Goal: Task Accomplishment & Management: Manage account settings

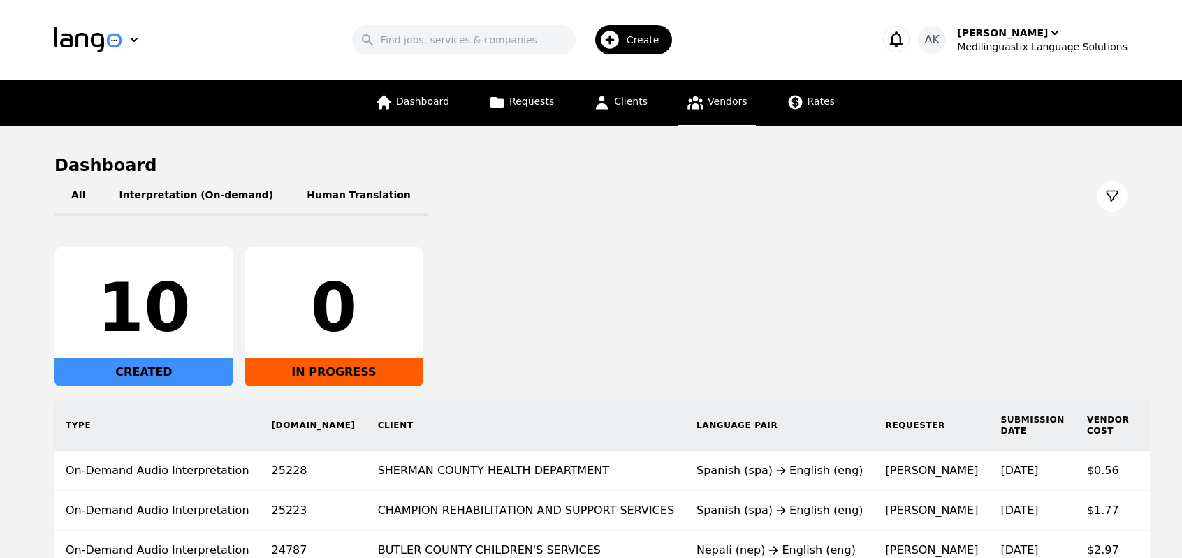
click at [698, 110] on icon at bounding box center [695, 102] width 17 height 17
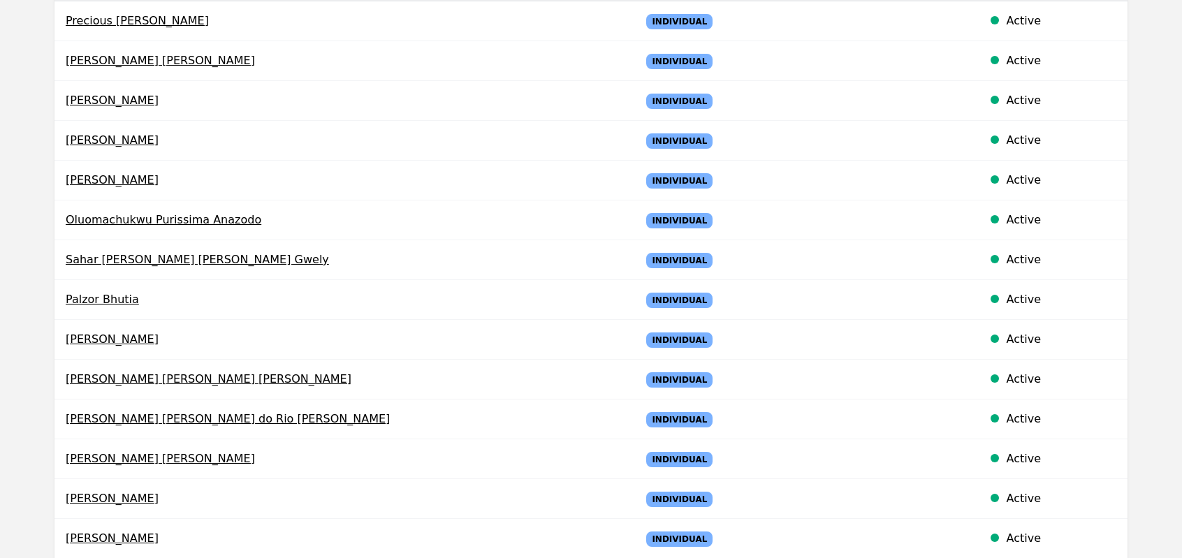
scroll to position [252, 0]
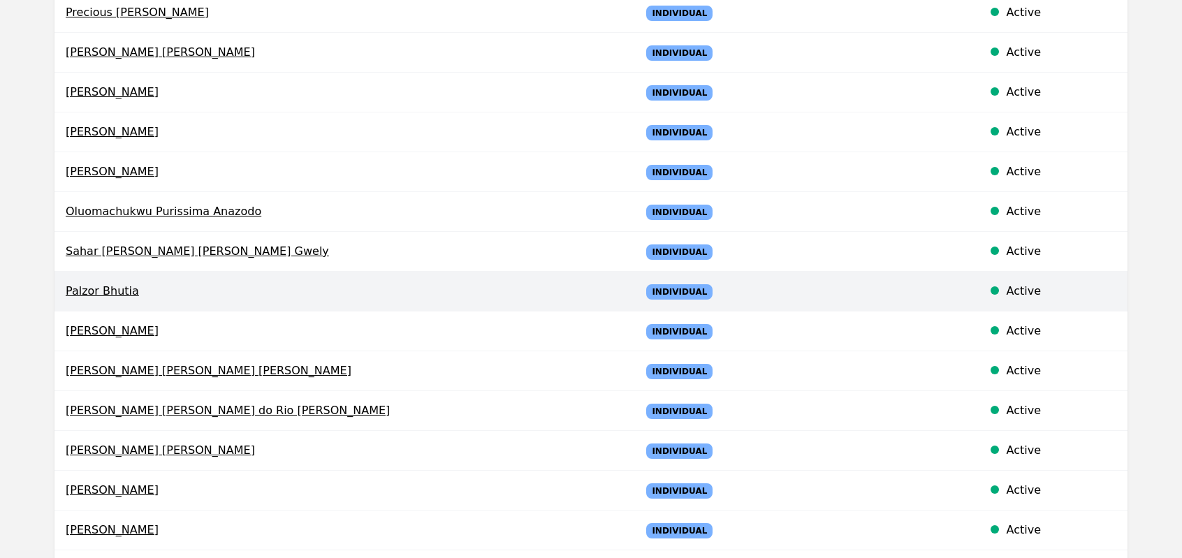
click at [92, 296] on span "Palzor Bhutia" at bounding box center [342, 291] width 553 height 17
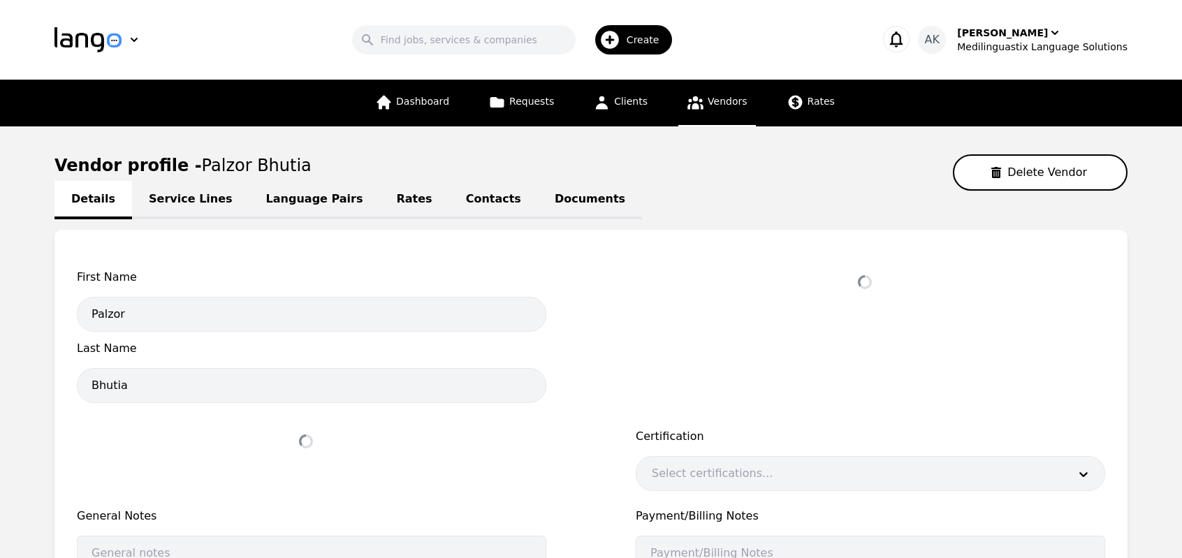
select select "active"
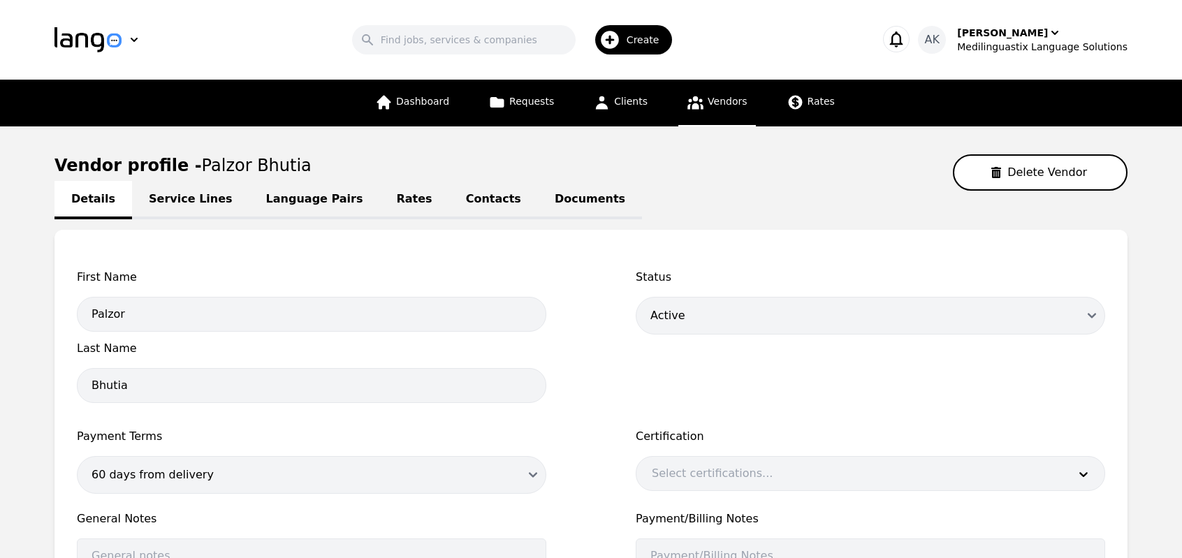
click at [538, 201] on link "Documents" at bounding box center [590, 200] width 104 height 38
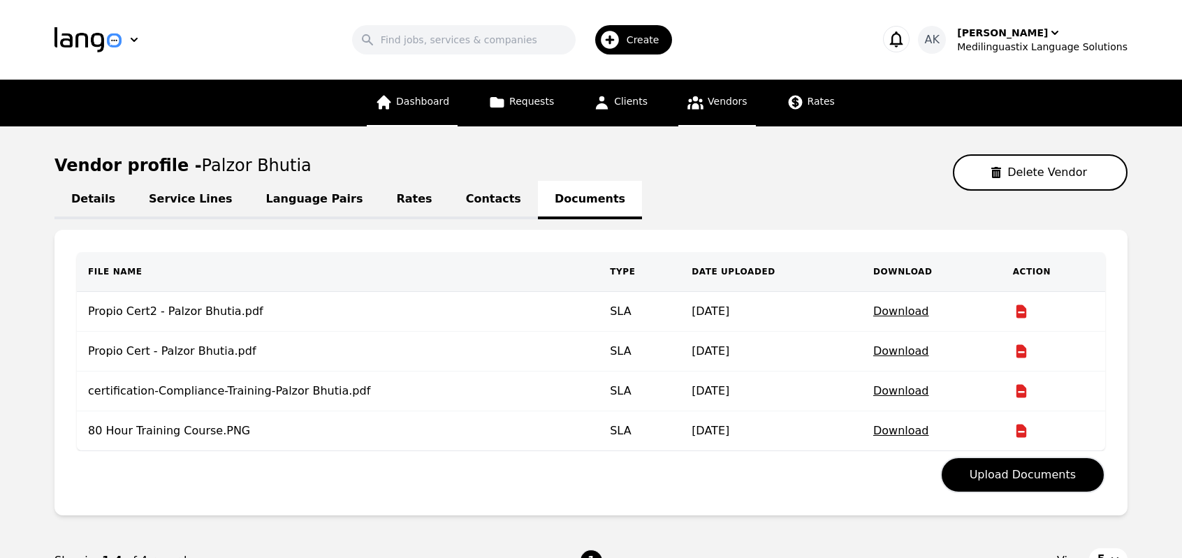
click at [435, 115] on link "Dashboard" at bounding box center [412, 103] width 91 height 47
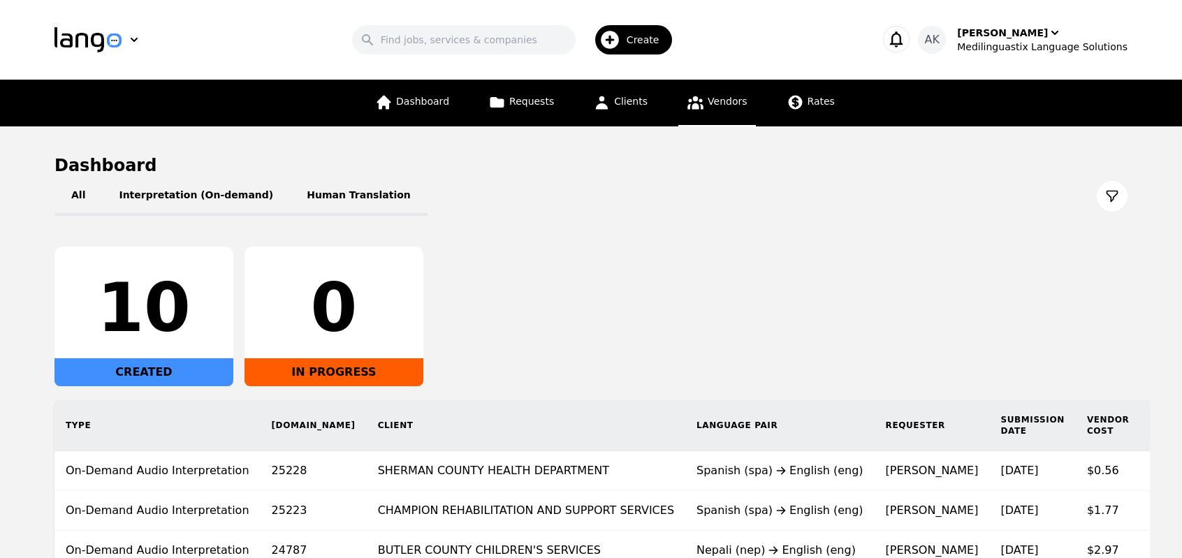
click at [697, 113] on link "Vendors" at bounding box center [717, 103] width 77 height 47
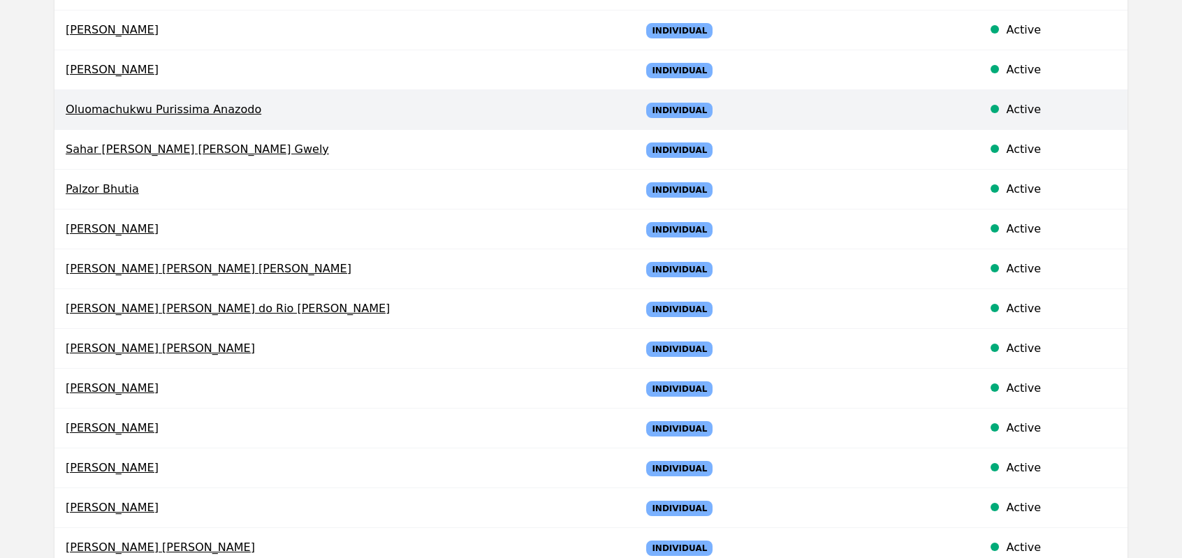
scroll to position [363, 0]
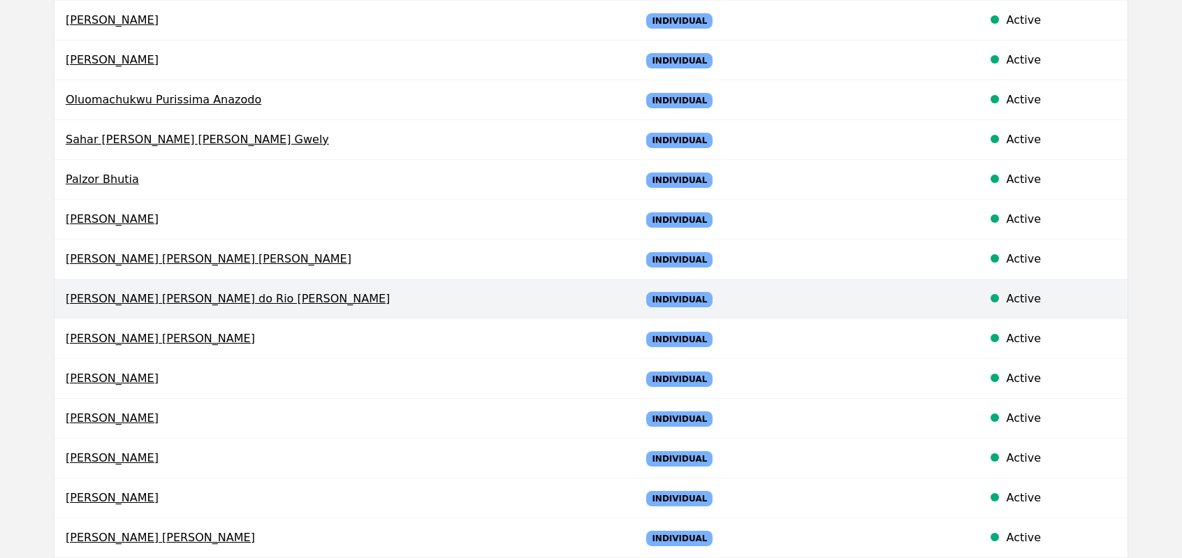
click at [200, 298] on span "Eliane Val de Oliveira do Rio Branco" at bounding box center [342, 299] width 553 height 17
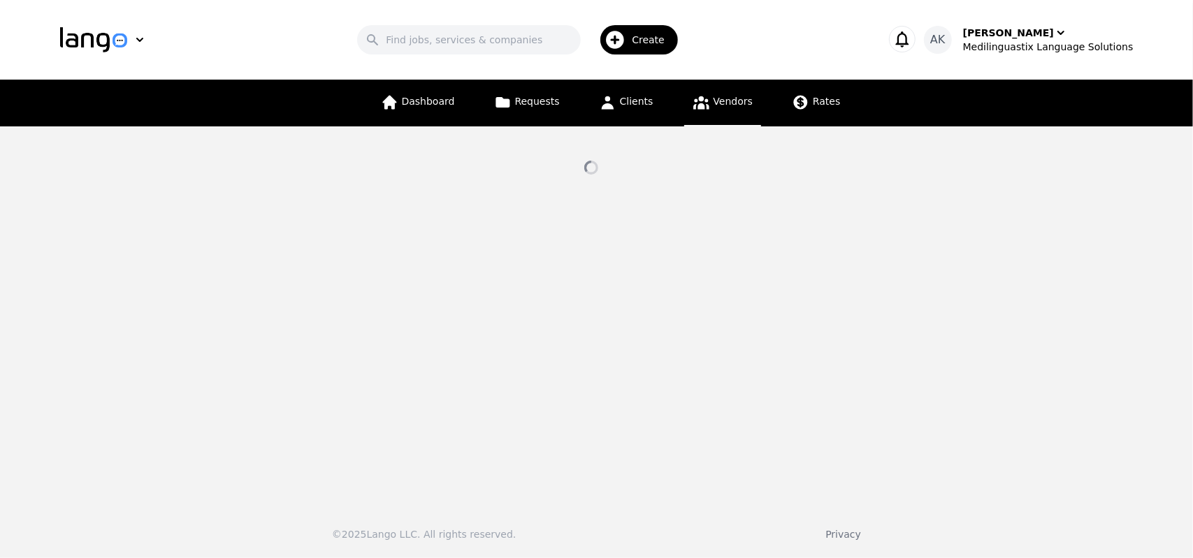
select select "active"
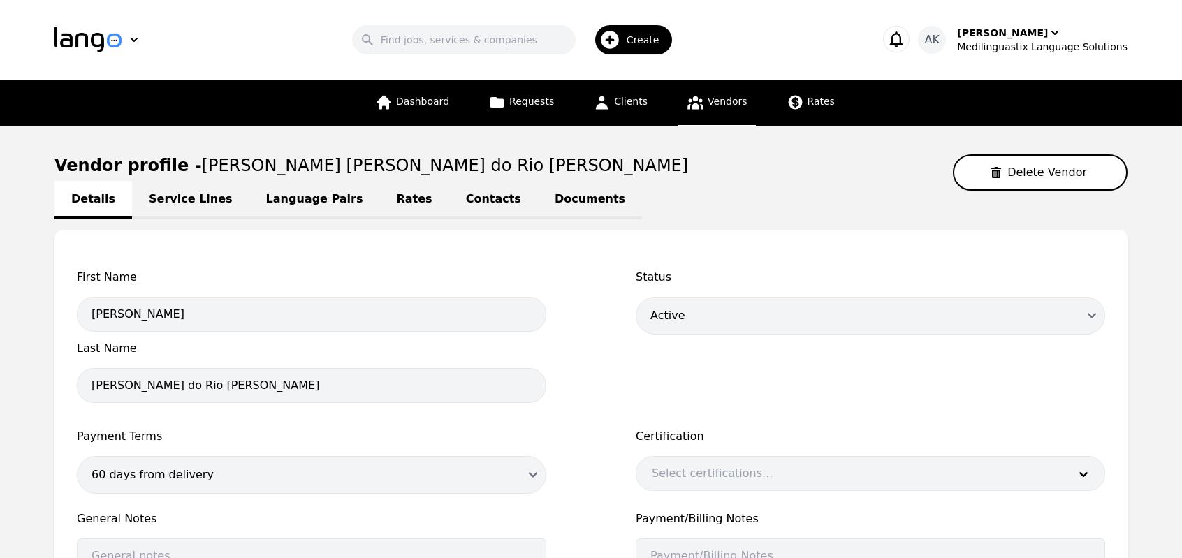
click at [538, 208] on link "Documents" at bounding box center [590, 200] width 104 height 38
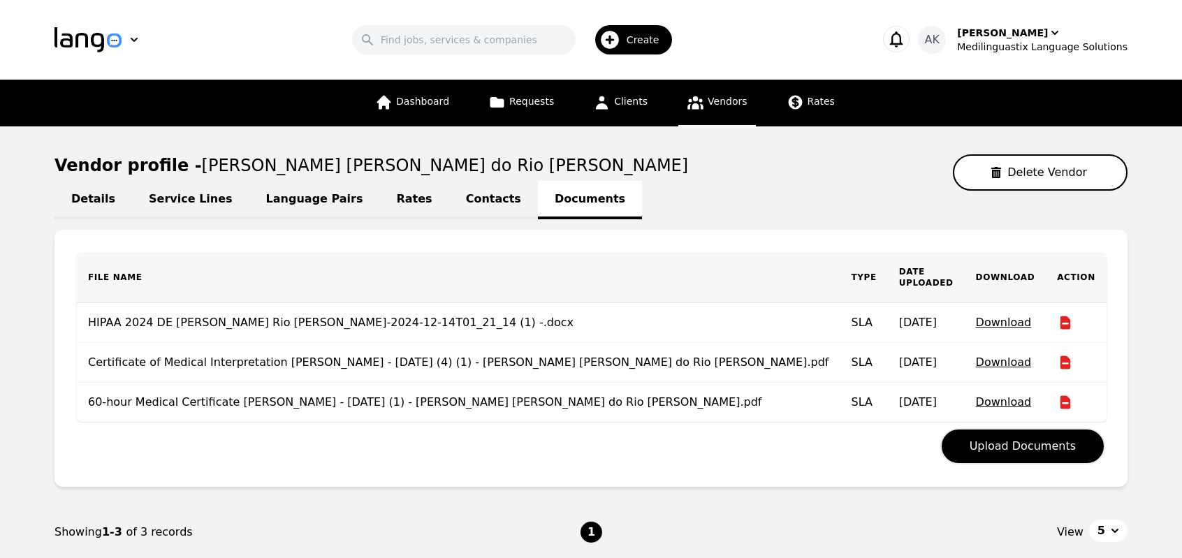
click at [91, 201] on link "Details" at bounding box center [94, 200] width 78 height 38
select select "active"
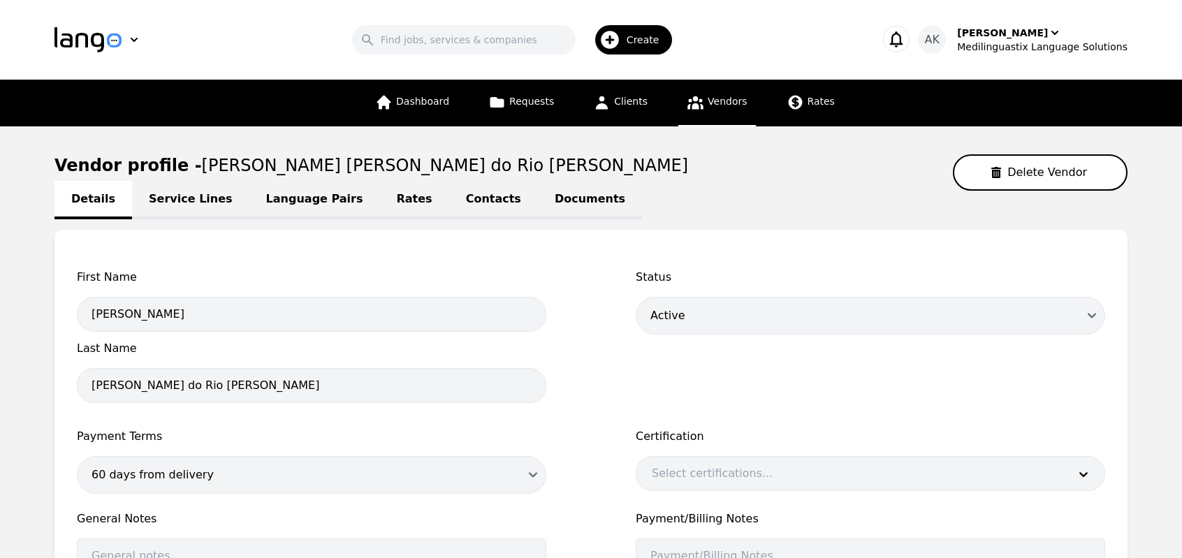
click at [157, 198] on link "Service Lines" at bounding box center [190, 200] width 117 height 38
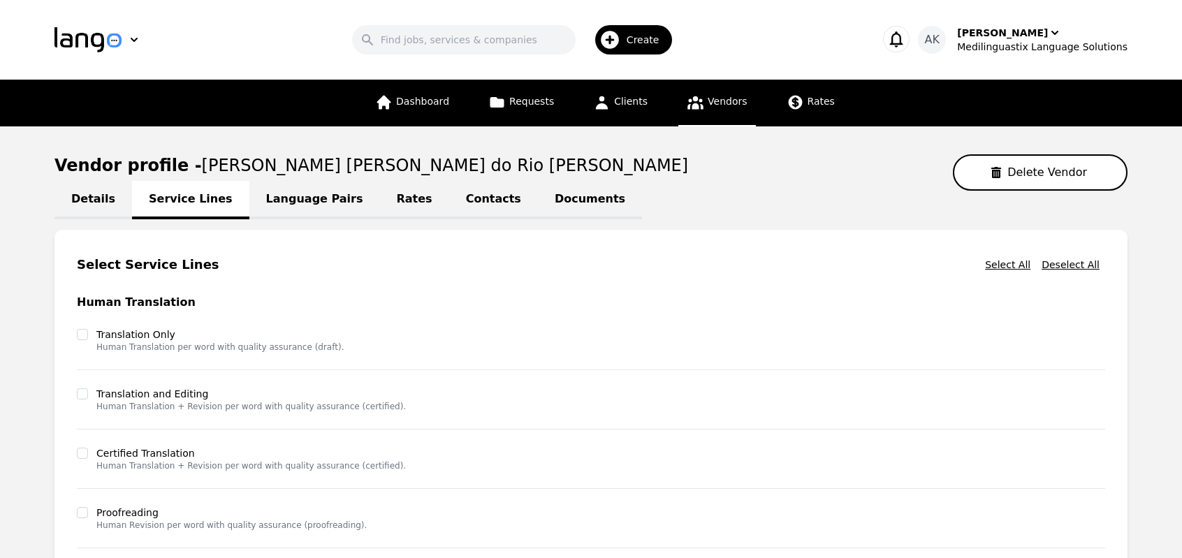
click at [538, 213] on link "Documents" at bounding box center [590, 200] width 104 height 38
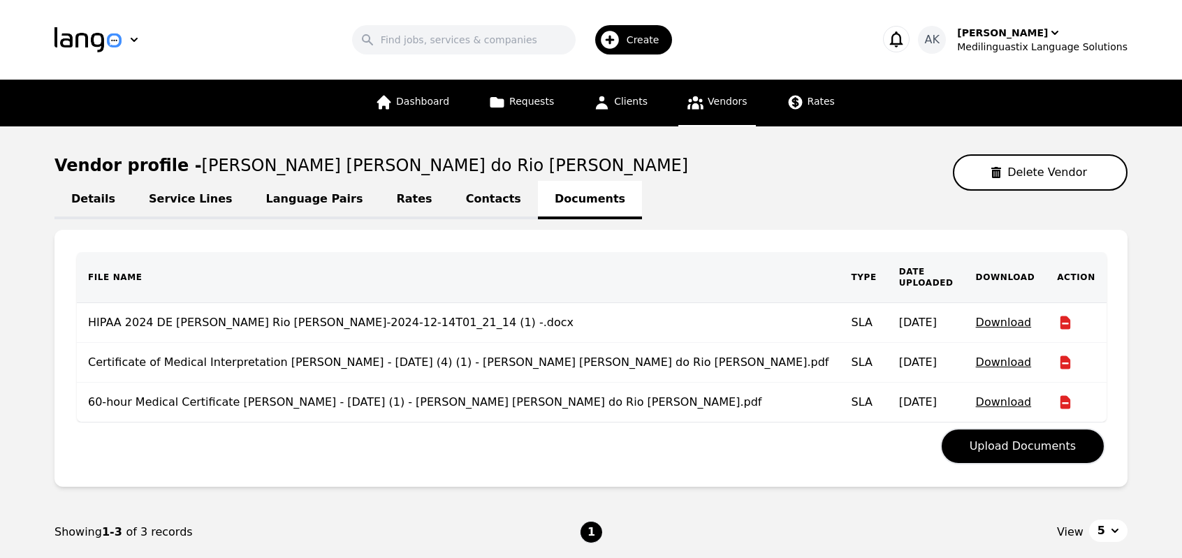
click at [162, 207] on link "Service Lines" at bounding box center [190, 200] width 117 height 38
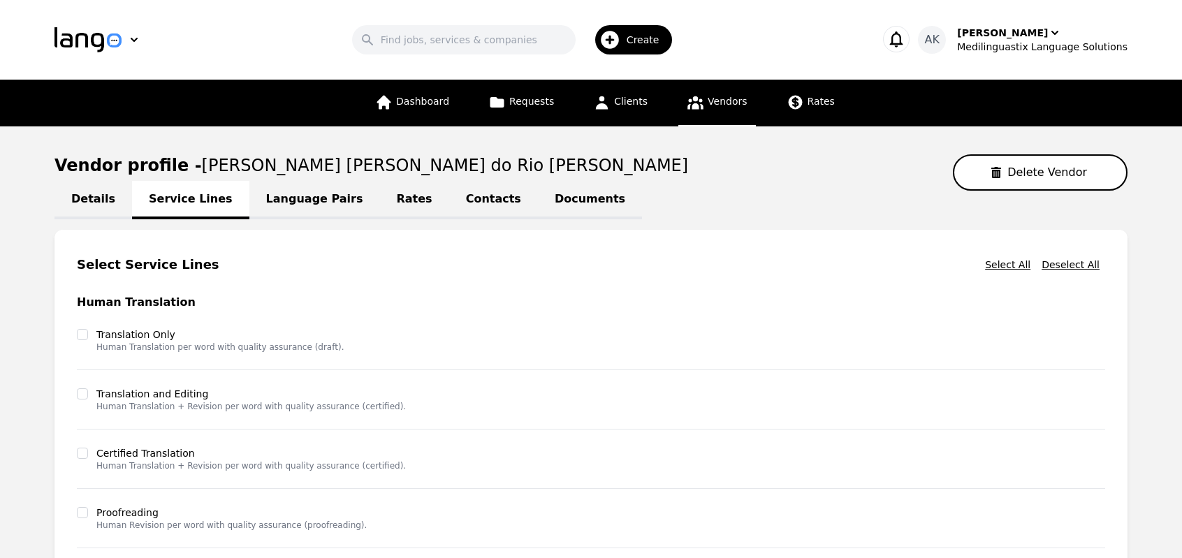
click at [109, 208] on link "Details" at bounding box center [94, 200] width 78 height 38
select select "active"
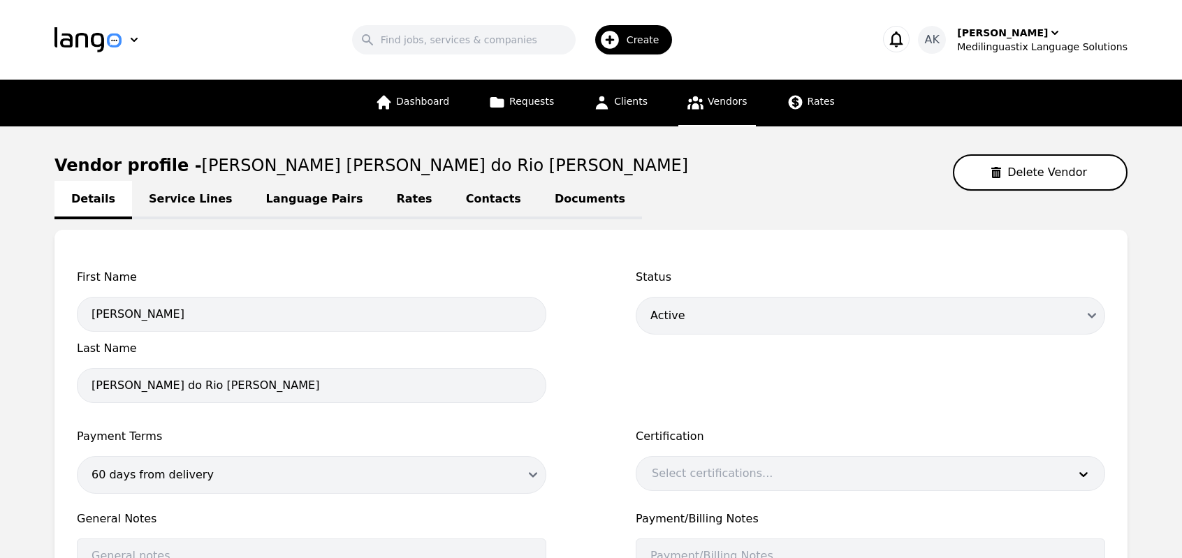
click at [179, 208] on link "Service Lines" at bounding box center [190, 200] width 117 height 38
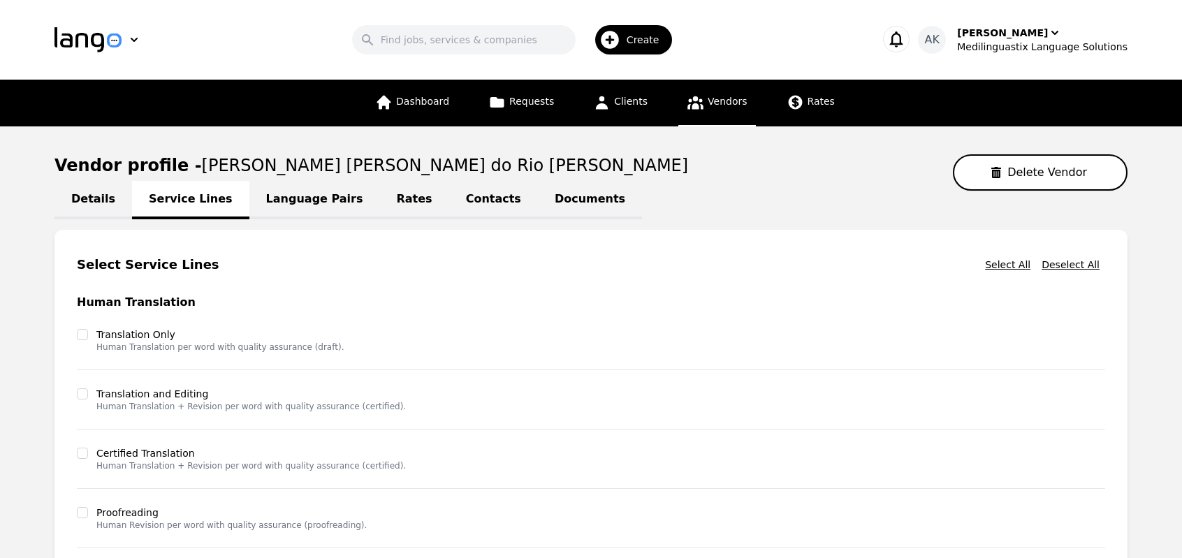
click at [99, 211] on link "Details" at bounding box center [94, 200] width 78 height 38
select select "active"
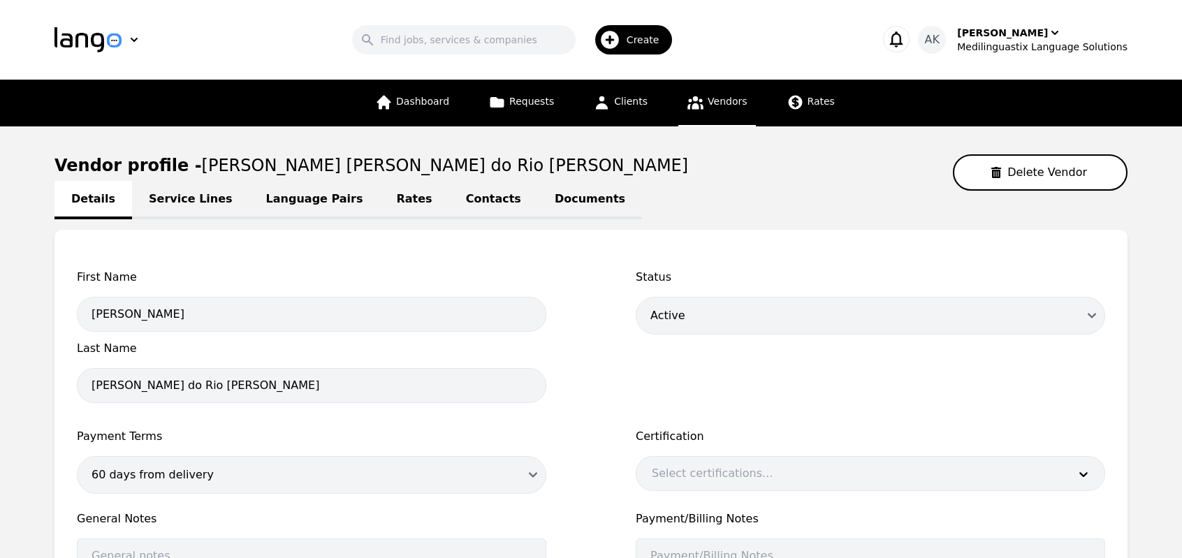
click at [163, 208] on link "Service Lines" at bounding box center [190, 200] width 117 height 38
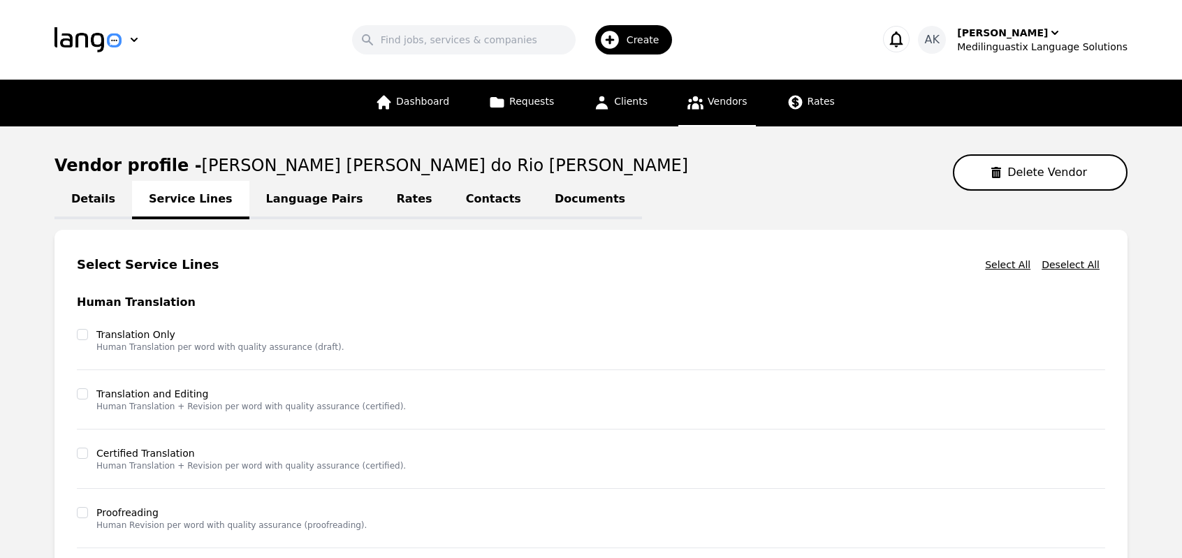
click at [87, 201] on link "Details" at bounding box center [94, 200] width 78 height 38
select select "active"
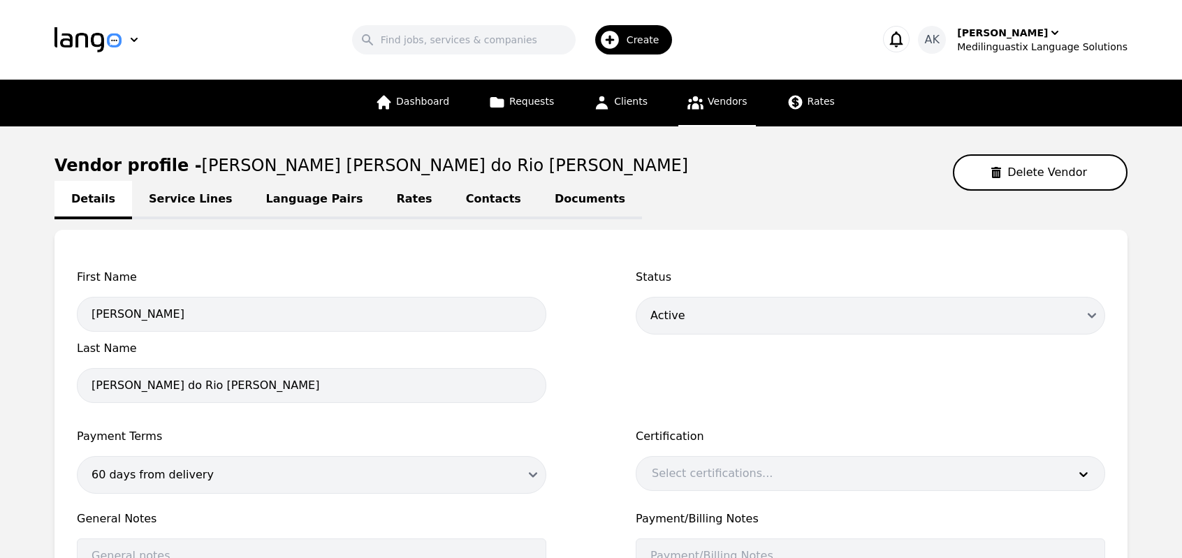
click at [152, 203] on link "Service Lines" at bounding box center [190, 200] width 117 height 38
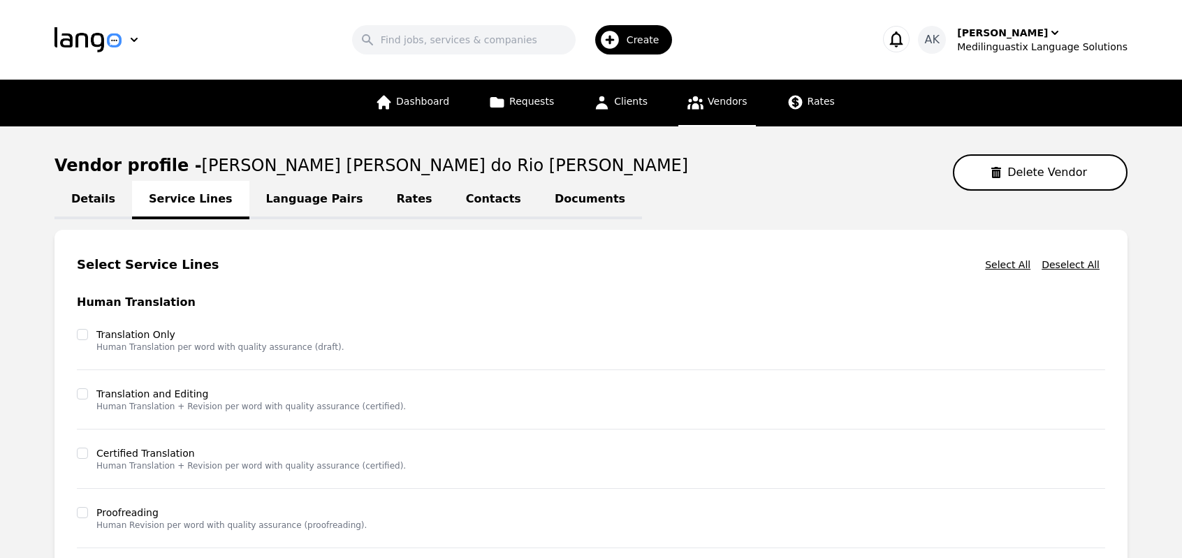
click at [686, 110] on link "Vendors" at bounding box center [717, 103] width 77 height 47
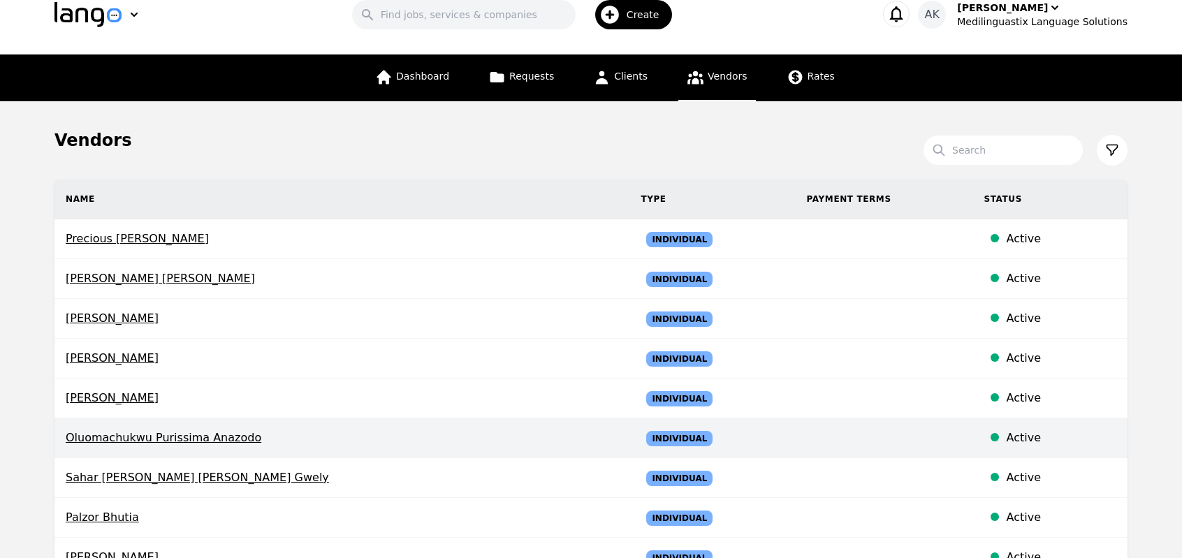
scroll to position [28, 0]
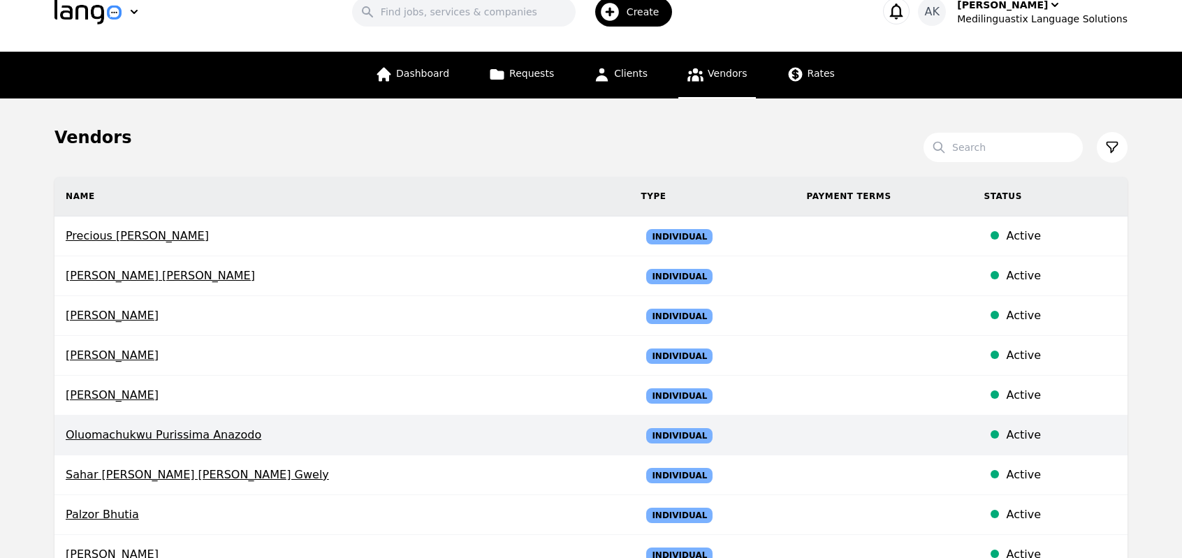
click at [254, 472] on span "Sahar Gamal Gamal Mohamed Rabie Gwely" at bounding box center [342, 475] width 553 height 17
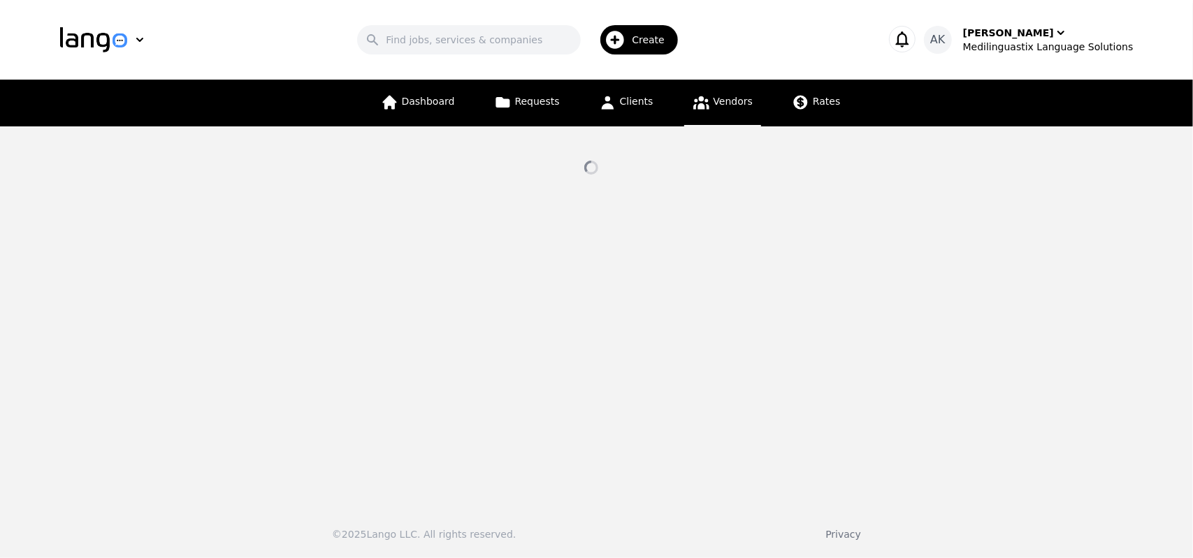
select select "active"
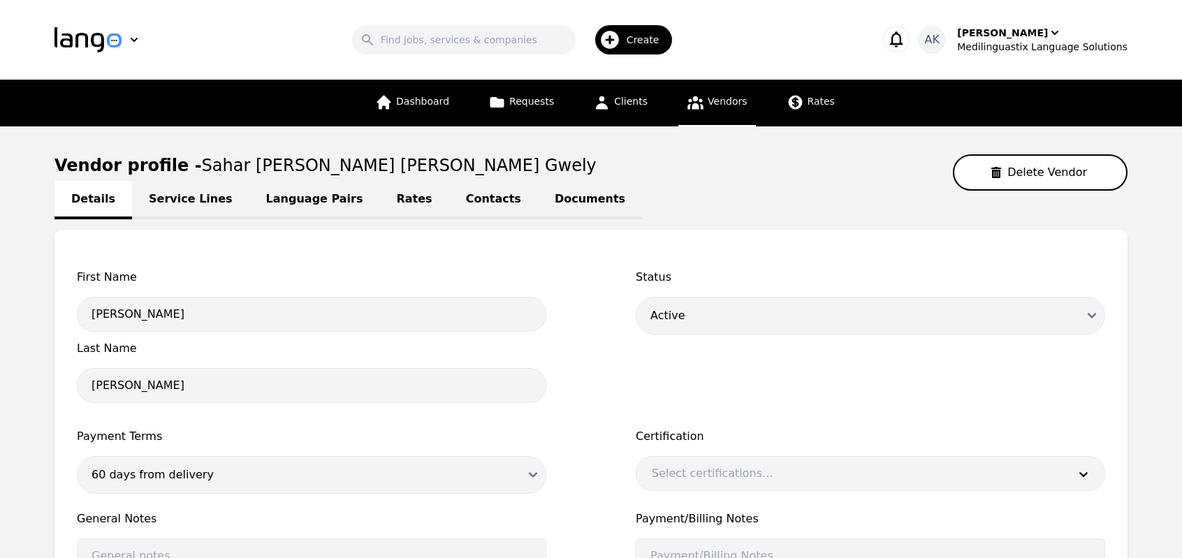
click at [538, 204] on link "Documents" at bounding box center [590, 200] width 104 height 38
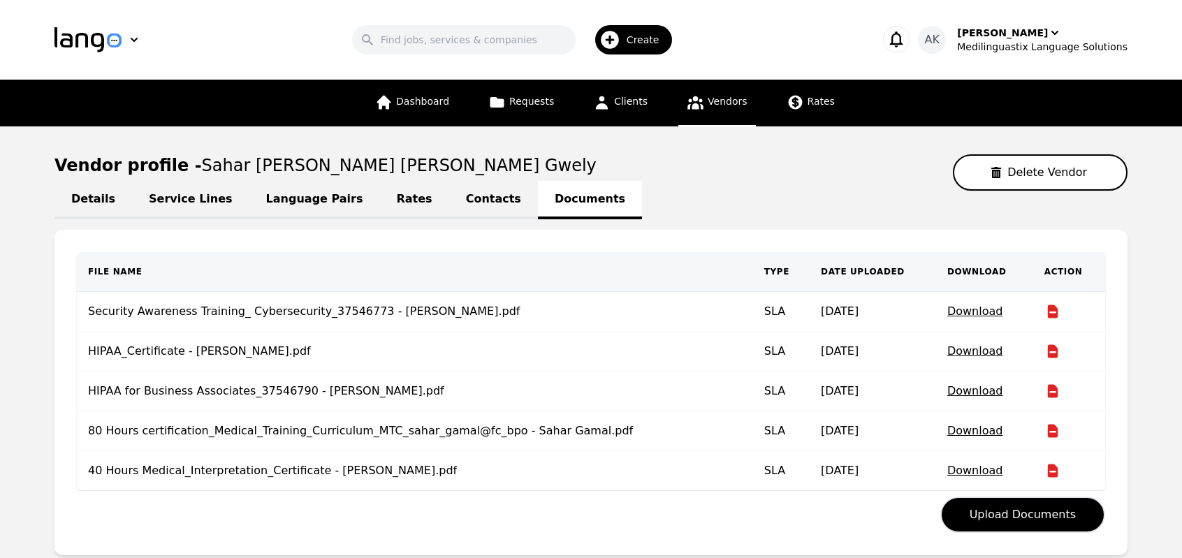
click at [708, 105] on span "Vendors" at bounding box center [727, 101] width 39 height 11
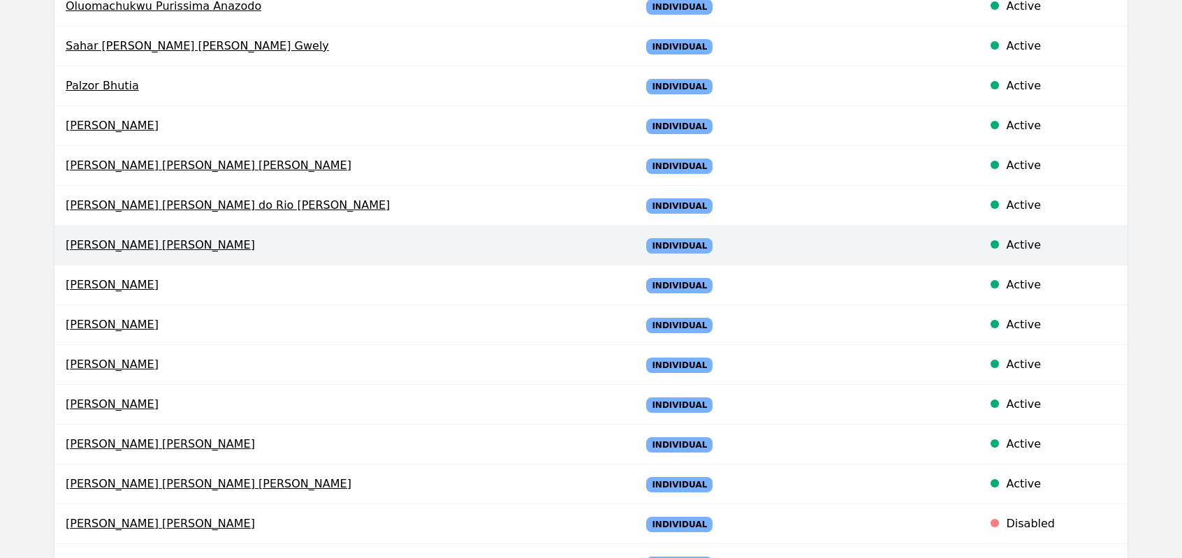
scroll to position [475, 0]
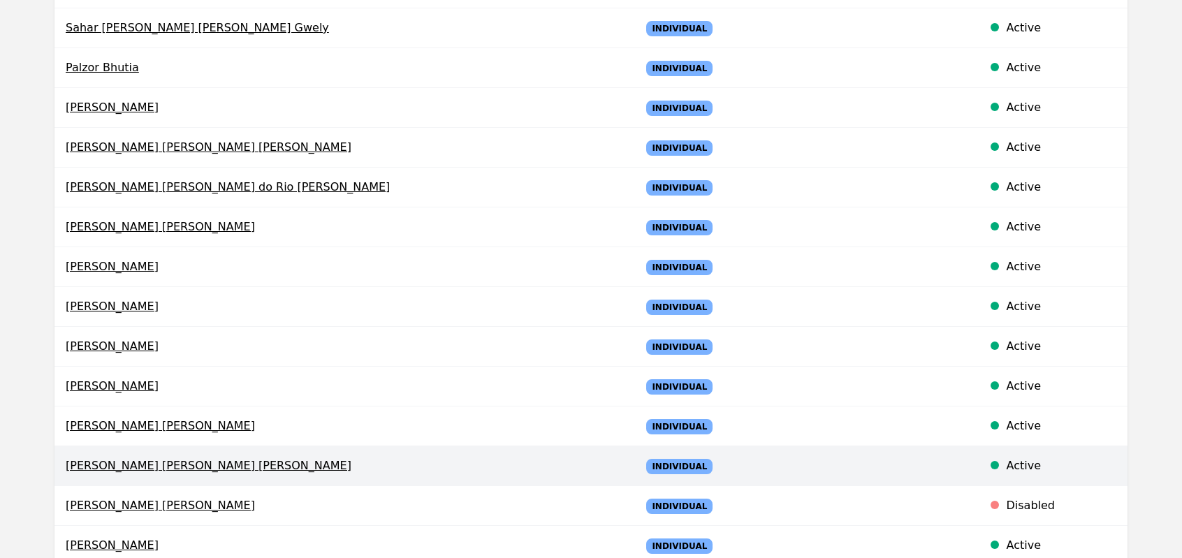
click at [172, 458] on span "Mahmoud Ibrahim Fikry Ibrahim Ahmed" at bounding box center [342, 466] width 553 height 17
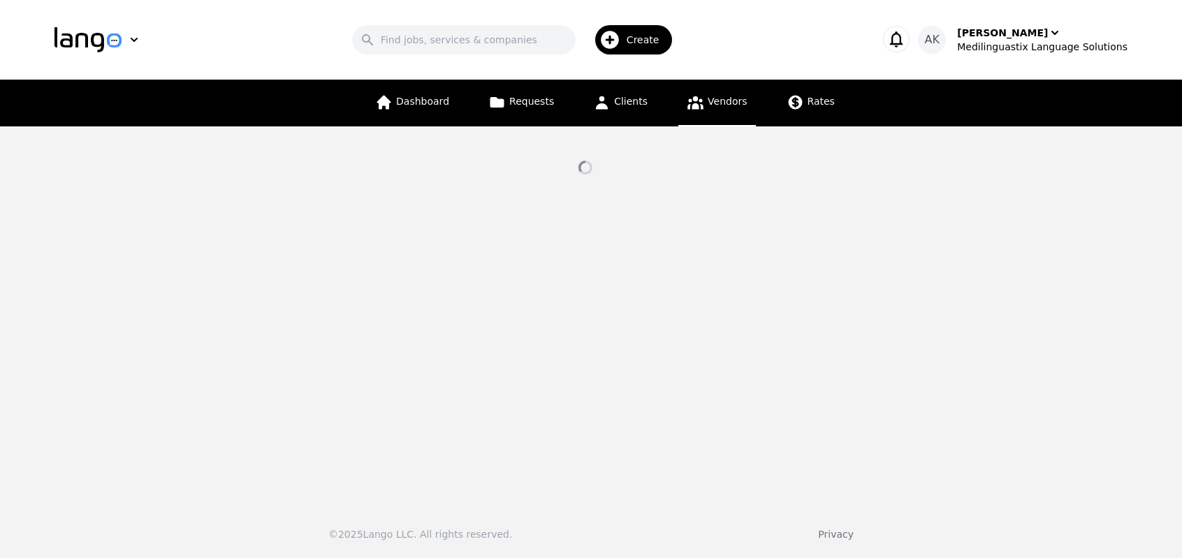
select select "active"
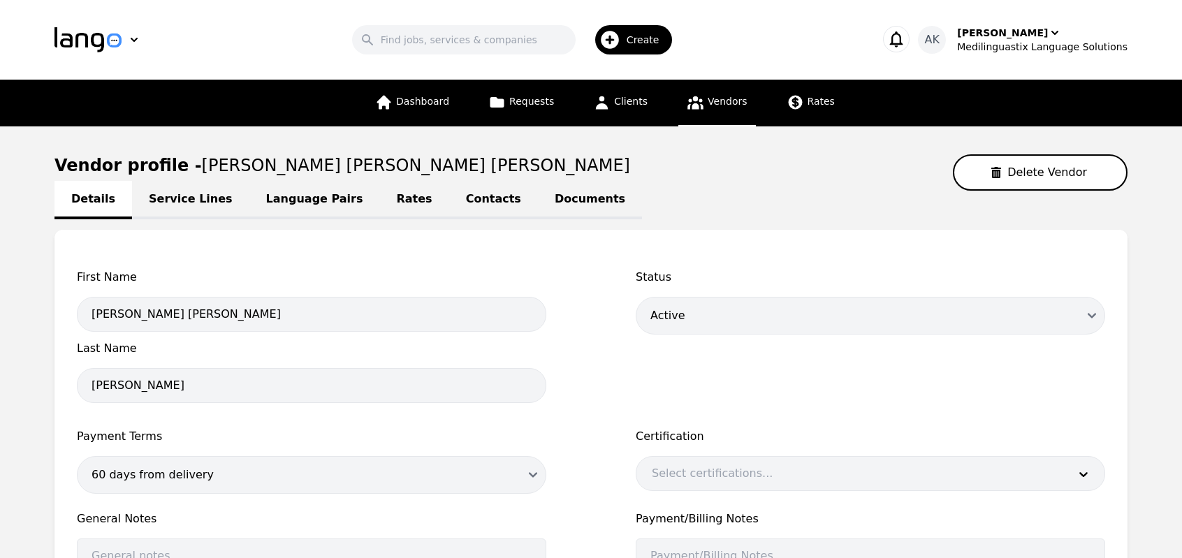
click at [538, 198] on link "Documents" at bounding box center [590, 200] width 104 height 38
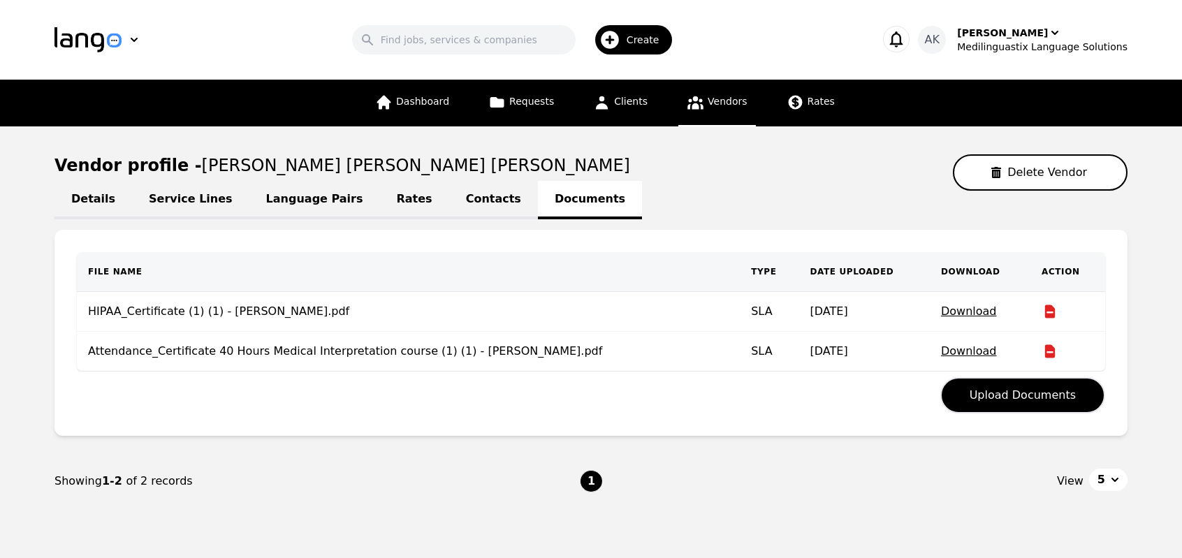
click at [967, 354] on p "Download" at bounding box center [980, 351] width 78 height 17
click at [947, 352] on p "Download" at bounding box center [980, 351] width 78 height 17
click at [959, 349] on p "Download" at bounding box center [980, 351] width 78 height 17
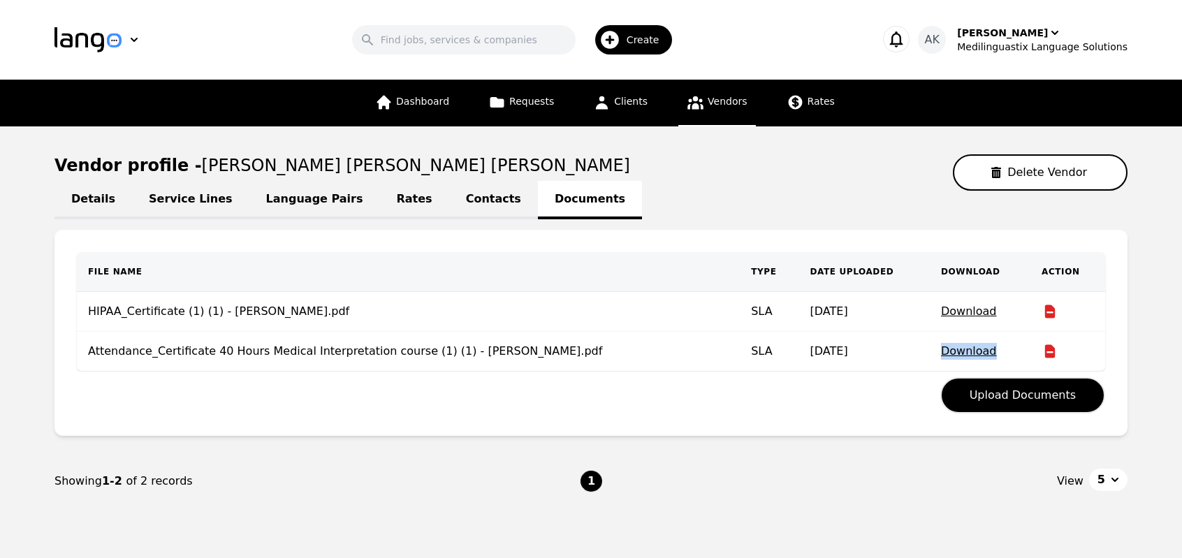
click at [959, 349] on p "Download" at bounding box center [980, 351] width 78 height 17
click at [848, 366] on td "9/17/2025" at bounding box center [865, 352] width 131 height 40
click at [87, 208] on link "Details" at bounding box center [94, 200] width 78 height 38
select select "active"
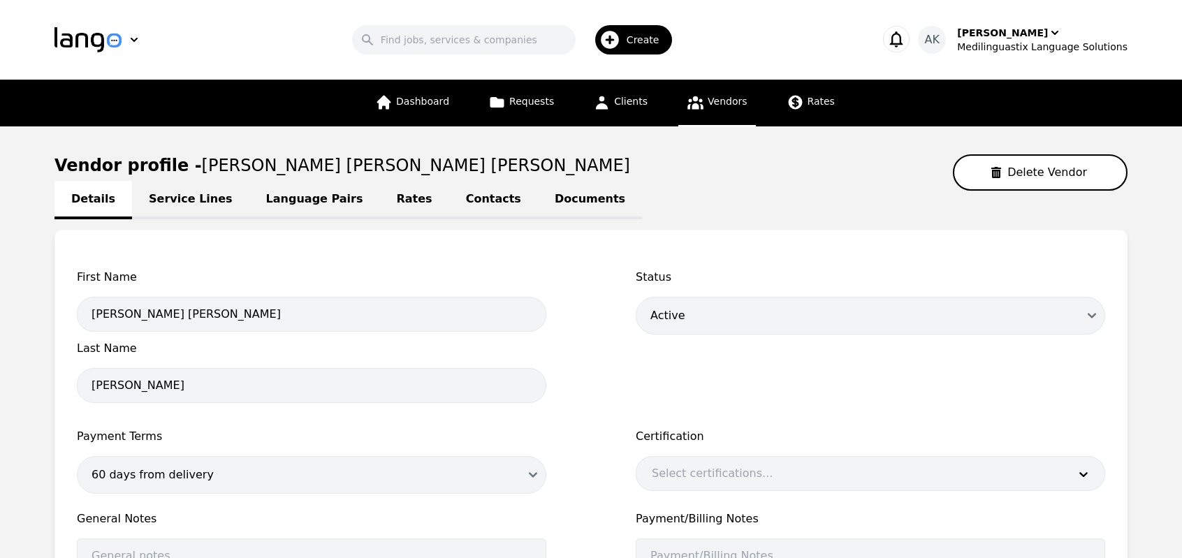
click at [538, 202] on link "Documents" at bounding box center [590, 200] width 104 height 38
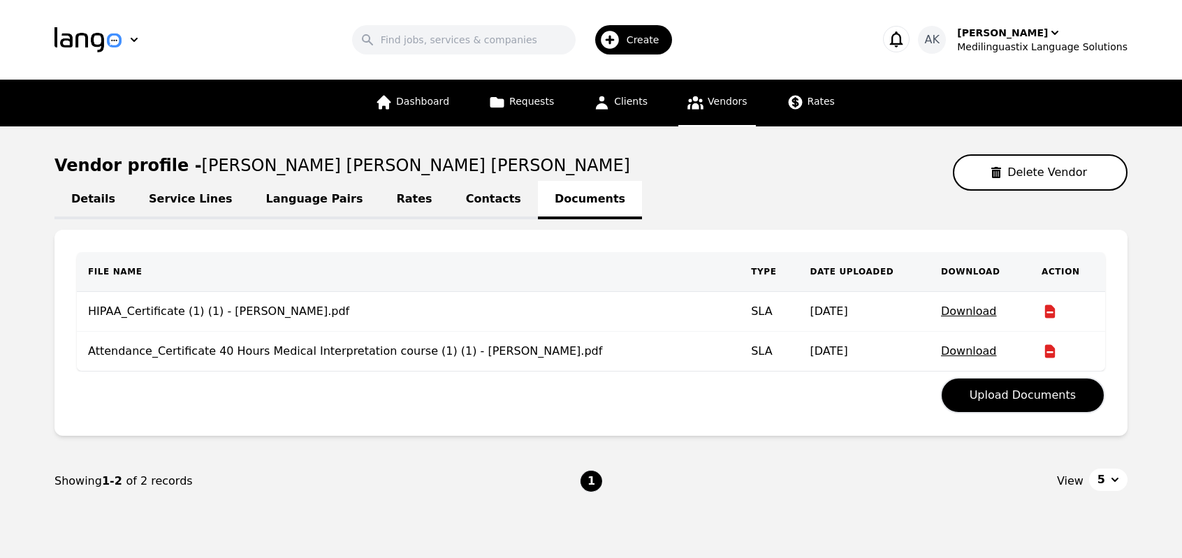
click at [942, 353] on p "Download" at bounding box center [980, 351] width 78 height 17
click at [954, 312] on p "Download" at bounding box center [980, 311] width 78 height 17
click at [639, 340] on td "Attendance_Certificate 40 Hours Medical Interpretation course (1) (1) - Mahmoud…" at bounding box center [408, 352] width 663 height 40
click at [693, 106] on icon at bounding box center [696, 102] width 16 height 13
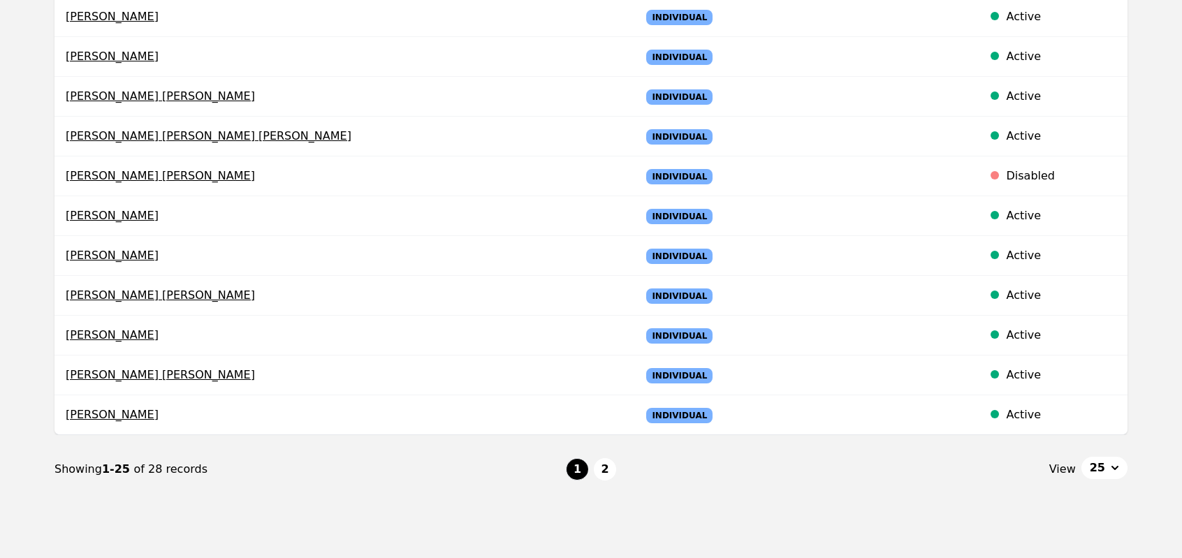
scroll to position [806, 0]
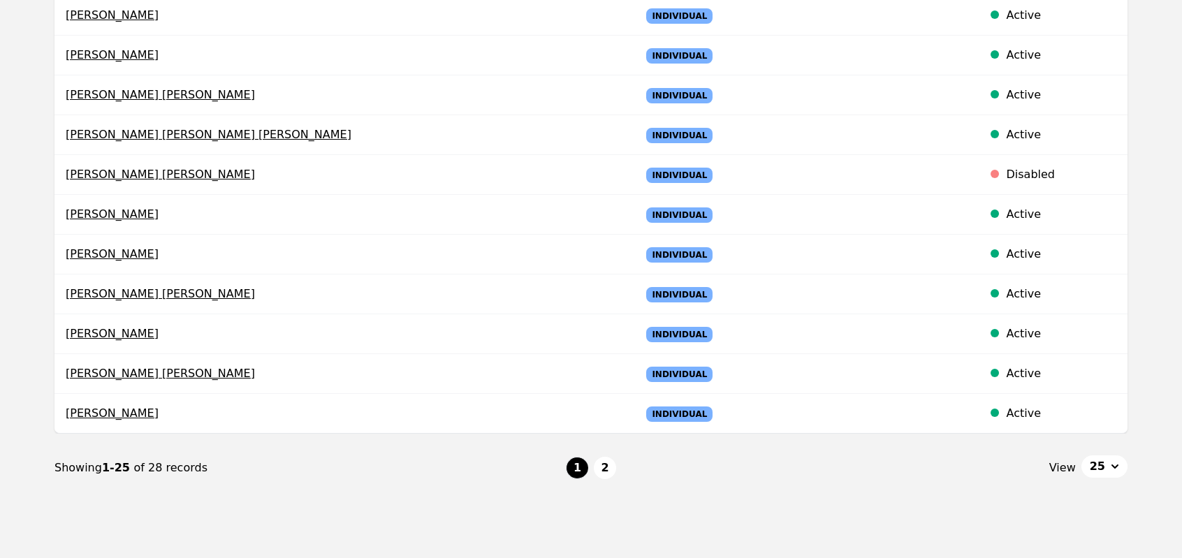
click at [1103, 460] on span "25" at bounding box center [1097, 466] width 15 height 17
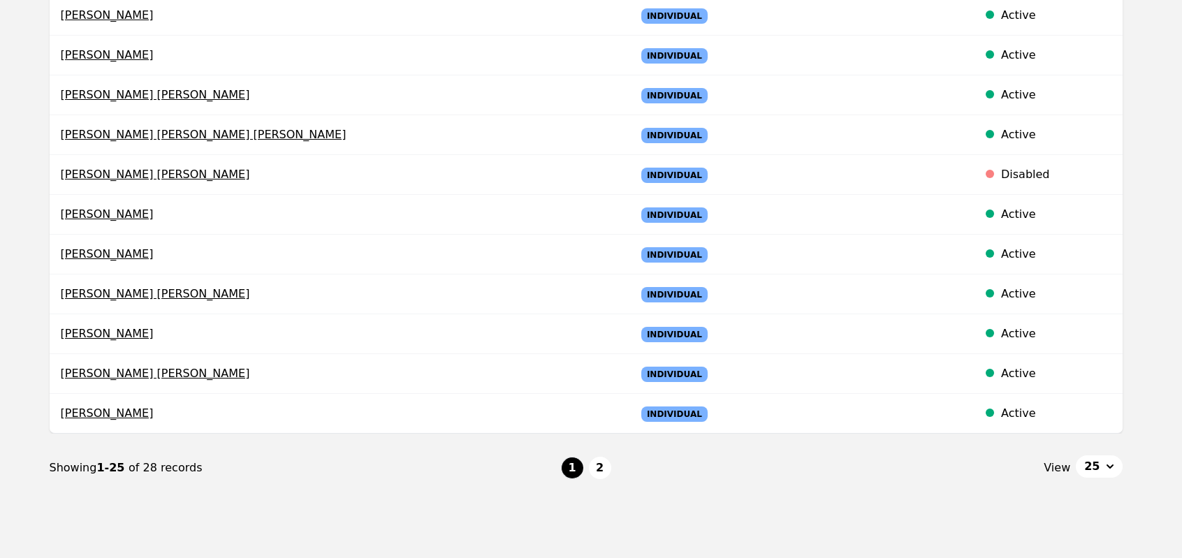
scroll to position [808, 0]
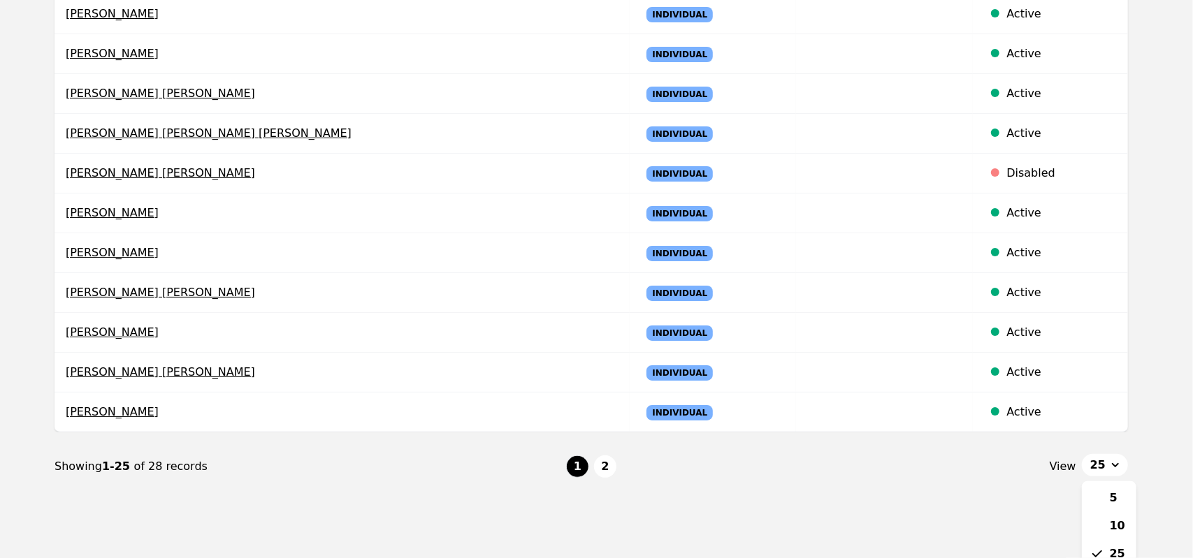
click at [609, 461] on nav "Showing 1-25 of 28 records 1 2 View 25 5 10 25" at bounding box center [591, 467] width 1073 height 68
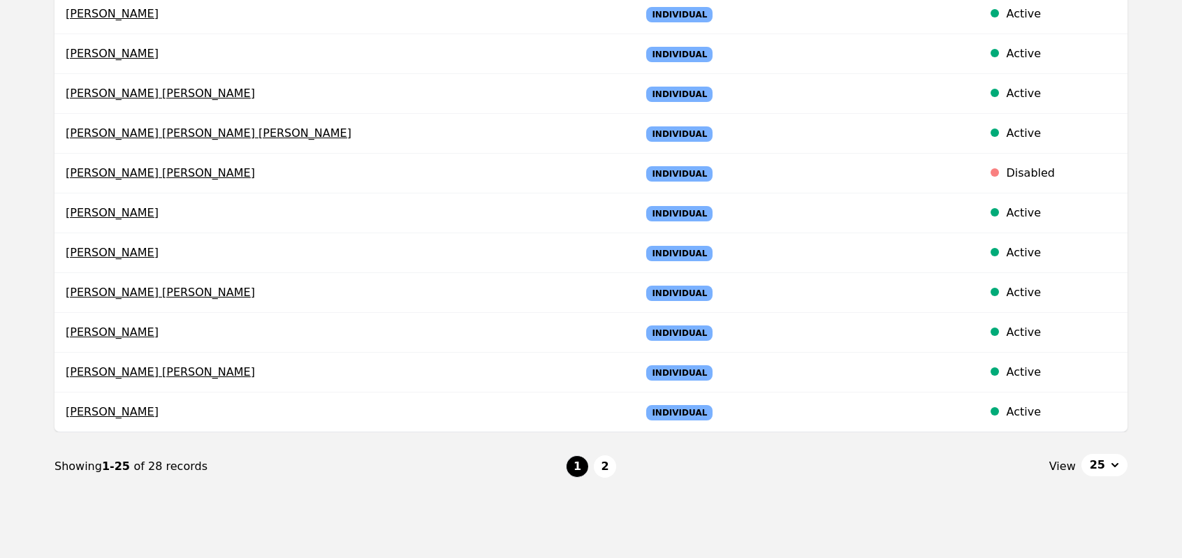
click at [609, 461] on button "2" at bounding box center [605, 467] width 22 height 22
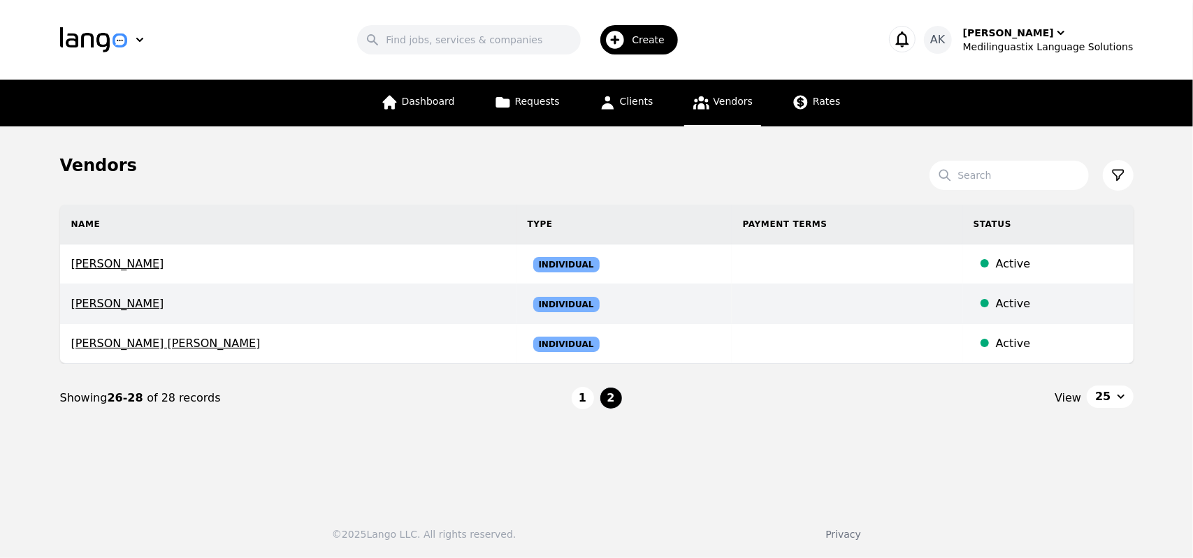
click at [136, 303] on span "Diego Santiago zavala Aviles" at bounding box center [288, 304] width 434 height 17
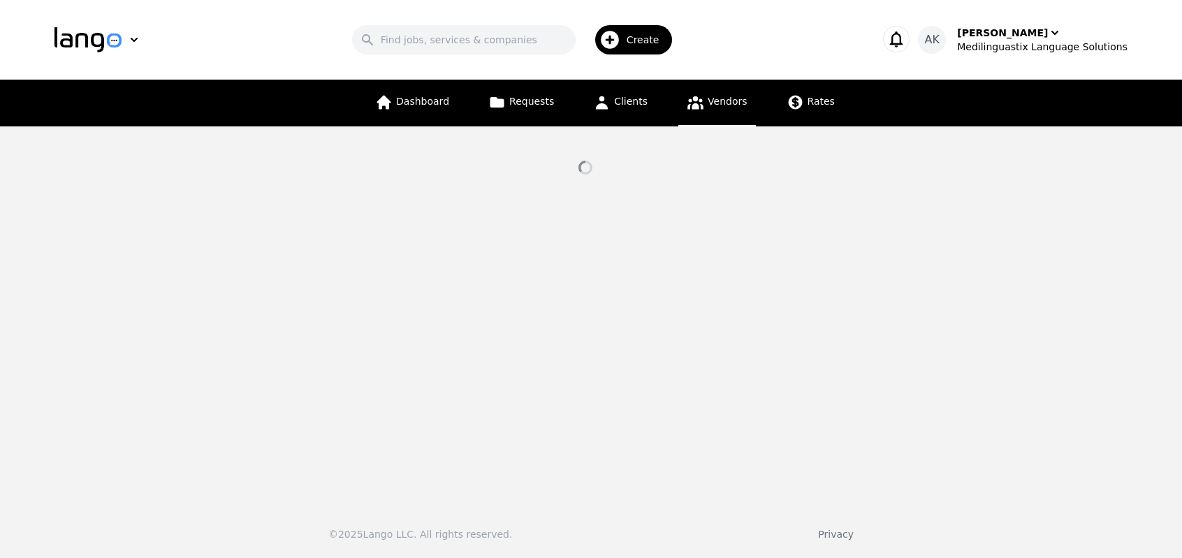
select select "active"
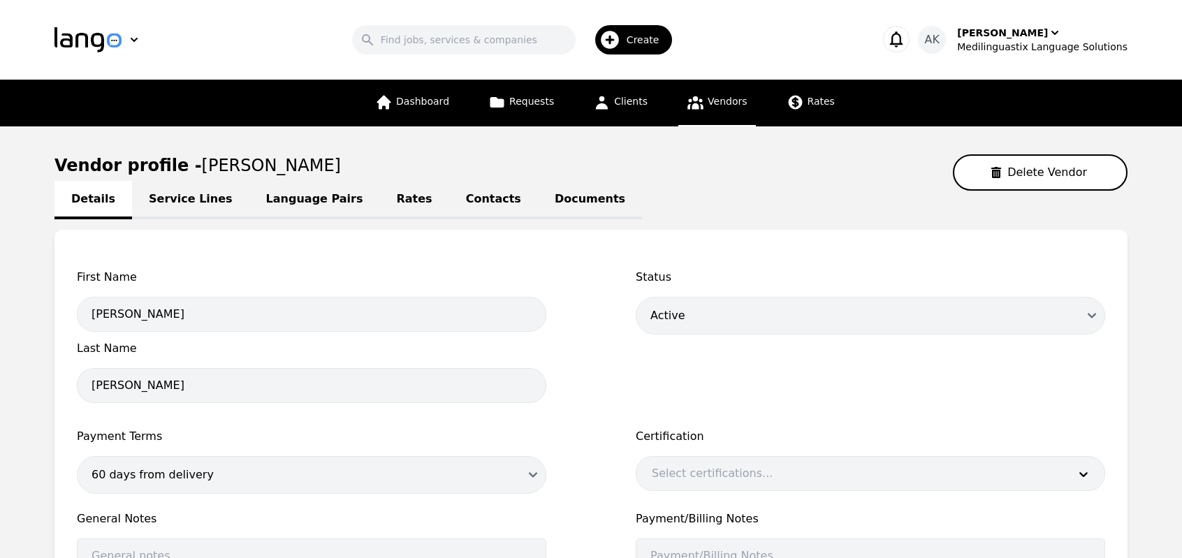
click at [538, 199] on link "Documents" at bounding box center [590, 200] width 104 height 38
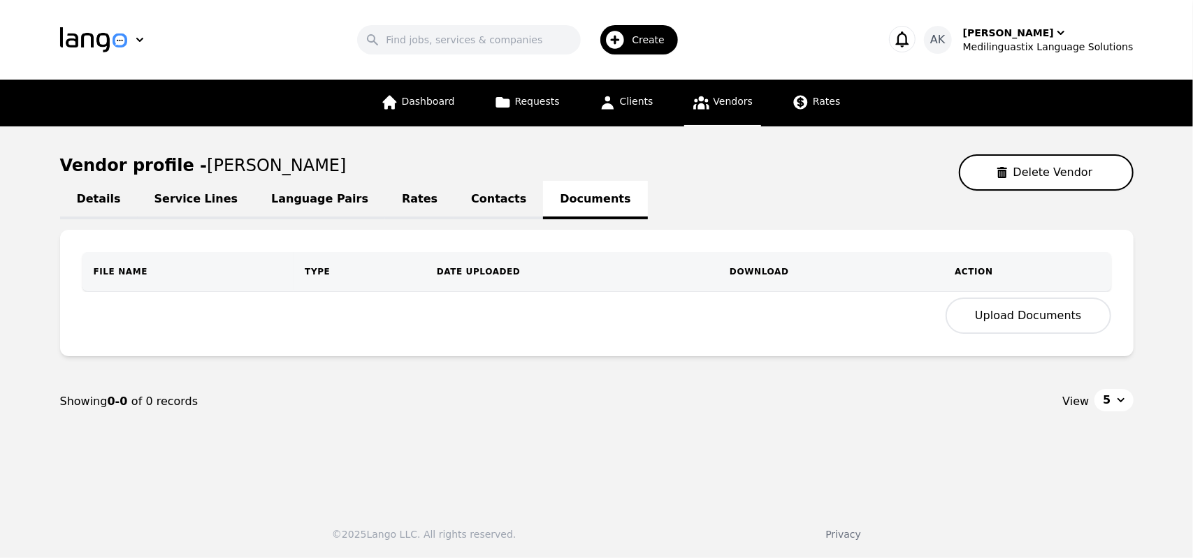
click at [987, 308] on button "Upload Documents" at bounding box center [1028, 316] width 165 height 36
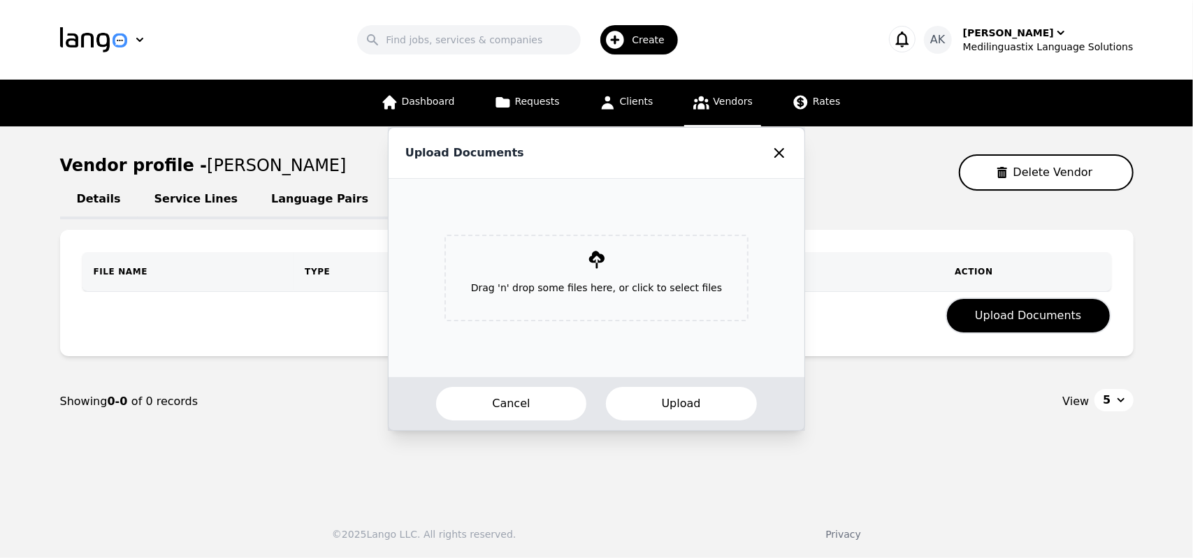
click at [646, 400] on button "Upload" at bounding box center [682, 404] width 154 height 36
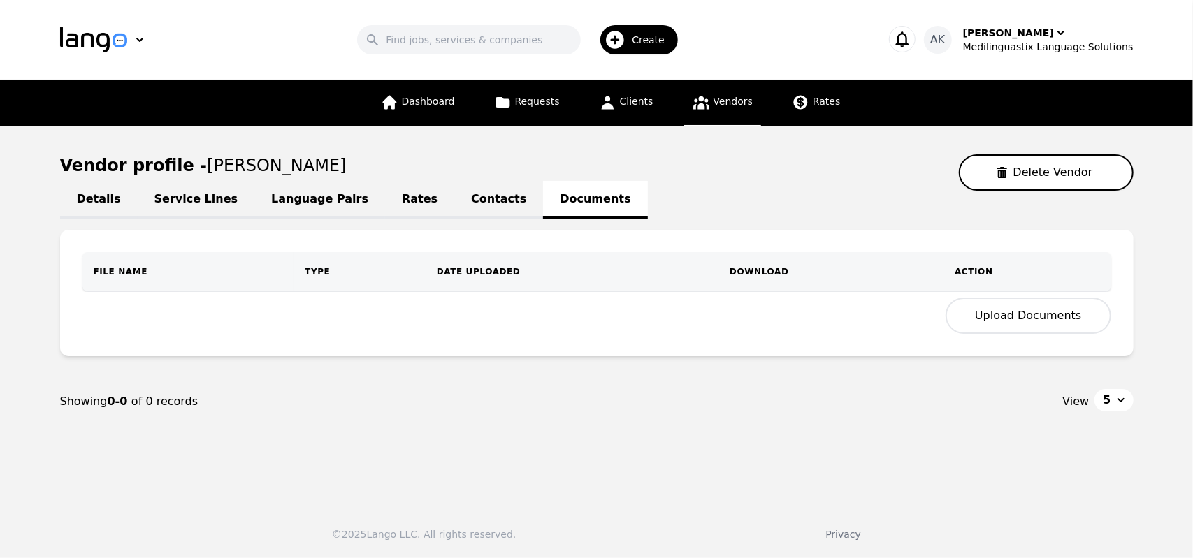
click at [984, 317] on button "Upload Documents" at bounding box center [1028, 316] width 165 height 36
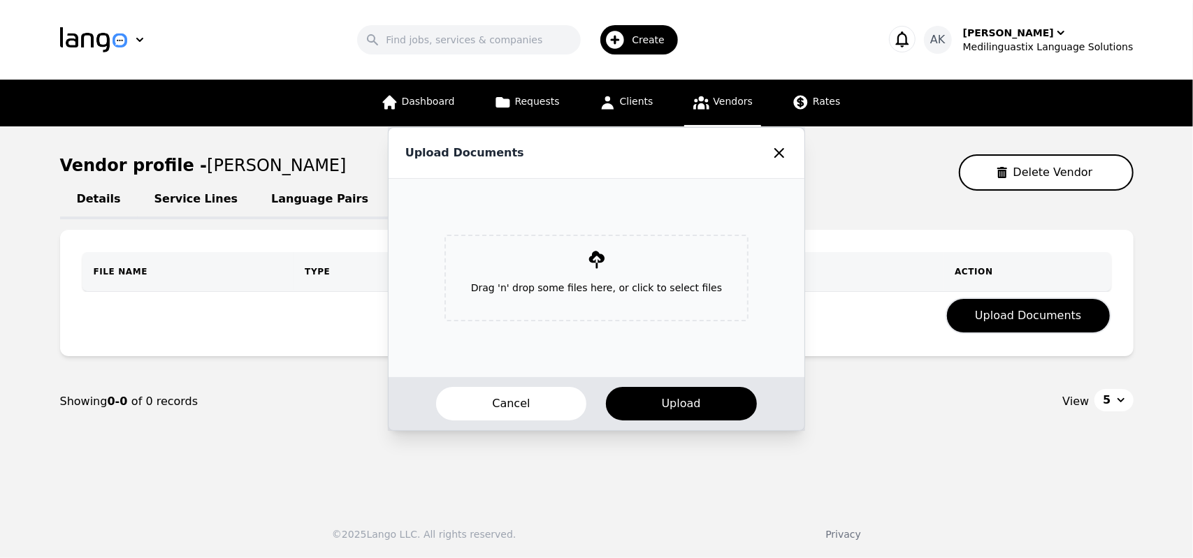
click at [598, 280] on p "Drag 'n' drop some files here, or click to select files" at bounding box center [596, 288] width 273 height 36
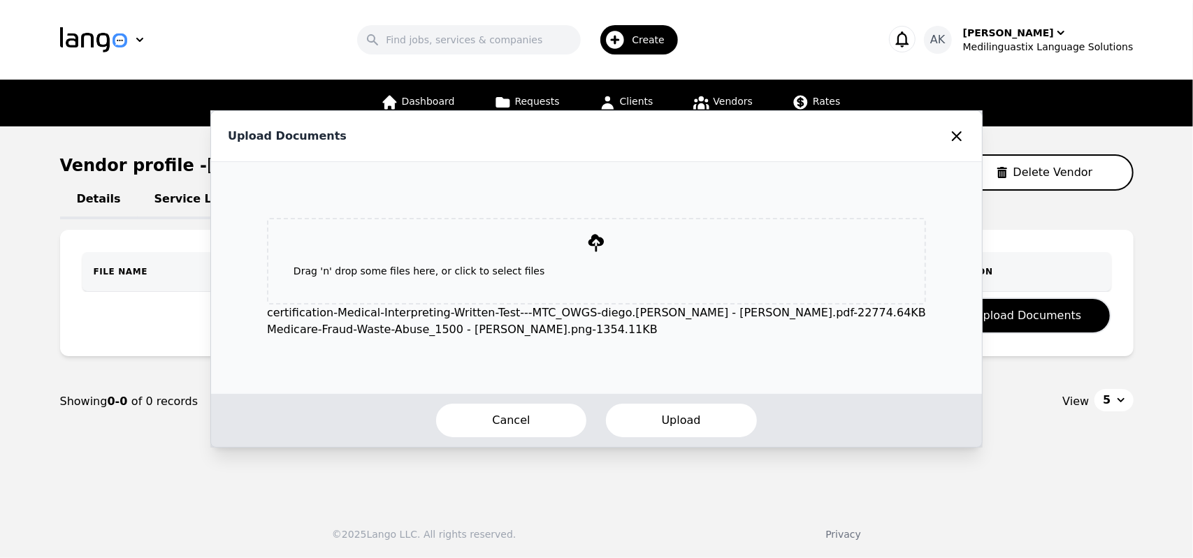
click at [659, 409] on button "Upload" at bounding box center [682, 421] width 154 height 36
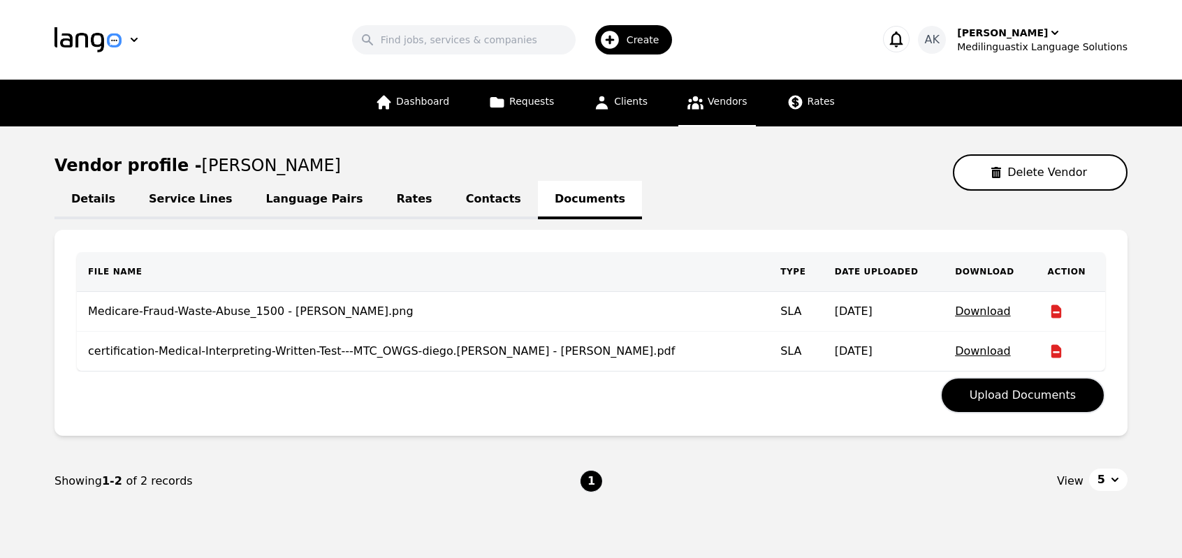
click at [694, 106] on icon at bounding box center [696, 102] width 16 height 13
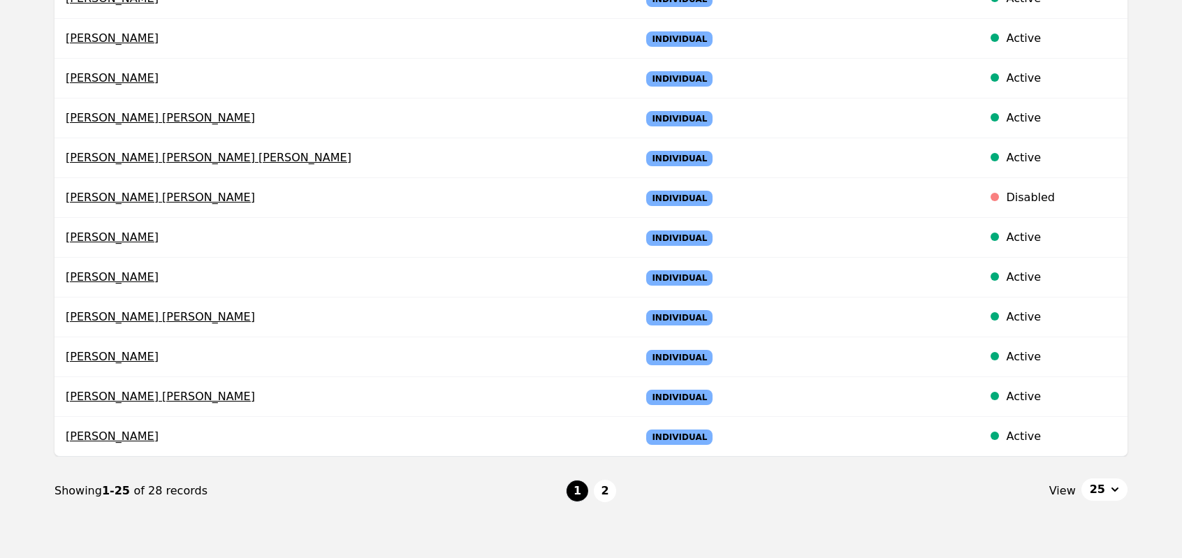
scroll to position [783, 0]
click at [601, 486] on button "2" at bounding box center [605, 492] width 22 height 22
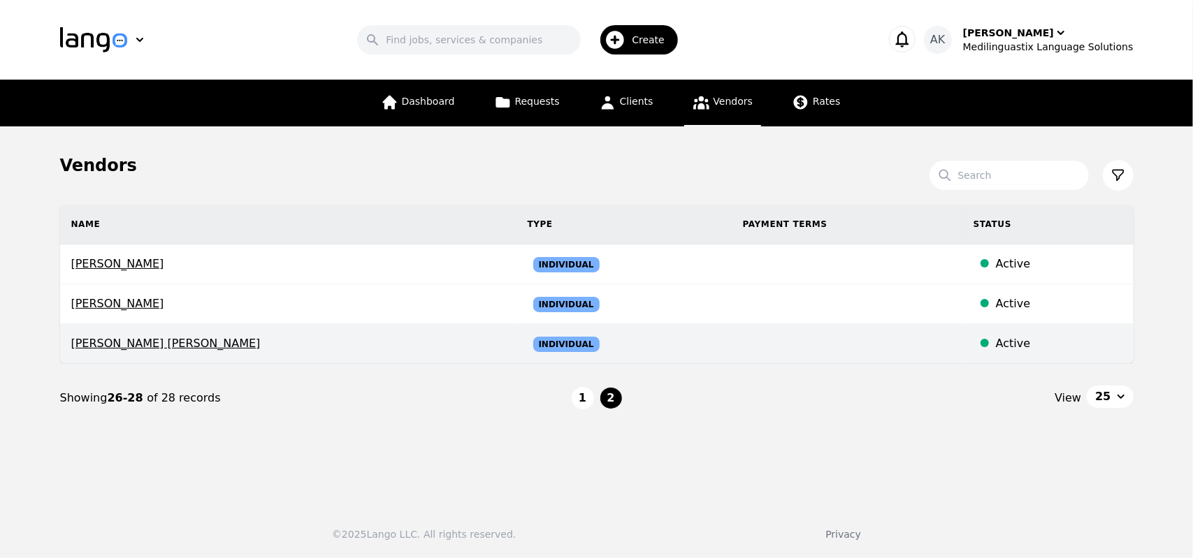
click at [173, 346] on span "Marwa Ibrahim Abdallah Soliman" at bounding box center [288, 343] width 434 height 17
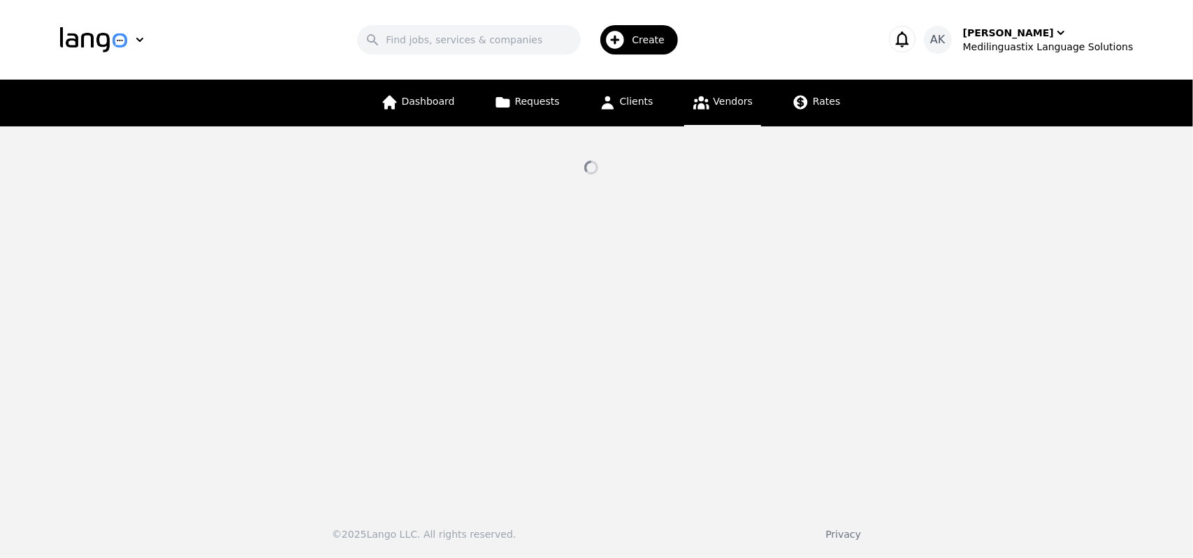
select select "active"
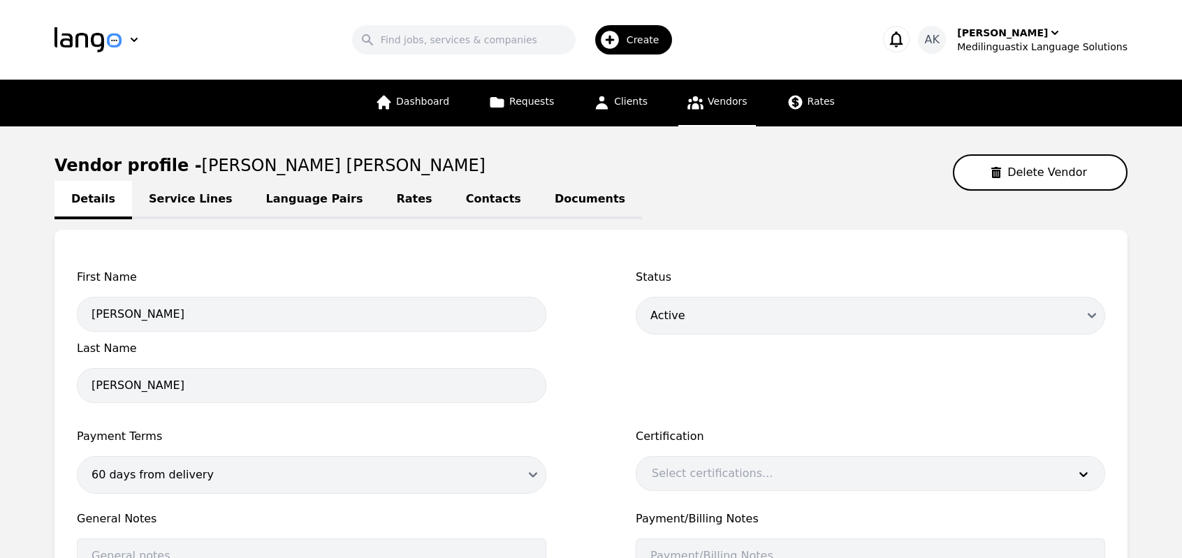
click at [542, 216] on link "Documents" at bounding box center [590, 200] width 104 height 38
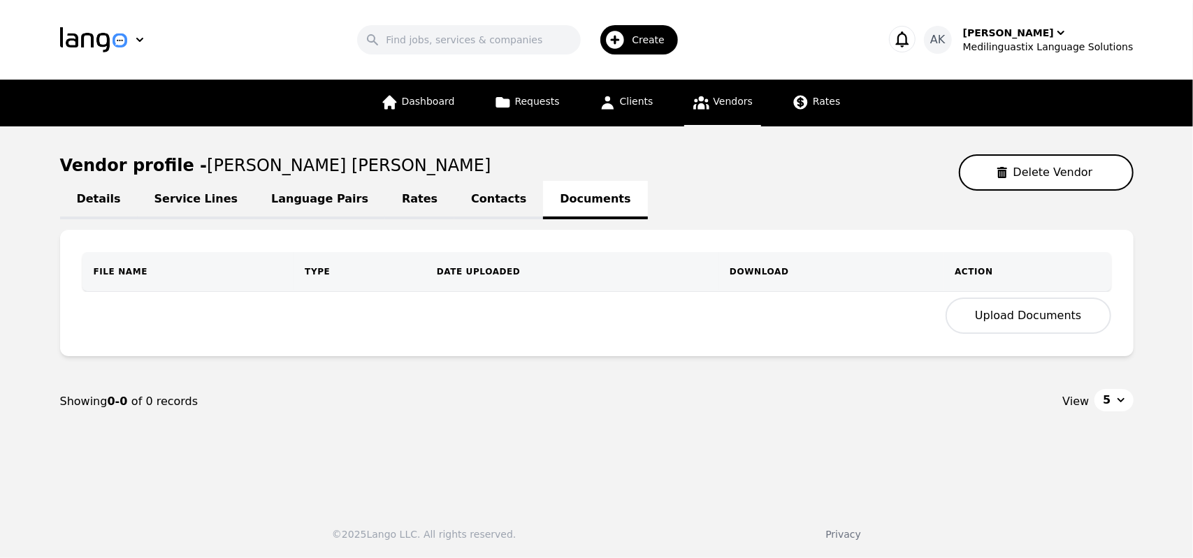
click at [1059, 303] on button "Upload Documents" at bounding box center [1028, 316] width 165 height 36
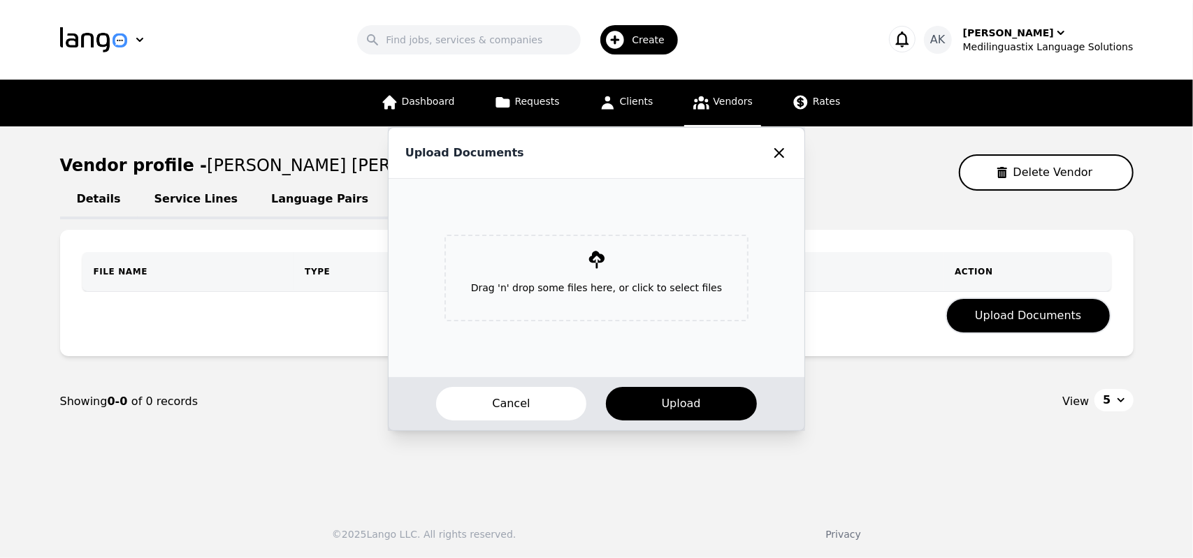
click at [623, 270] on p "Drag 'n' drop some files here, or click to select files" at bounding box center [596, 288] width 273 height 36
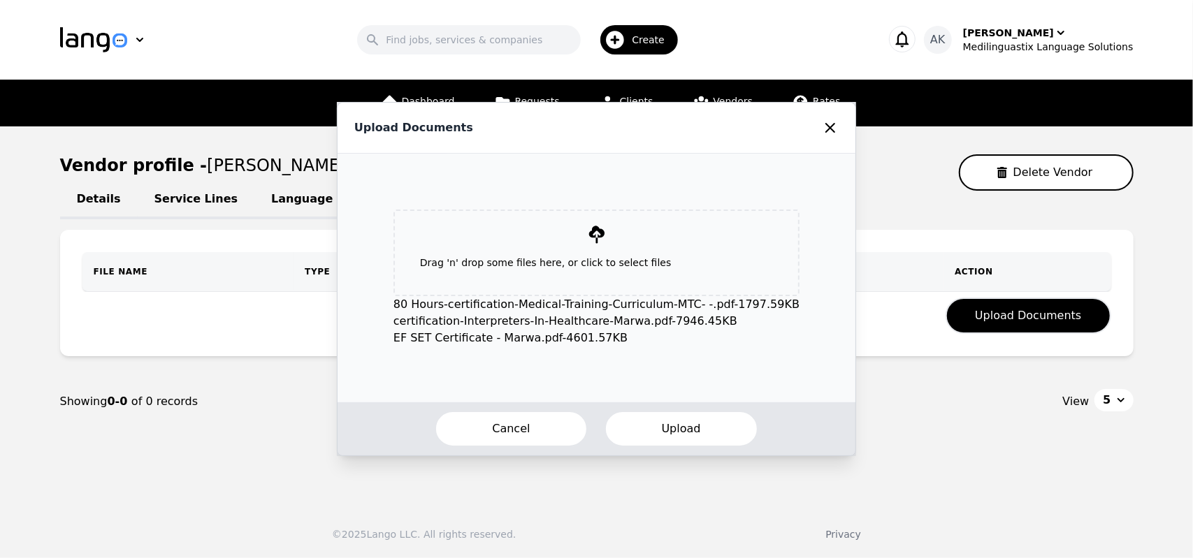
click at [672, 430] on button "Upload" at bounding box center [682, 429] width 154 height 36
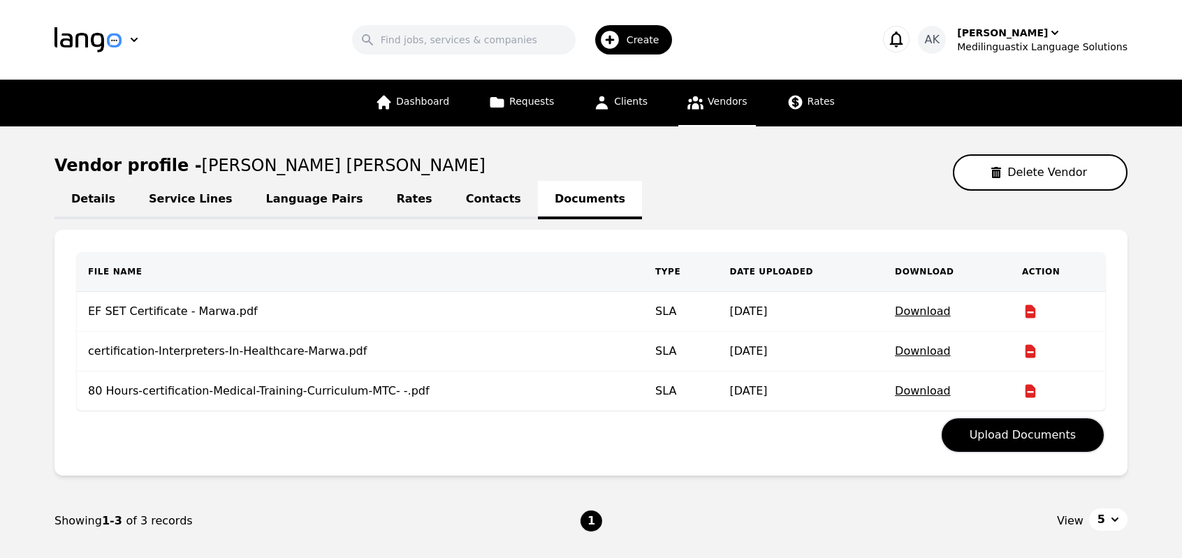
click at [708, 101] on span "Vendors" at bounding box center [727, 101] width 39 height 11
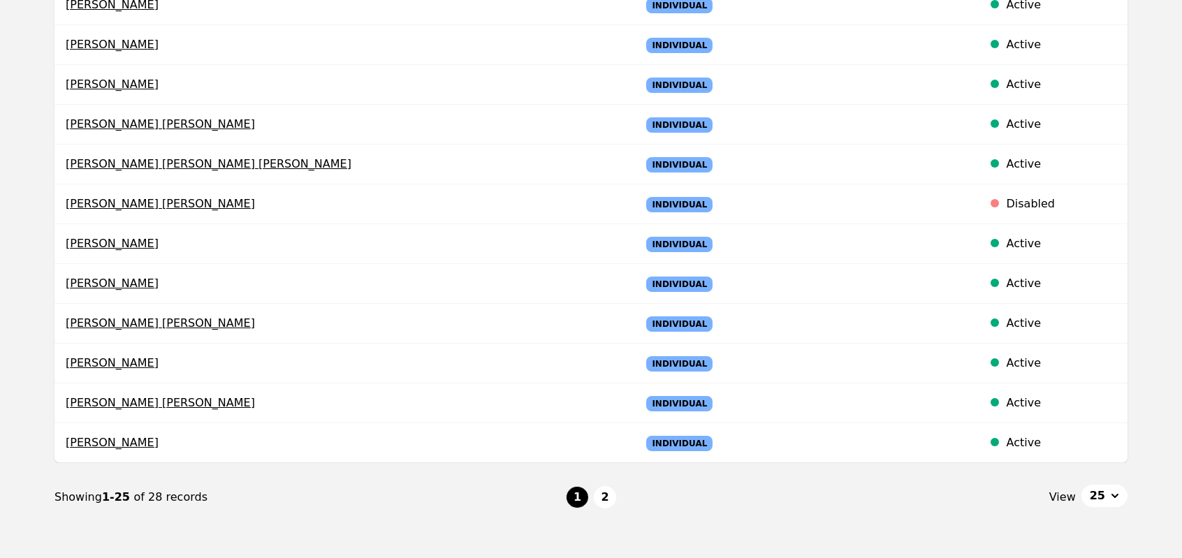
scroll to position [783, 0]
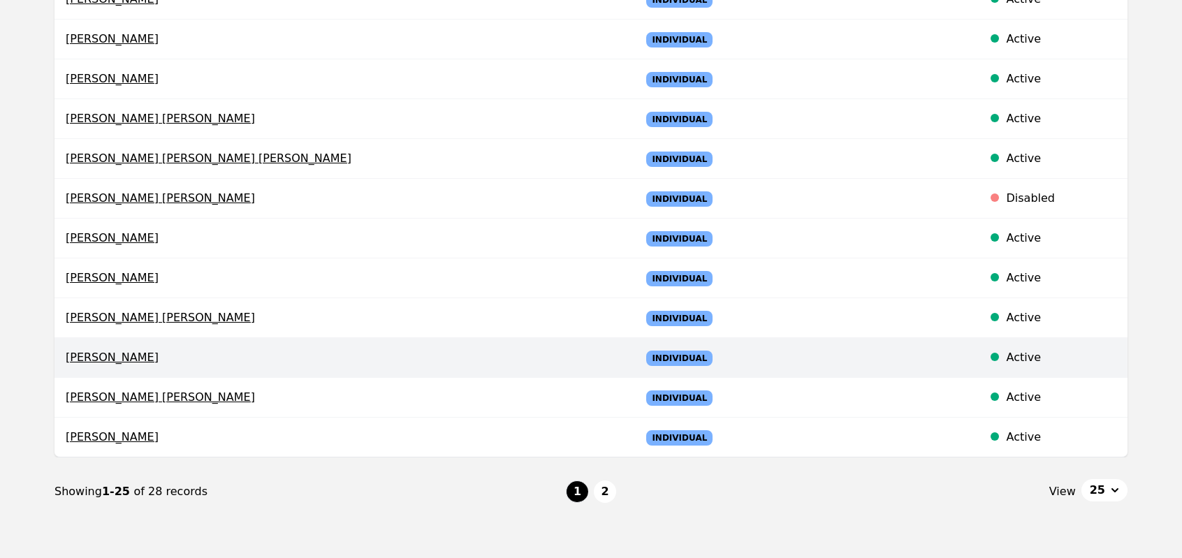
click at [85, 349] on span "Eman Alaa" at bounding box center [342, 357] width 553 height 17
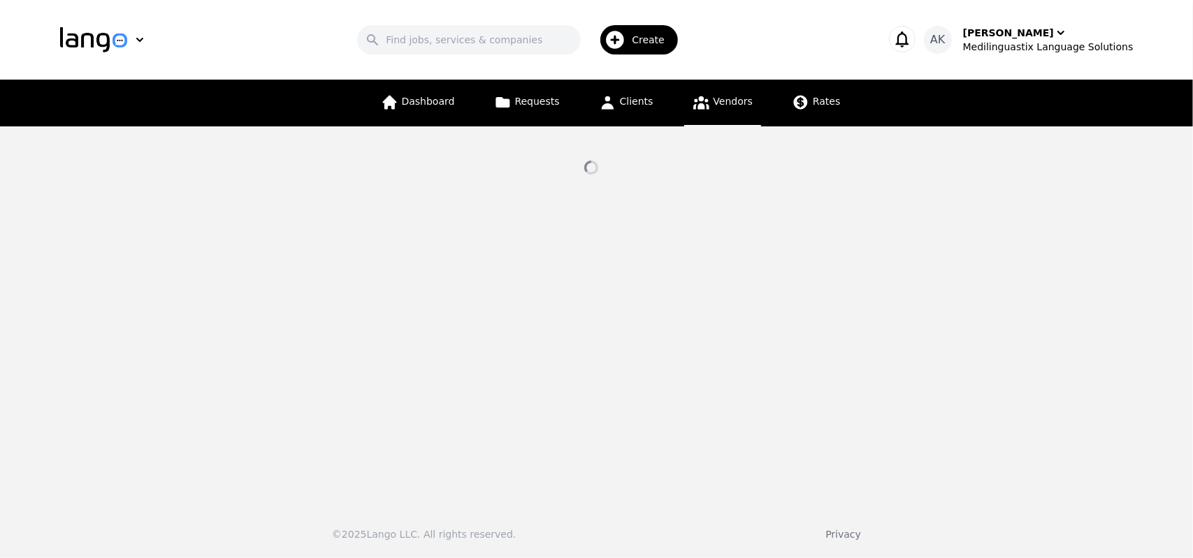
select select "active"
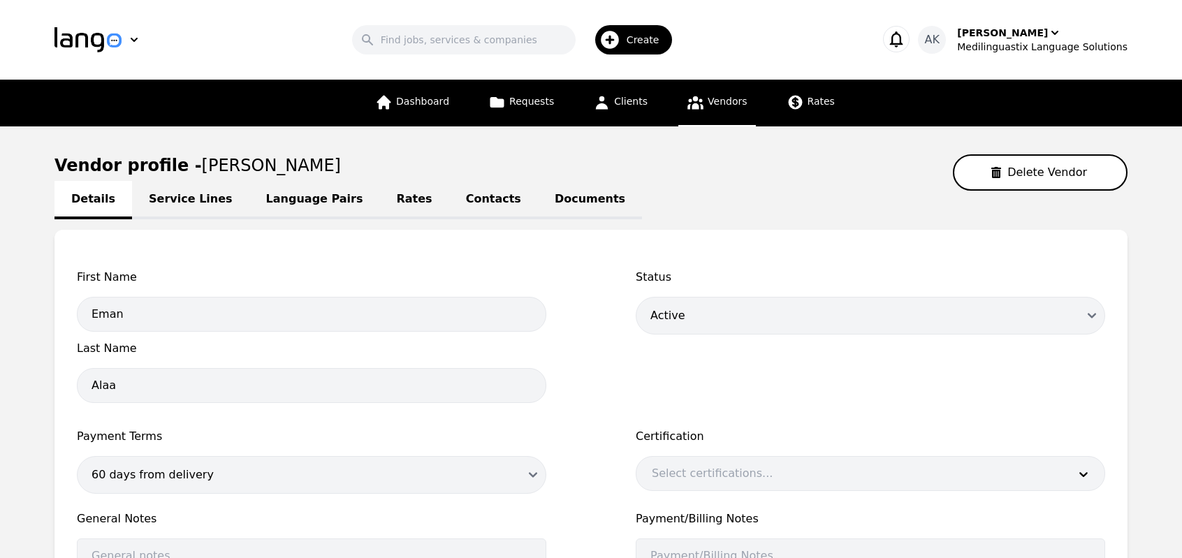
click at [538, 201] on link "Documents" at bounding box center [590, 200] width 104 height 38
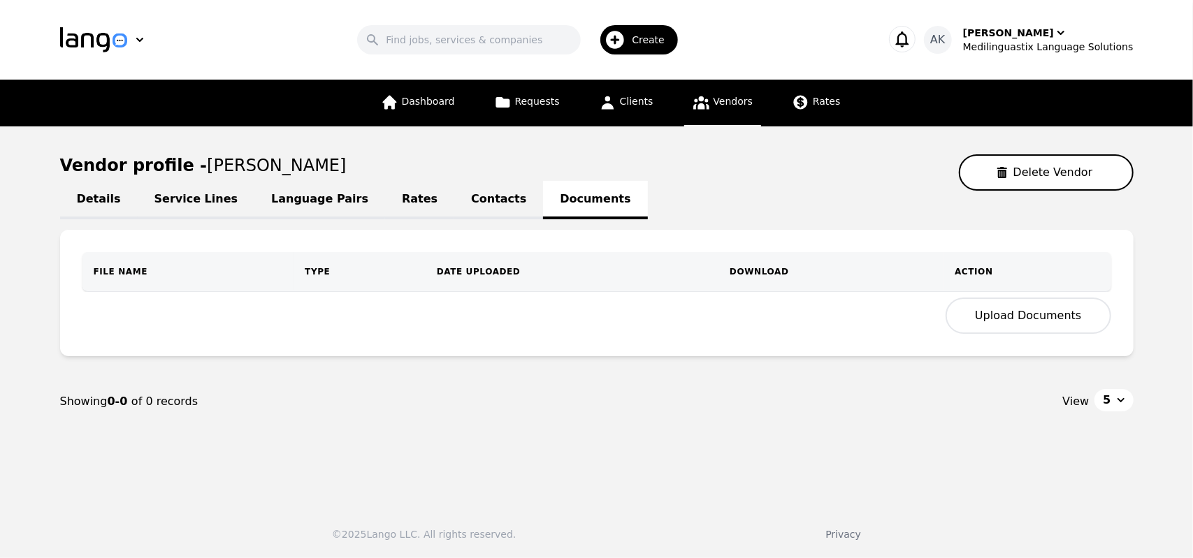
click at [1012, 321] on button "Upload Documents" at bounding box center [1028, 316] width 165 height 36
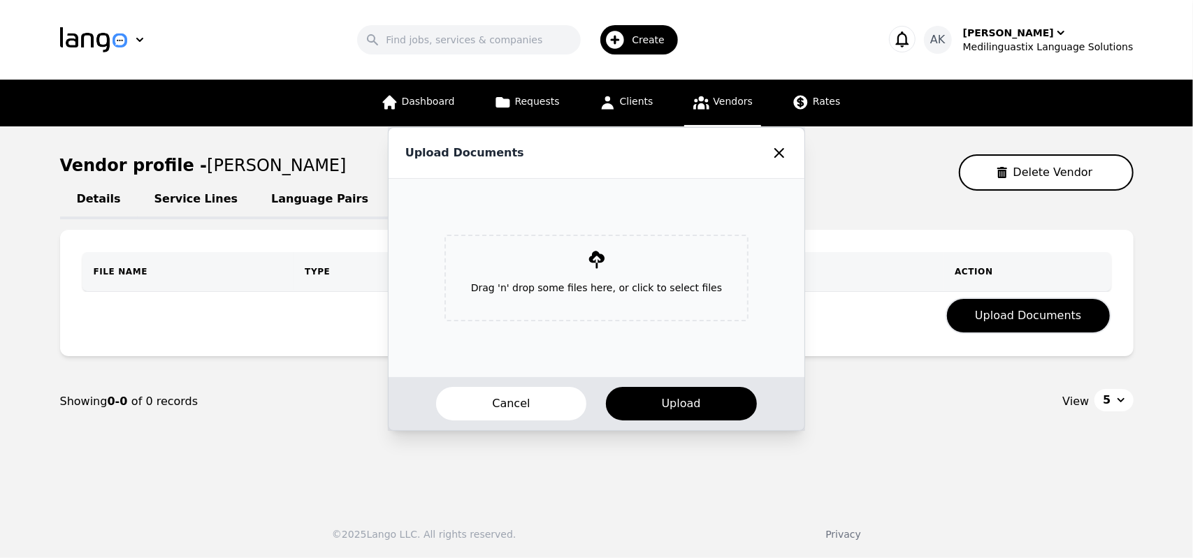
click at [579, 282] on p "Drag 'n' drop some files here, or click to select files" at bounding box center [596, 288] width 273 height 36
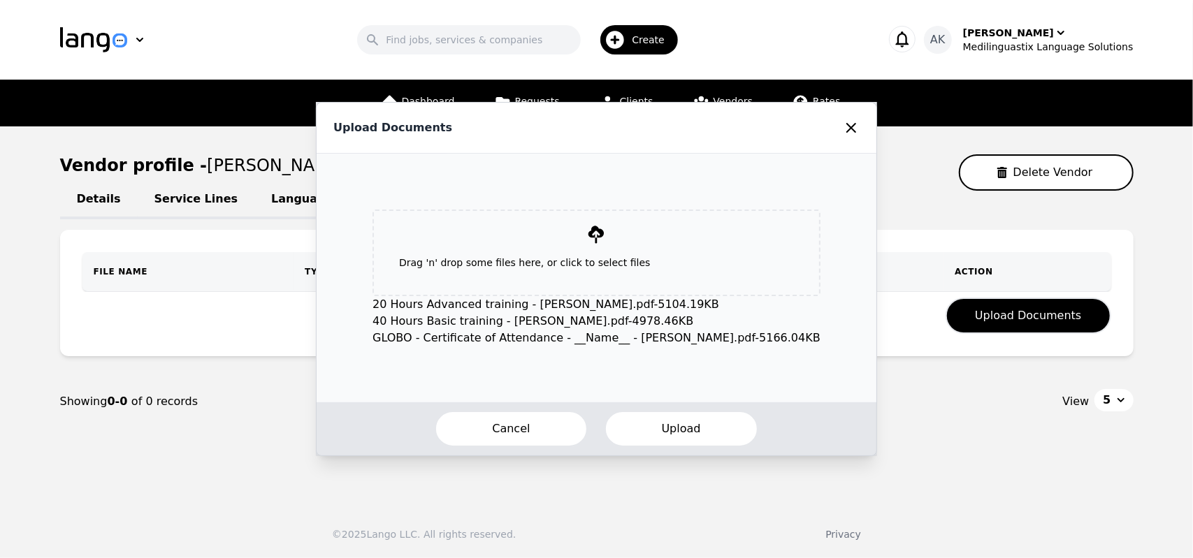
click at [674, 427] on button "Upload" at bounding box center [682, 429] width 154 height 36
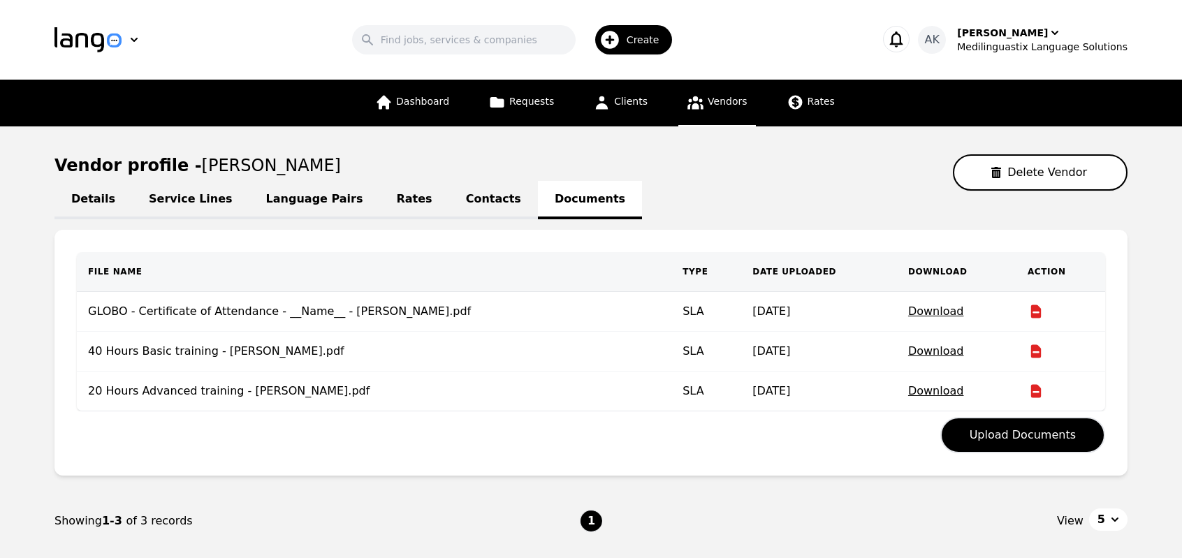
click at [700, 111] on link "Vendors" at bounding box center [717, 103] width 77 height 47
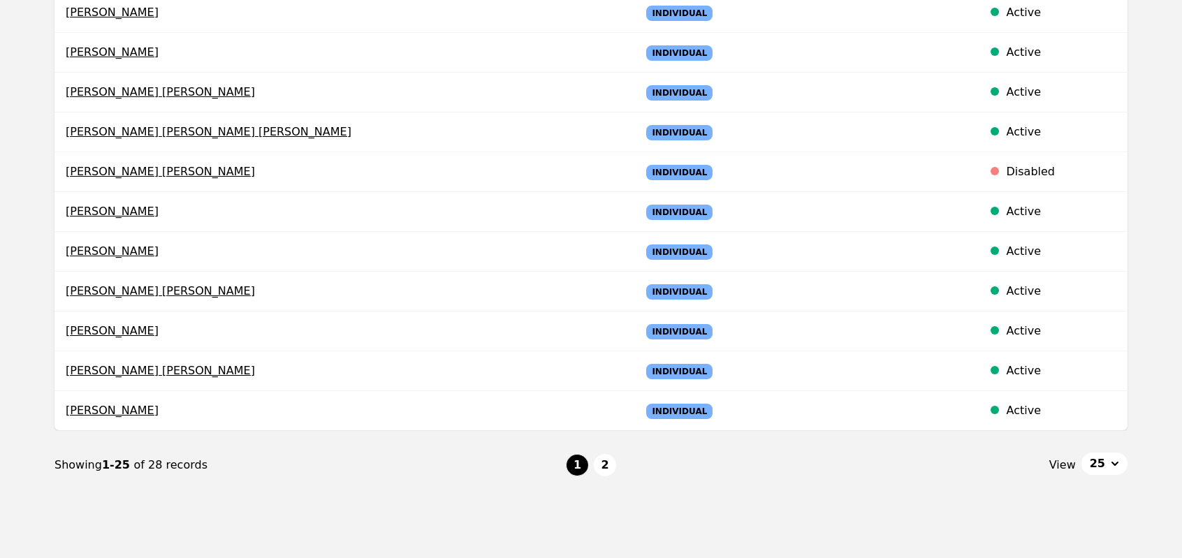
scroll to position [811, 0]
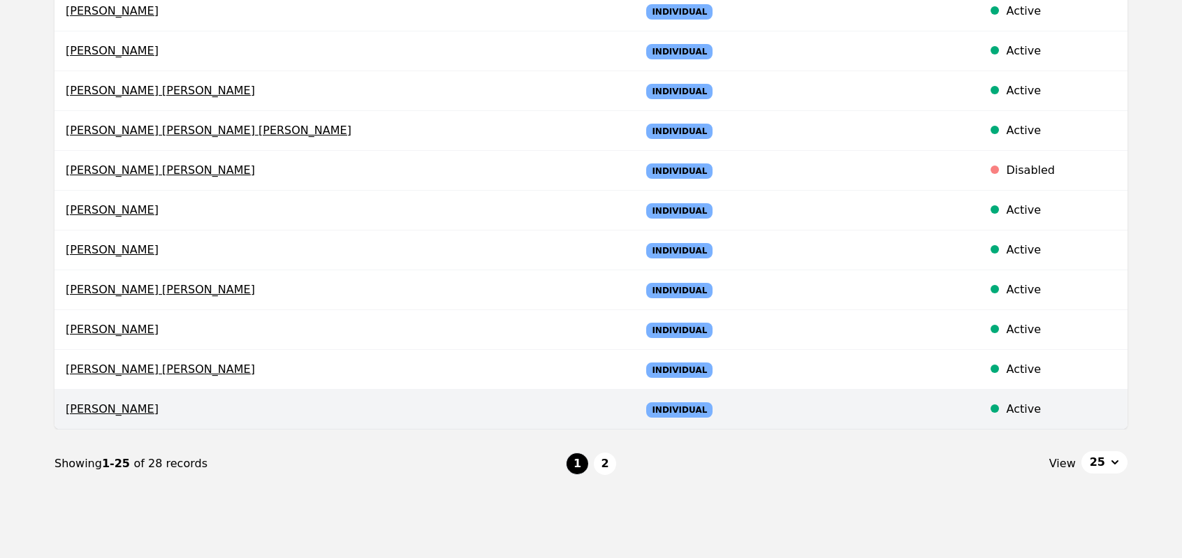
click at [109, 409] on span "Germán Augusto Fernández" at bounding box center [342, 409] width 553 height 17
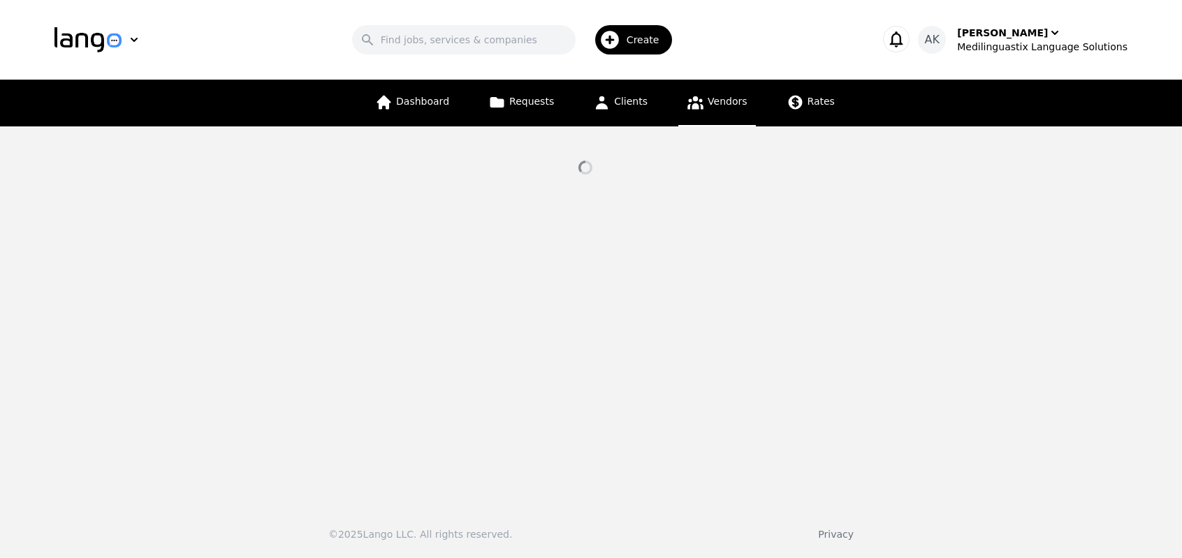
select select "active"
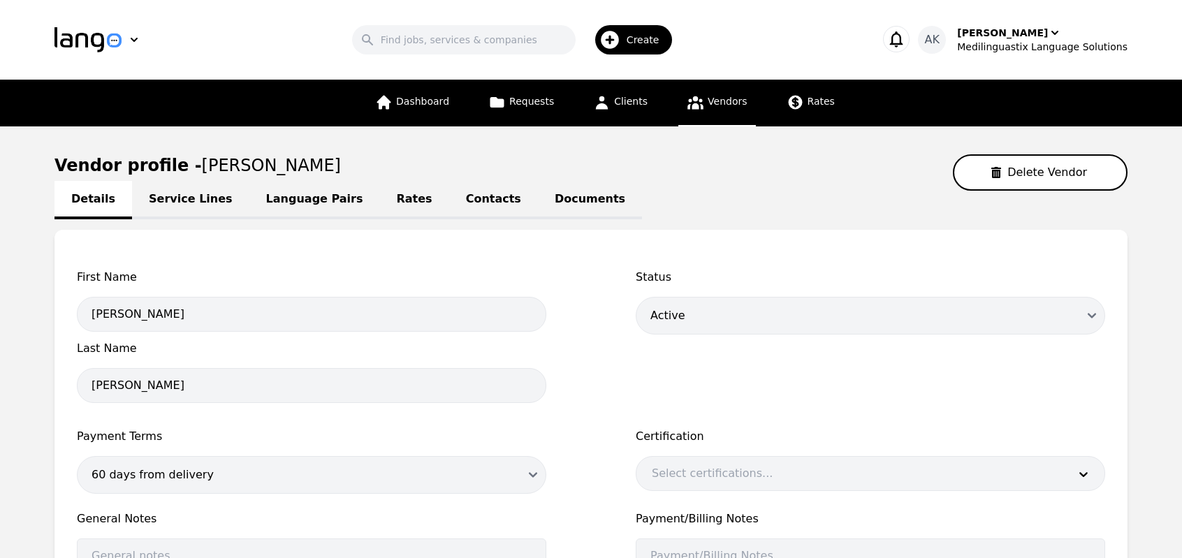
click at [538, 203] on link "Documents" at bounding box center [590, 200] width 104 height 38
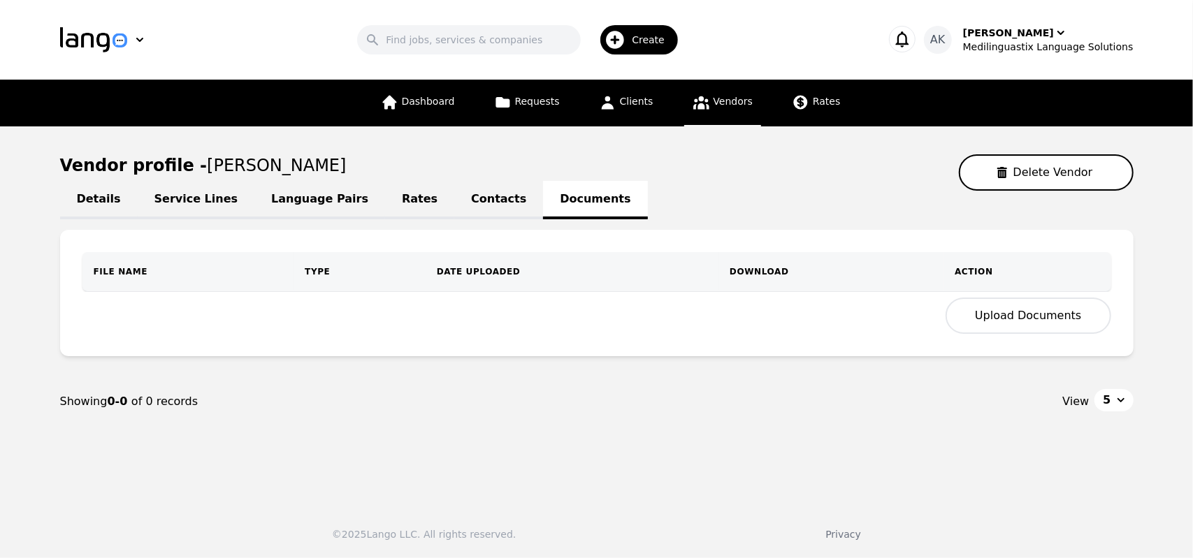
click at [1000, 318] on button "Upload Documents" at bounding box center [1028, 316] width 165 height 36
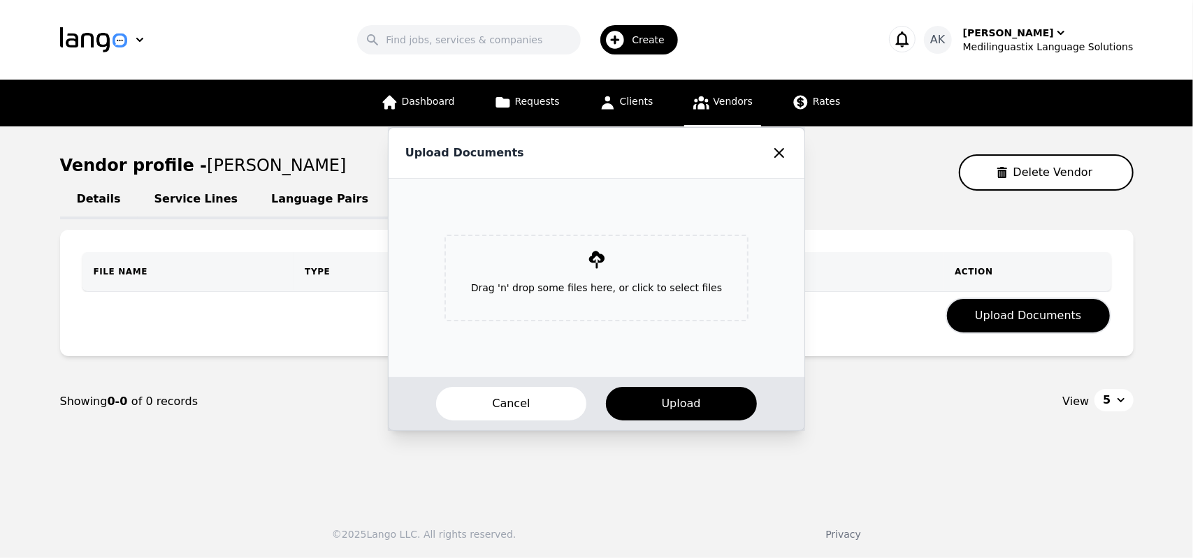
click at [580, 273] on p "Drag 'n' drop some files here, or click to select files" at bounding box center [596, 288] width 273 height 36
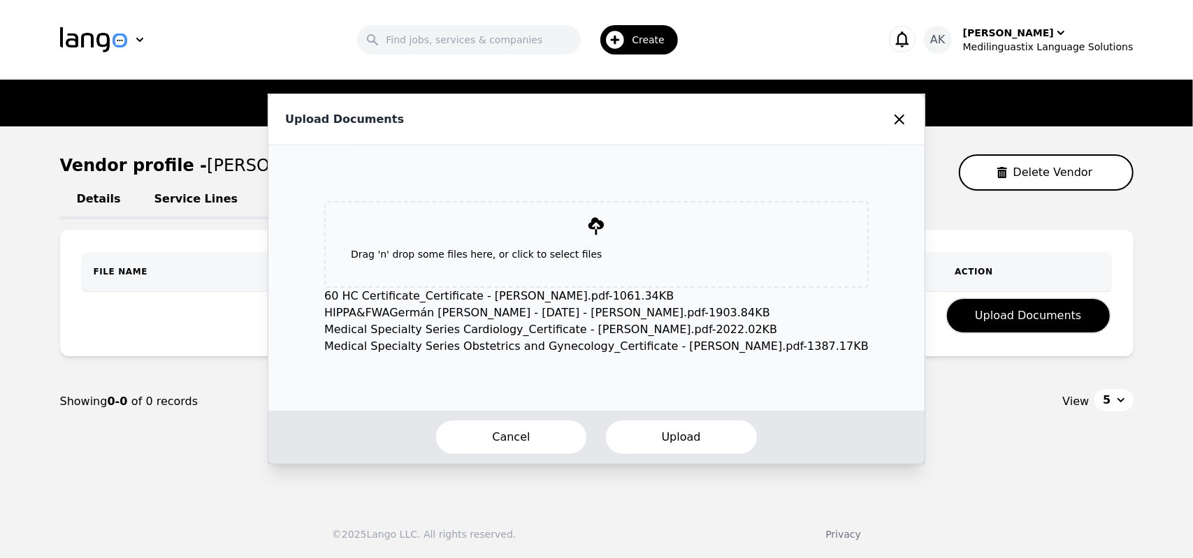
click at [662, 435] on button "Upload" at bounding box center [682, 437] width 154 height 36
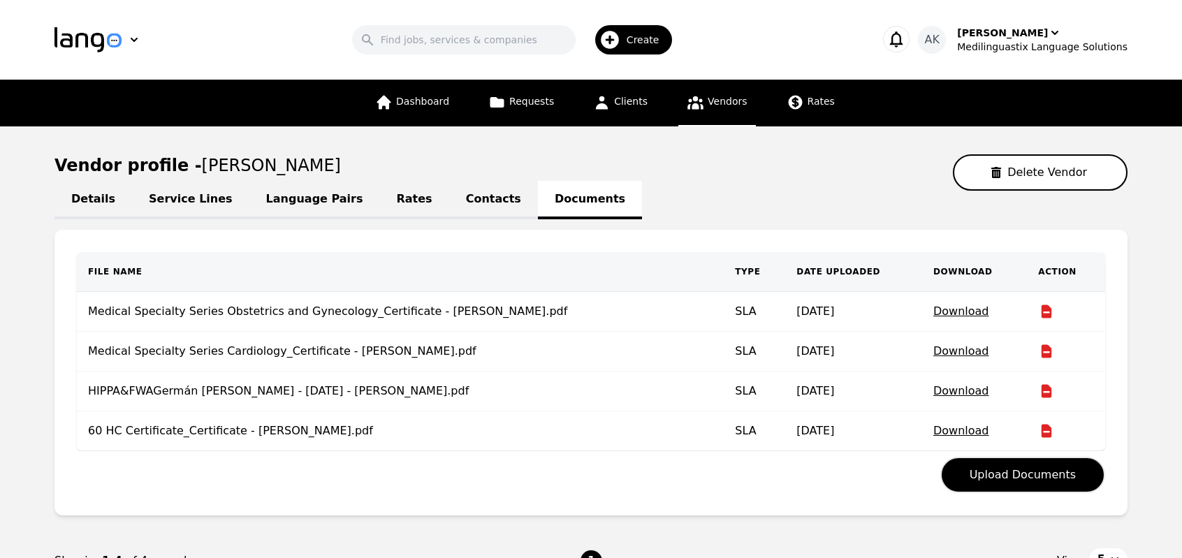
click at [696, 101] on icon at bounding box center [695, 102] width 17 height 17
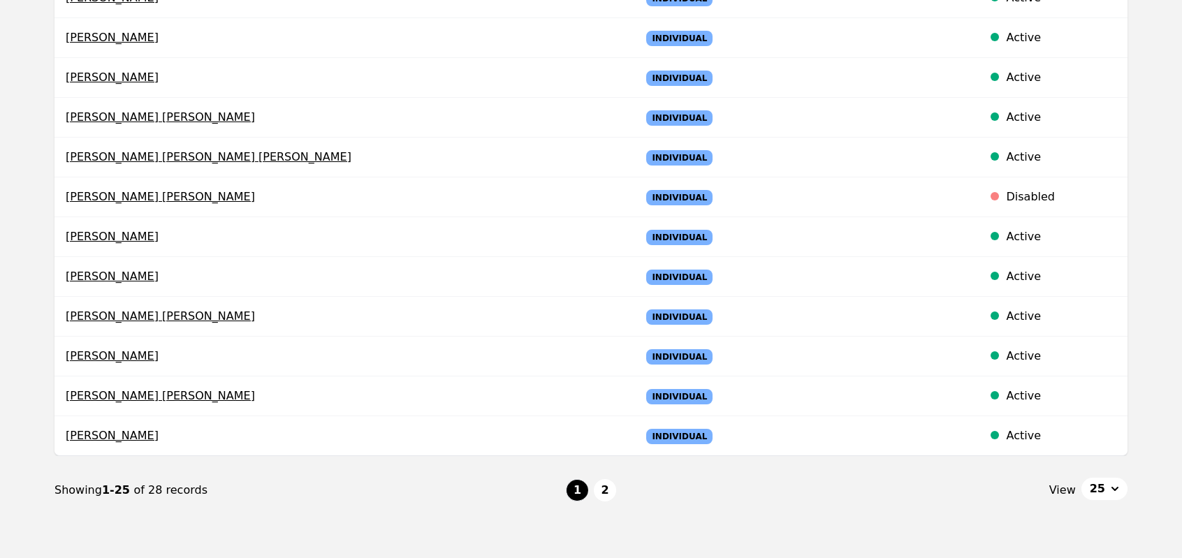
scroll to position [783, 0]
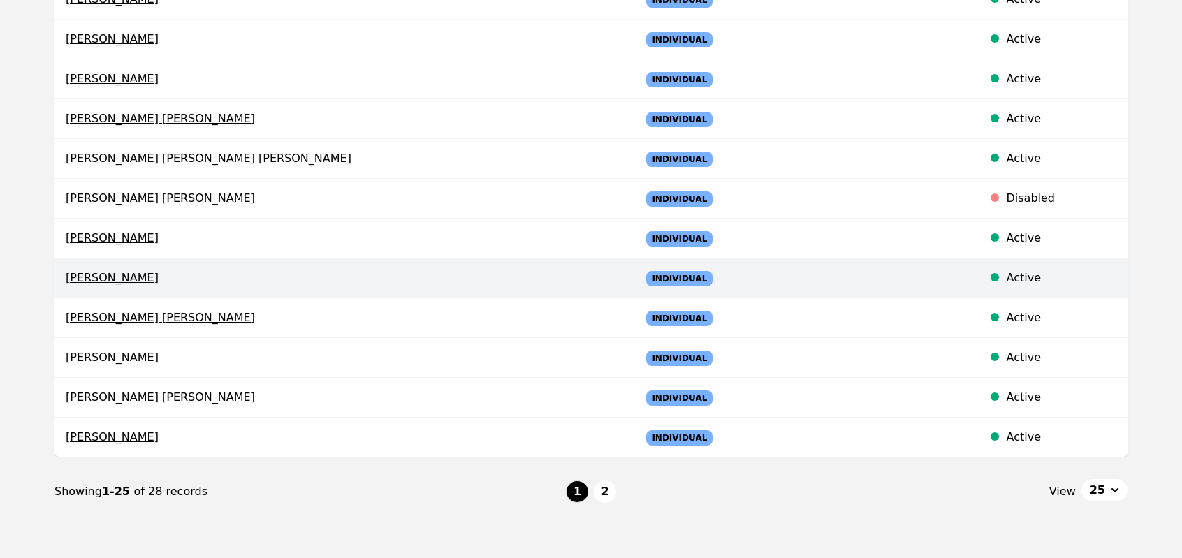
click at [94, 270] on span "Sara Youssef Abdelatif" at bounding box center [342, 278] width 553 height 17
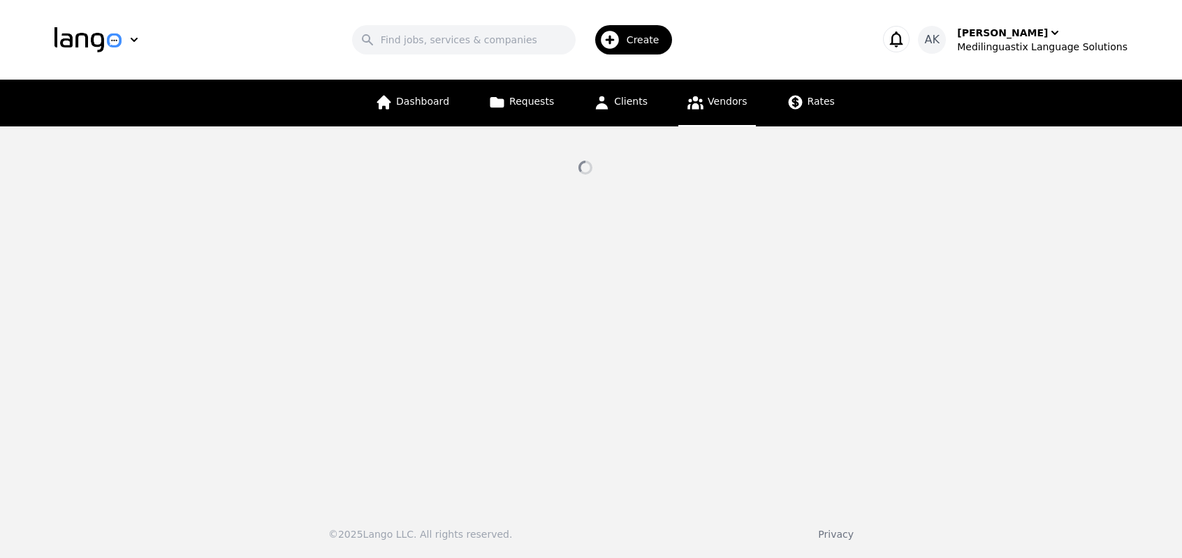
select select "active"
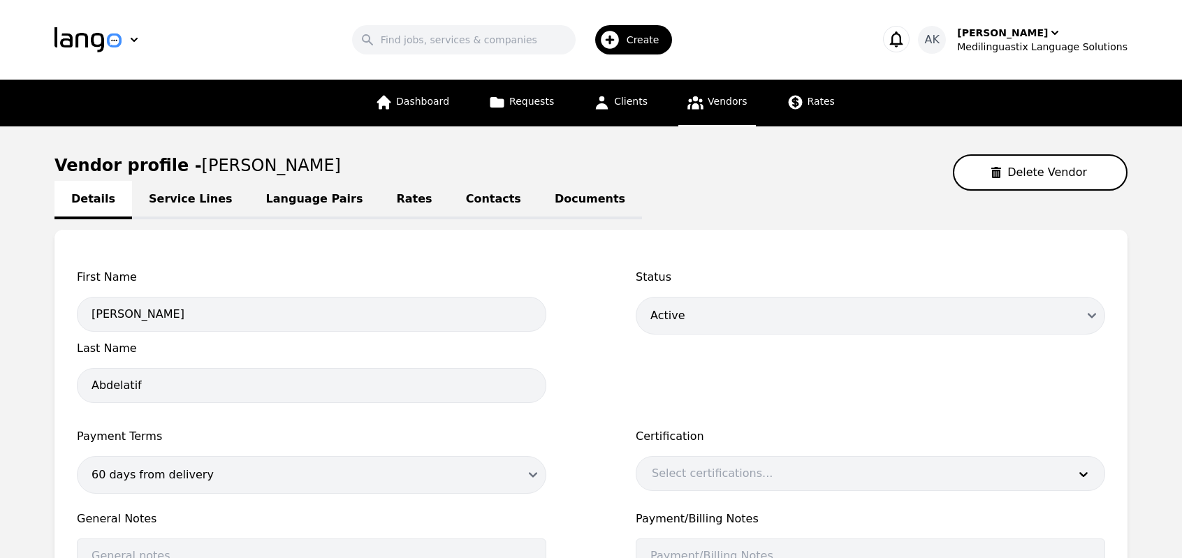
click at [538, 205] on link "Documents" at bounding box center [590, 200] width 104 height 38
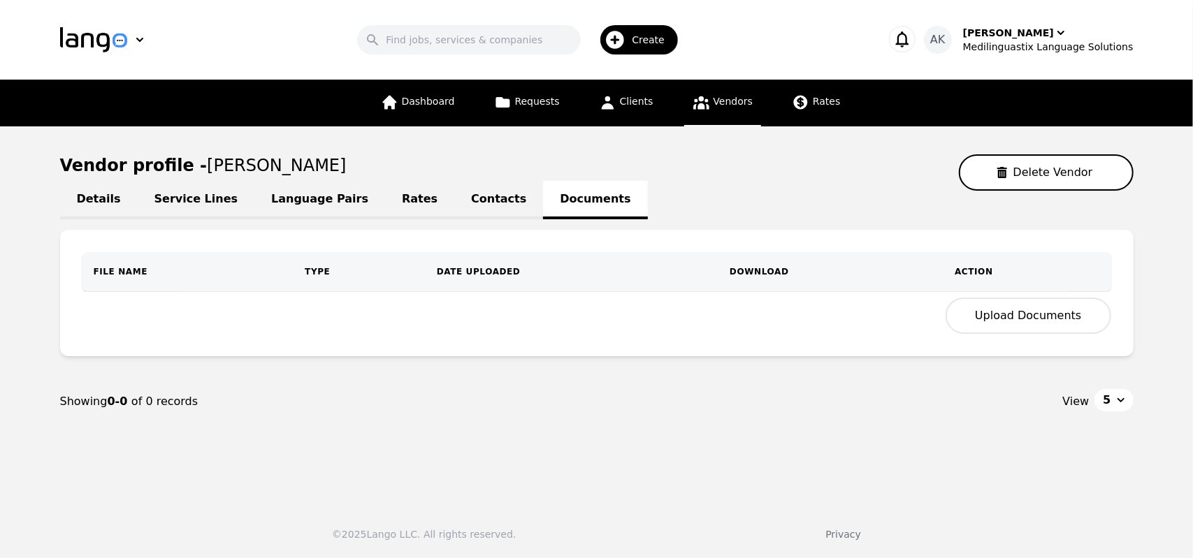
click at [994, 312] on button "Upload Documents" at bounding box center [1028, 316] width 165 height 36
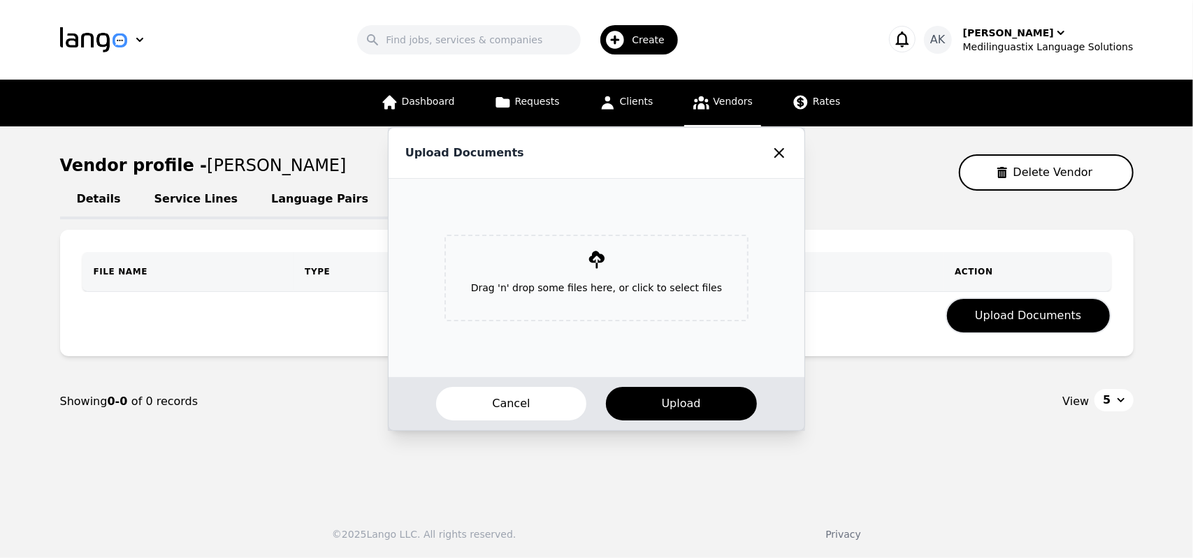
click at [624, 288] on p "Drag 'n' drop some files here, or click to select files" at bounding box center [596, 288] width 273 height 36
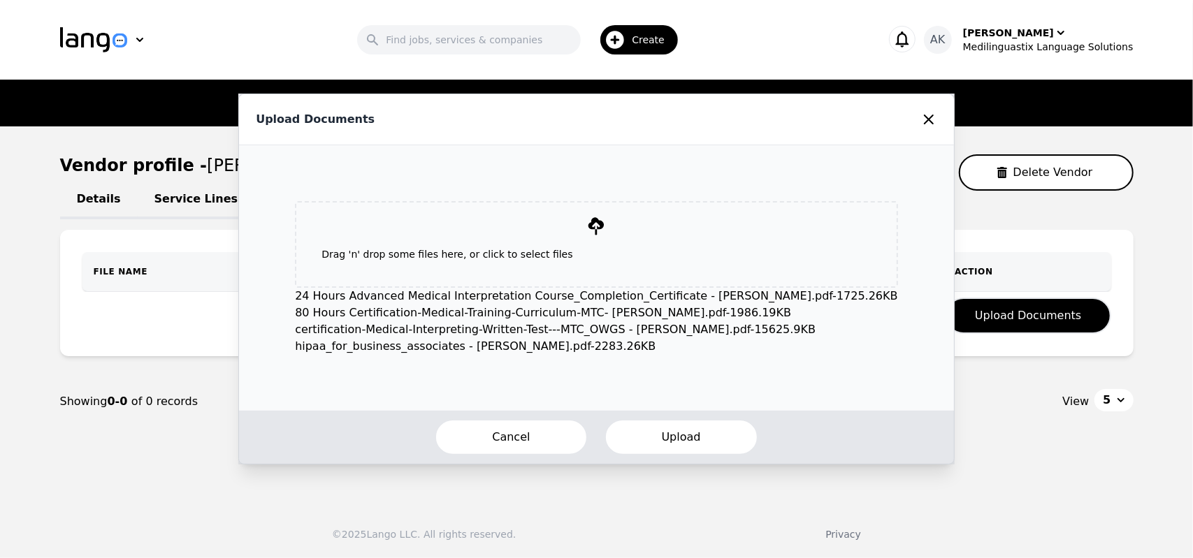
click at [659, 448] on button "Upload" at bounding box center [682, 437] width 154 height 36
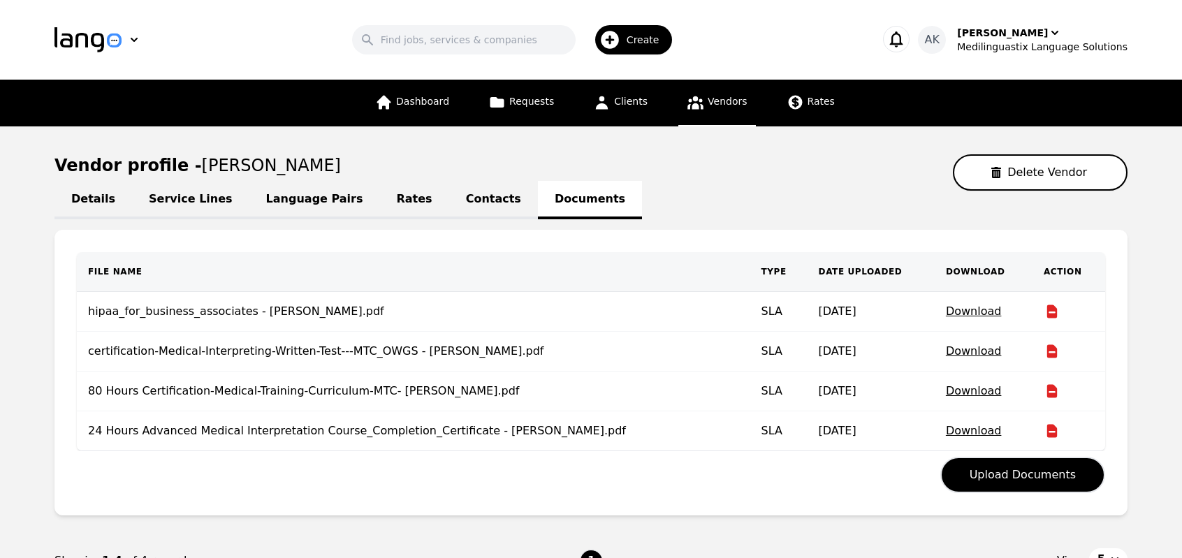
click at [709, 107] on span "Vendors" at bounding box center [727, 101] width 39 height 11
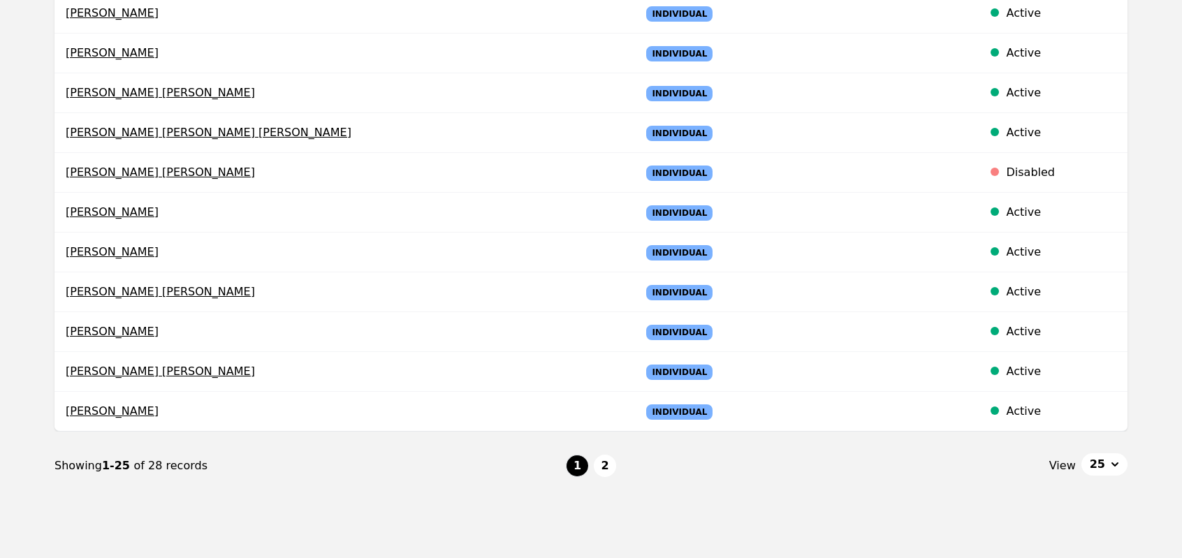
scroll to position [806, 0]
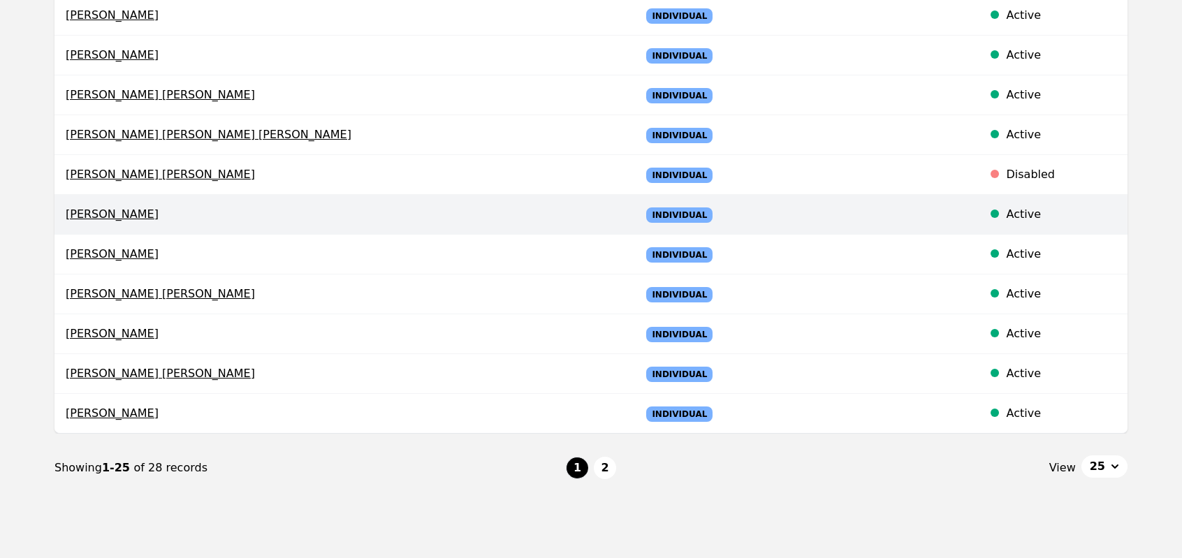
click at [88, 210] on span "Loubna Benyoucef" at bounding box center [342, 214] width 553 height 17
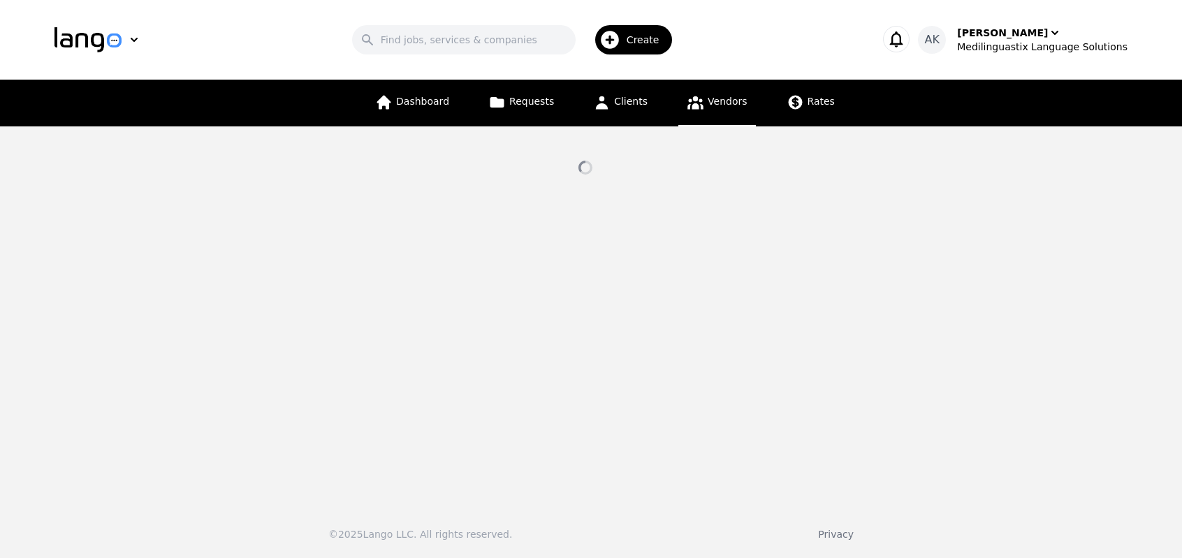
select select "active"
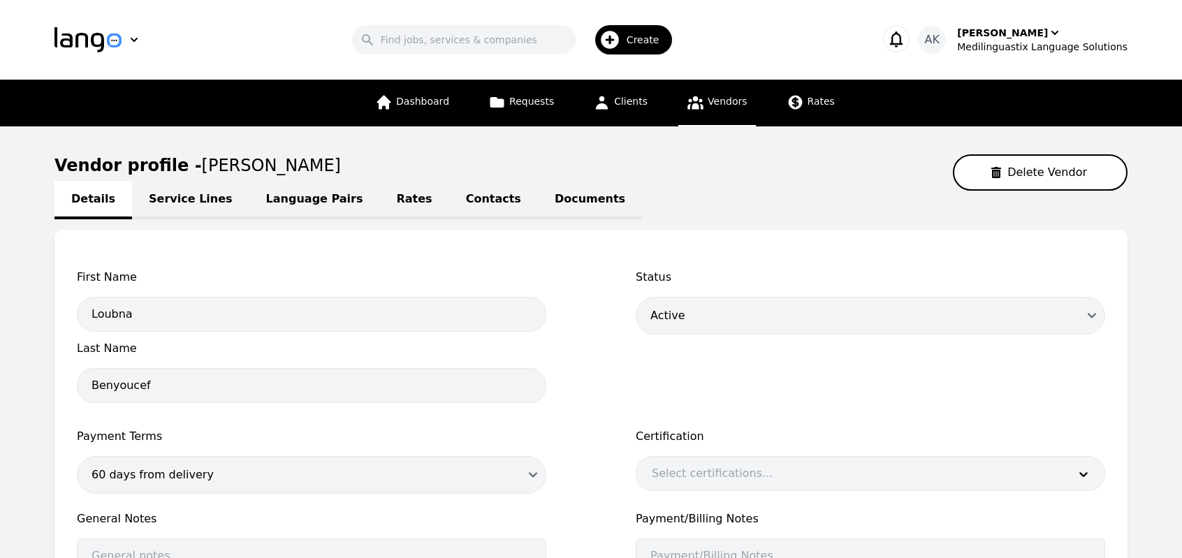
click at [538, 202] on link "Documents" at bounding box center [590, 200] width 104 height 38
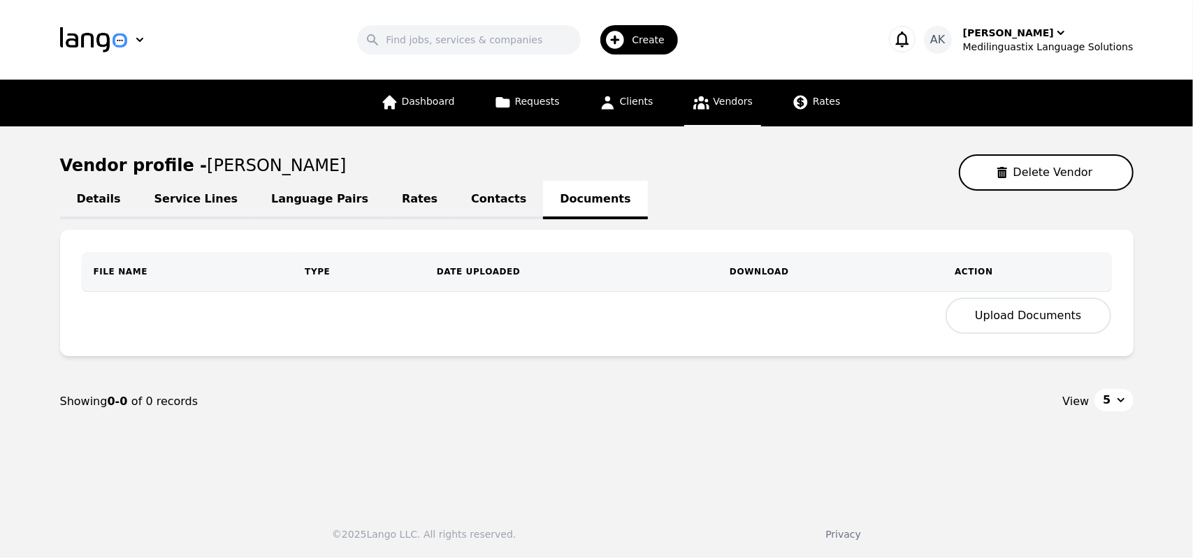
click at [994, 321] on button "Upload Documents" at bounding box center [1028, 316] width 165 height 36
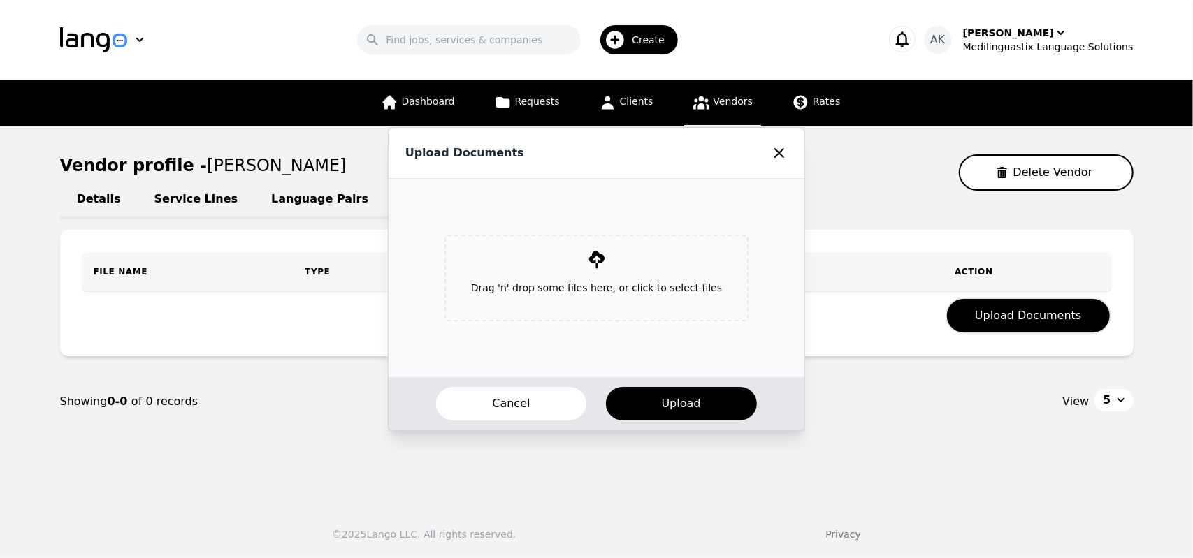
click at [622, 289] on p "Drag 'n' drop some files here, or click to select files" at bounding box center [596, 288] width 273 height 36
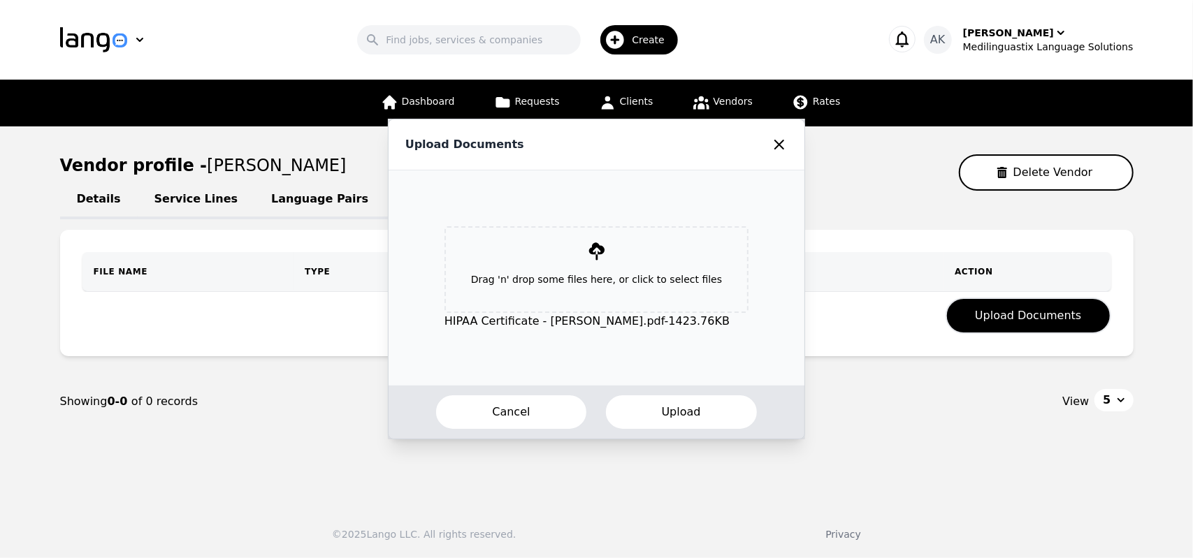
click at [649, 414] on button "Upload" at bounding box center [682, 412] width 154 height 36
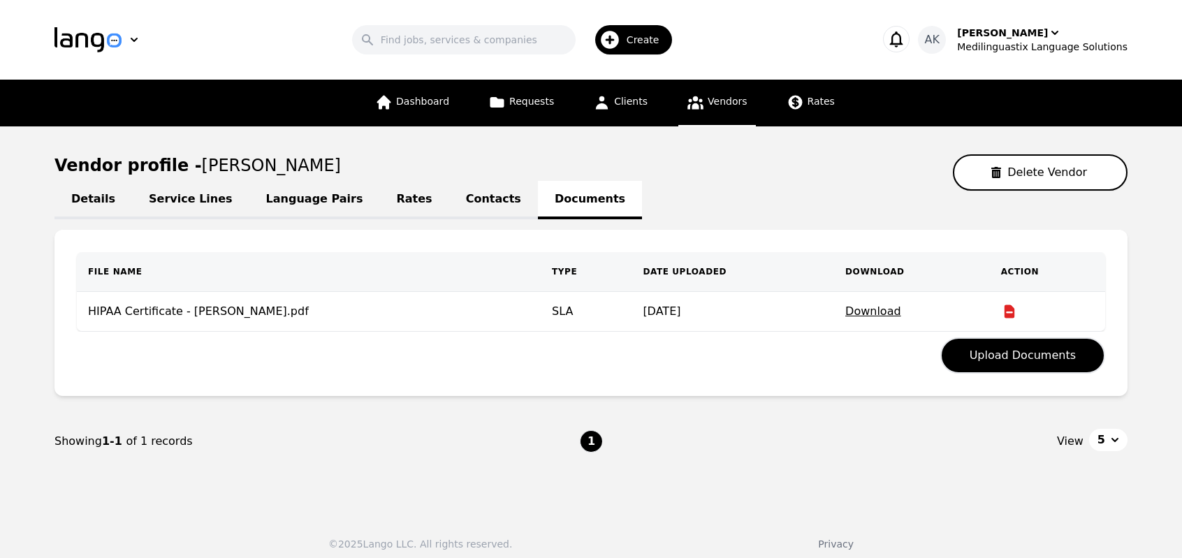
click at [710, 103] on span "Vendors" at bounding box center [727, 101] width 39 height 11
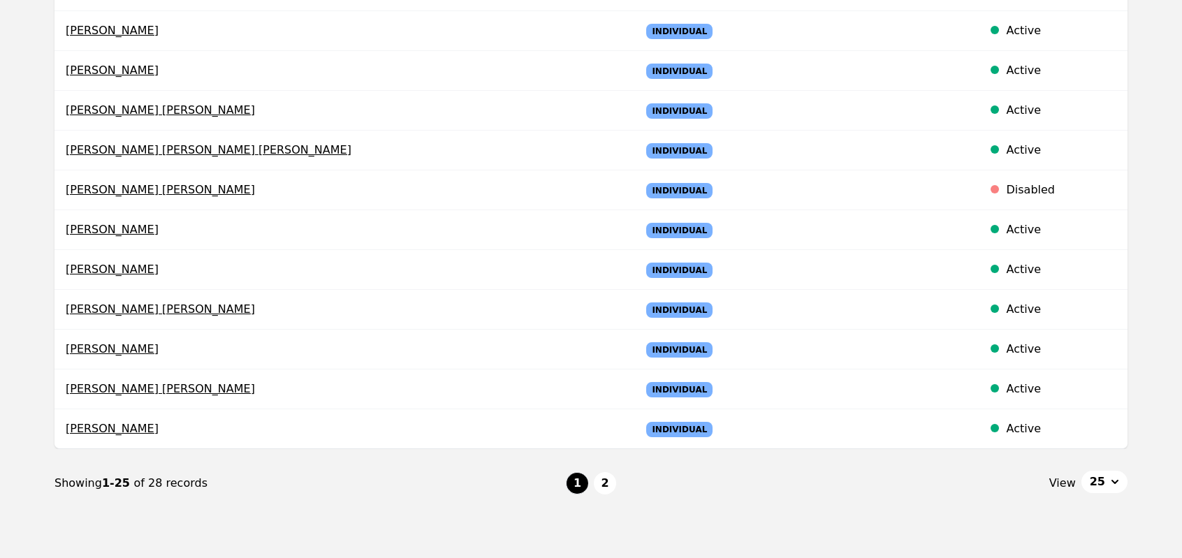
scroll to position [811, 0]
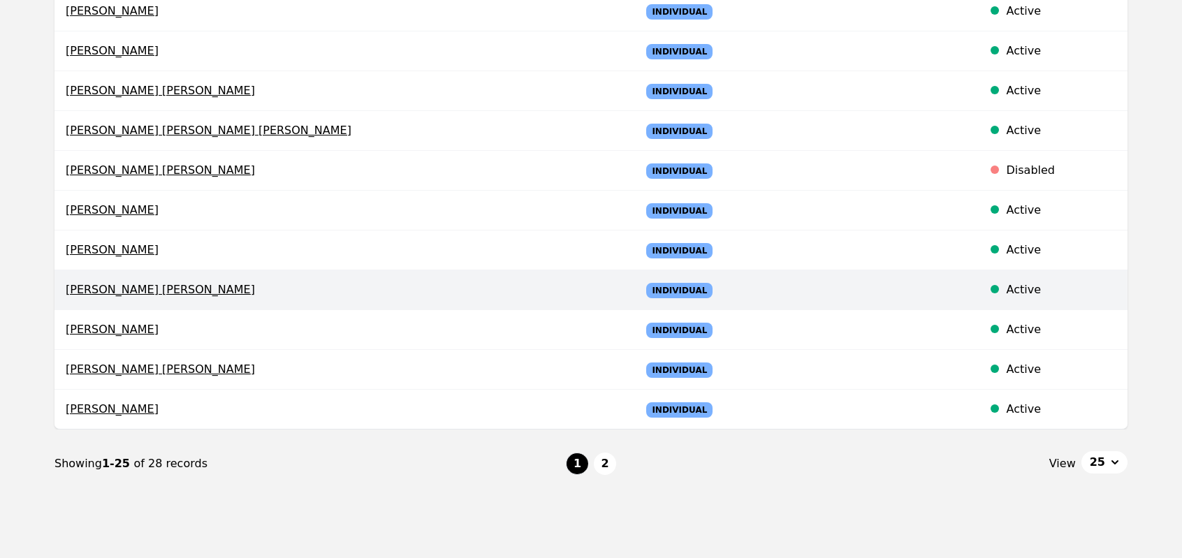
click at [122, 284] on span "Khaled Salah Moustafa Abdelkader" at bounding box center [342, 290] width 553 height 17
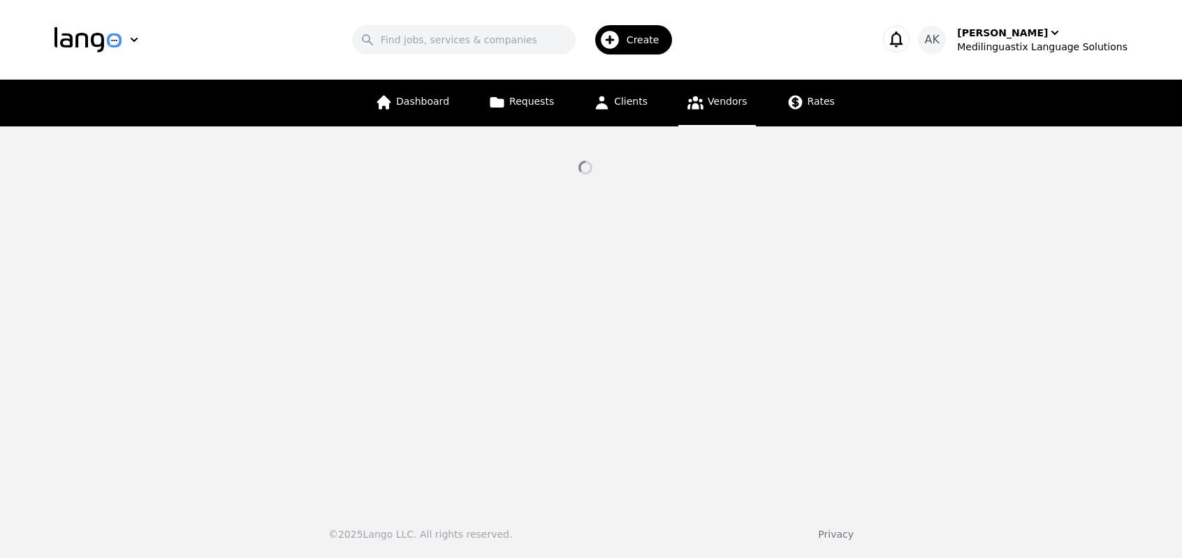
select select "active"
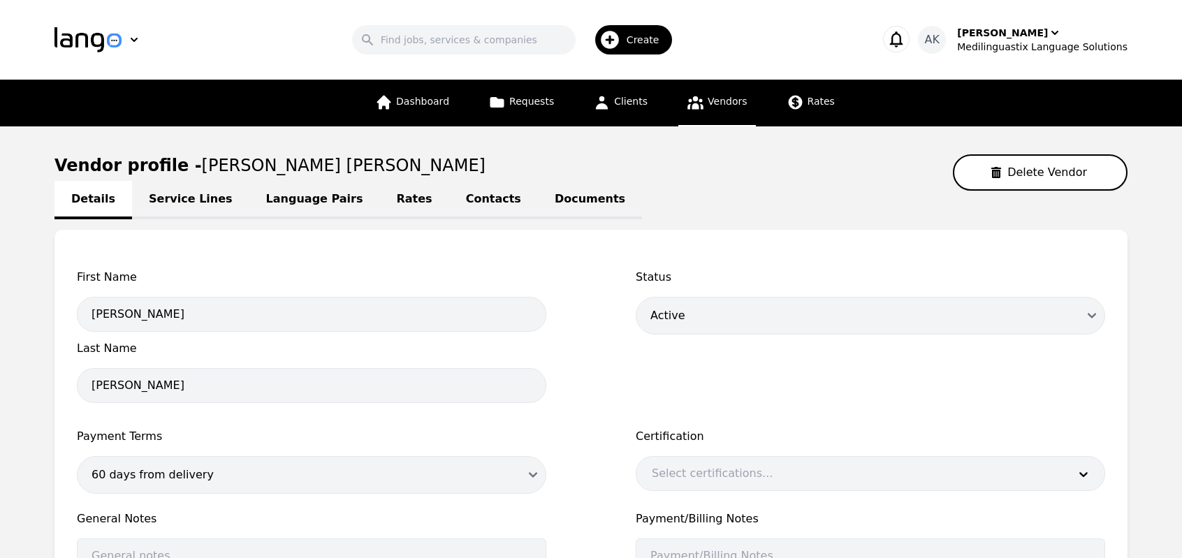
click at [542, 188] on link "Documents" at bounding box center [590, 200] width 104 height 38
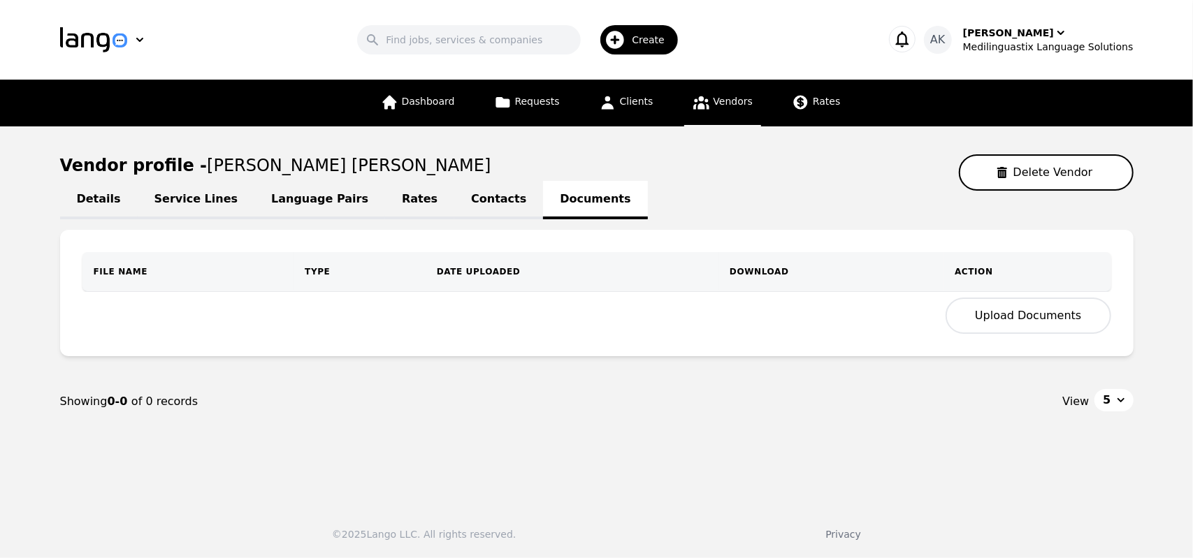
click at [1058, 310] on button "Upload Documents" at bounding box center [1028, 316] width 165 height 36
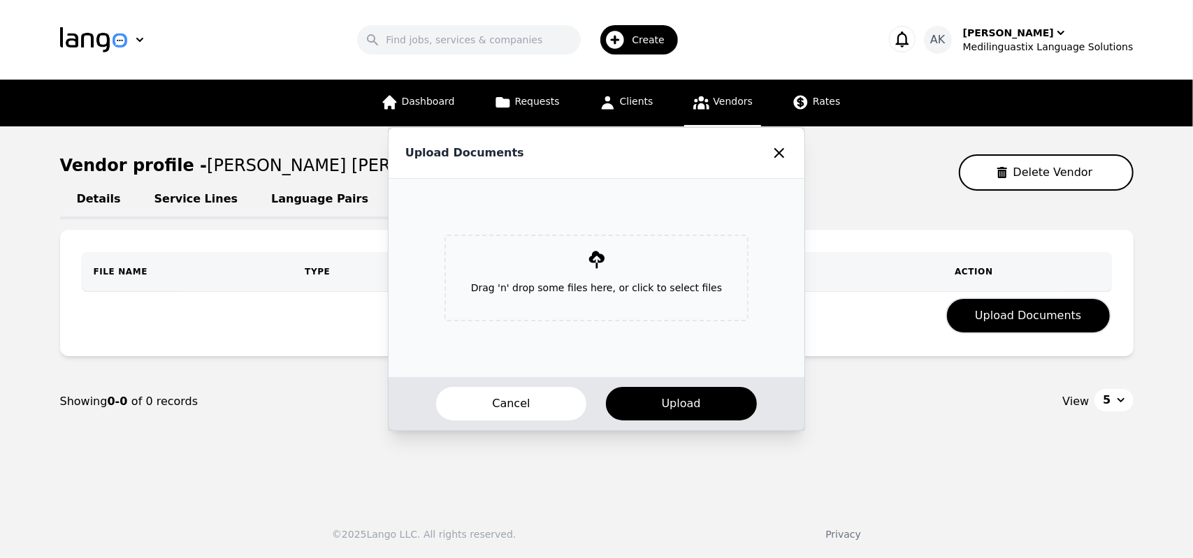
click at [622, 284] on p "Drag 'n' drop some files here, or click to select files" at bounding box center [596, 288] width 273 height 36
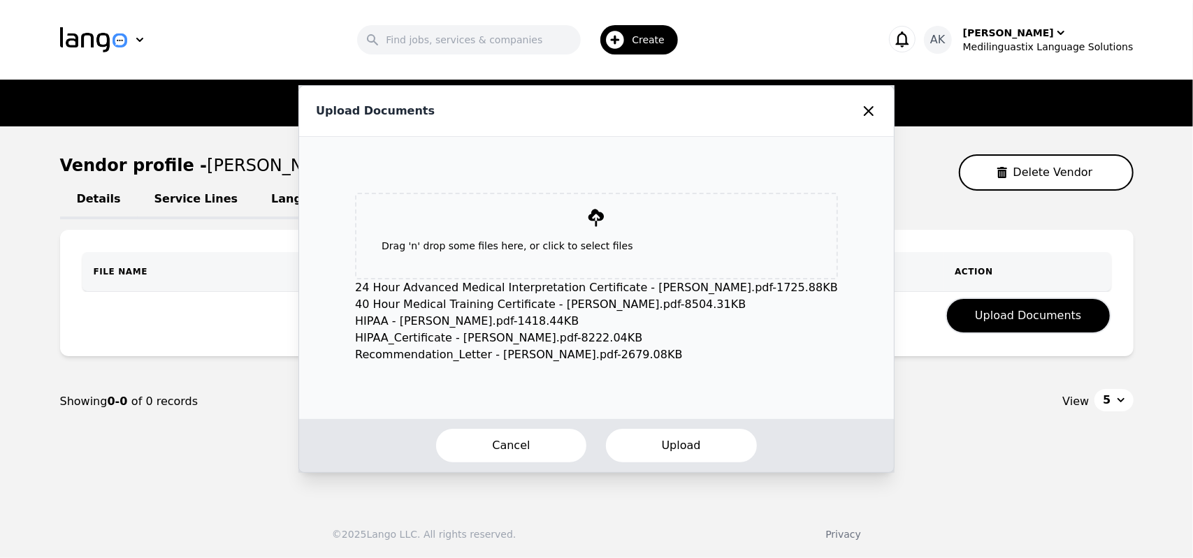
click at [662, 447] on button "Upload" at bounding box center [682, 446] width 154 height 36
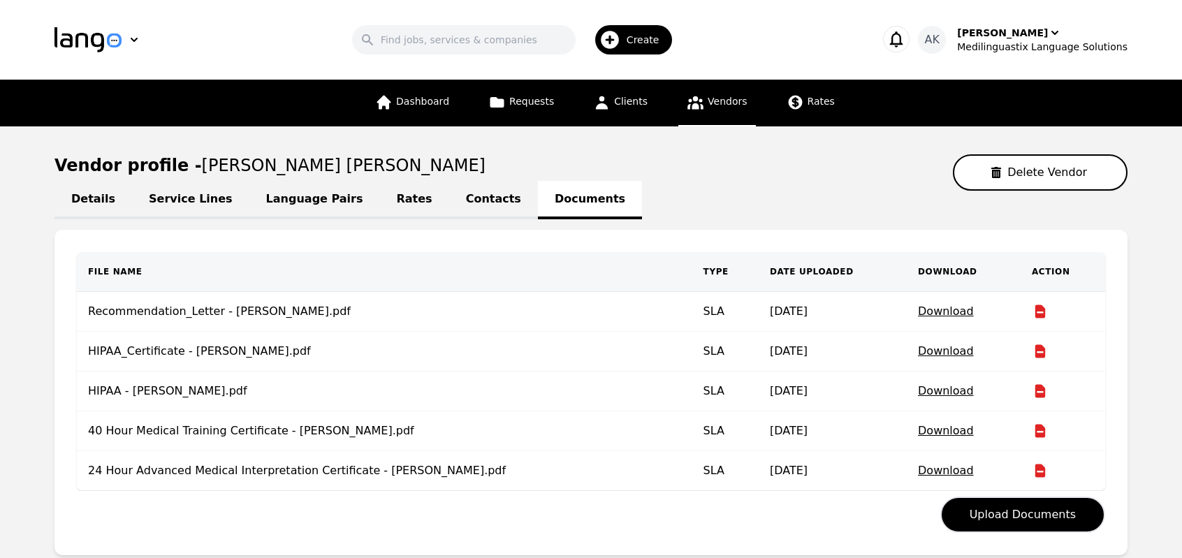
click at [684, 111] on link "Vendors" at bounding box center [717, 103] width 77 height 47
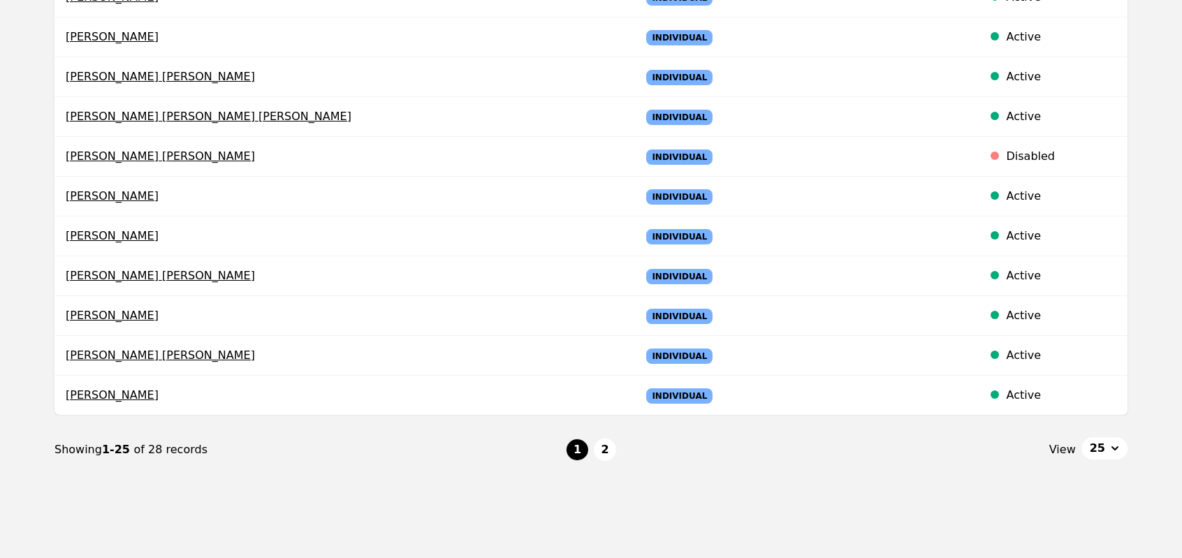
scroll to position [862, 0]
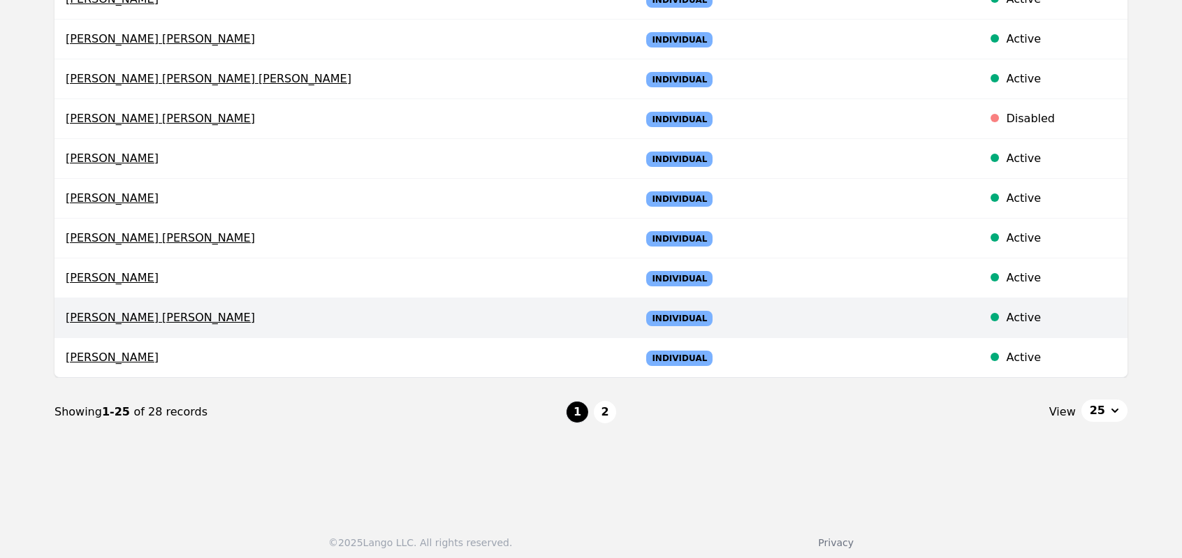
click at [133, 317] on span "Luis Emmanuel Piña Navarro" at bounding box center [342, 318] width 553 height 17
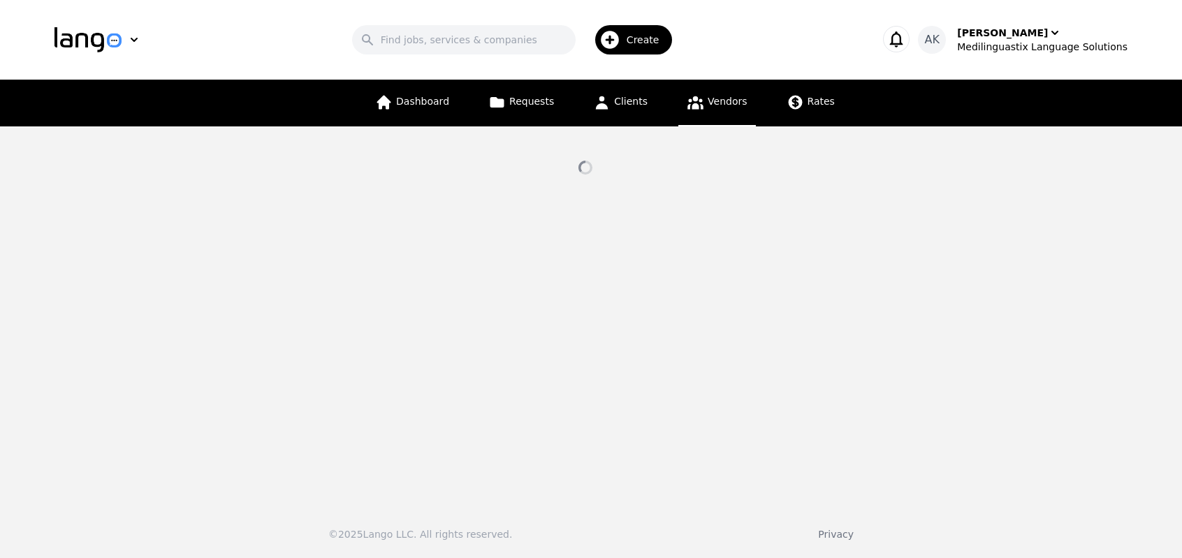
select select "active"
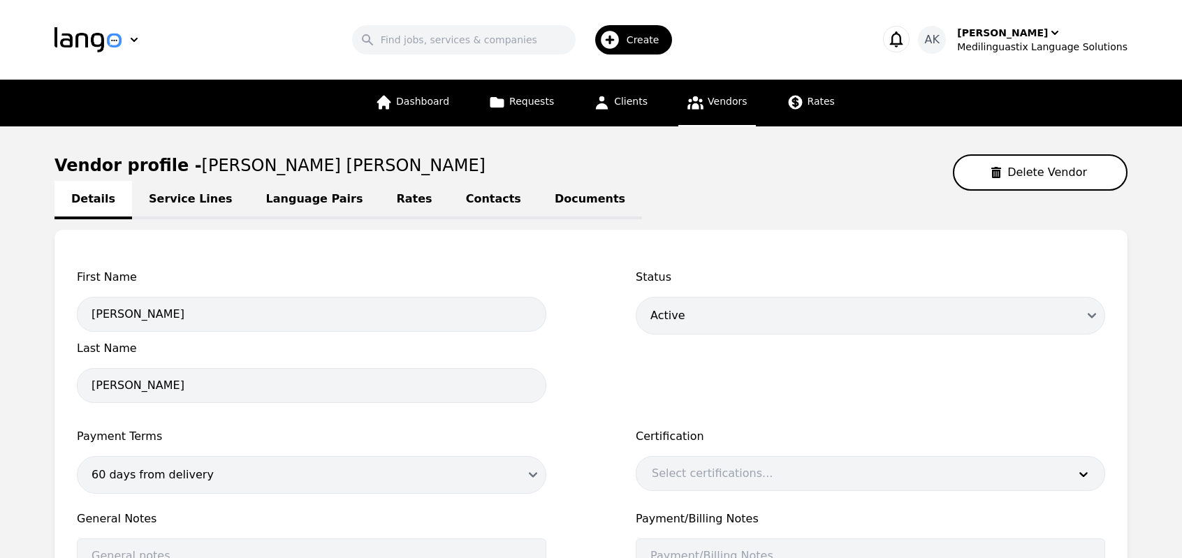
click at [538, 201] on link "Documents" at bounding box center [590, 200] width 104 height 38
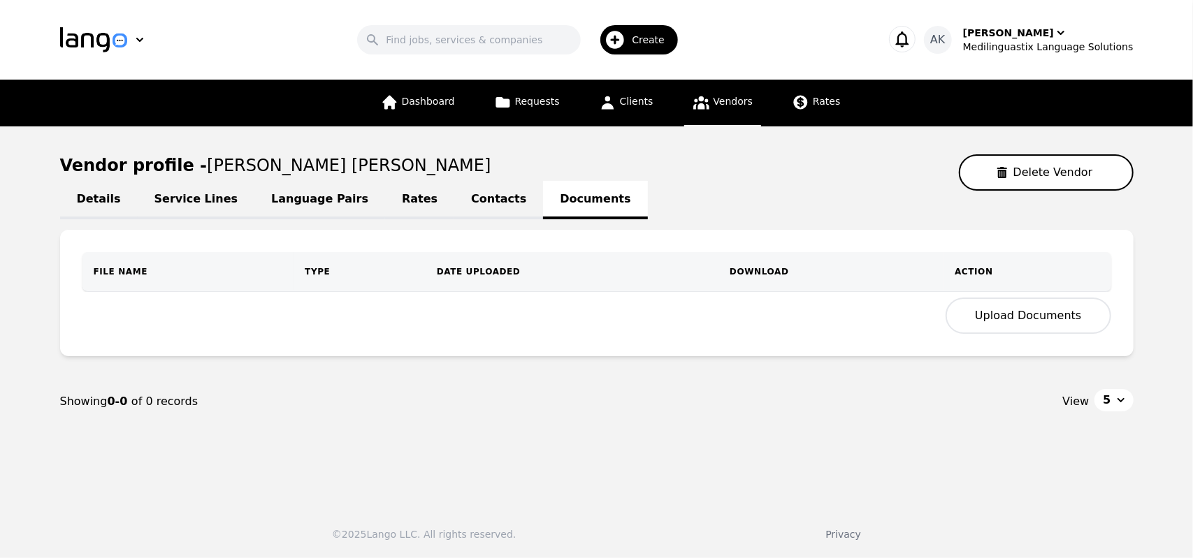
click at [1002, 314] on button "Upload Documents" at bounding box center [1028, 316] width 165 height 36
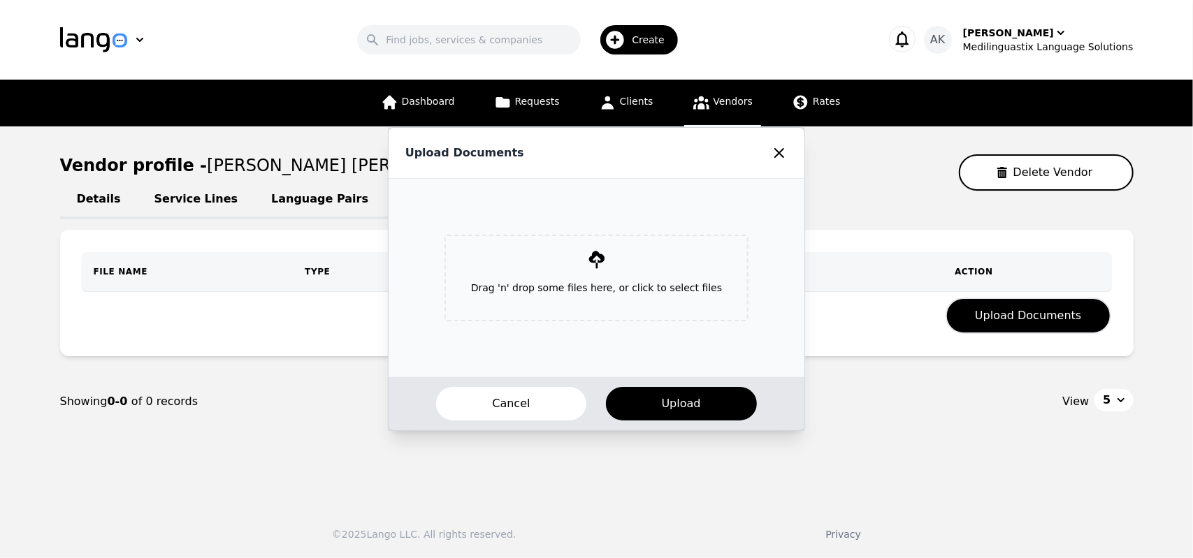
click at [558, 270] on p "Drag 'n' drop some files here, or click to select files" at bounding box center [596, 288] width 273 height 36
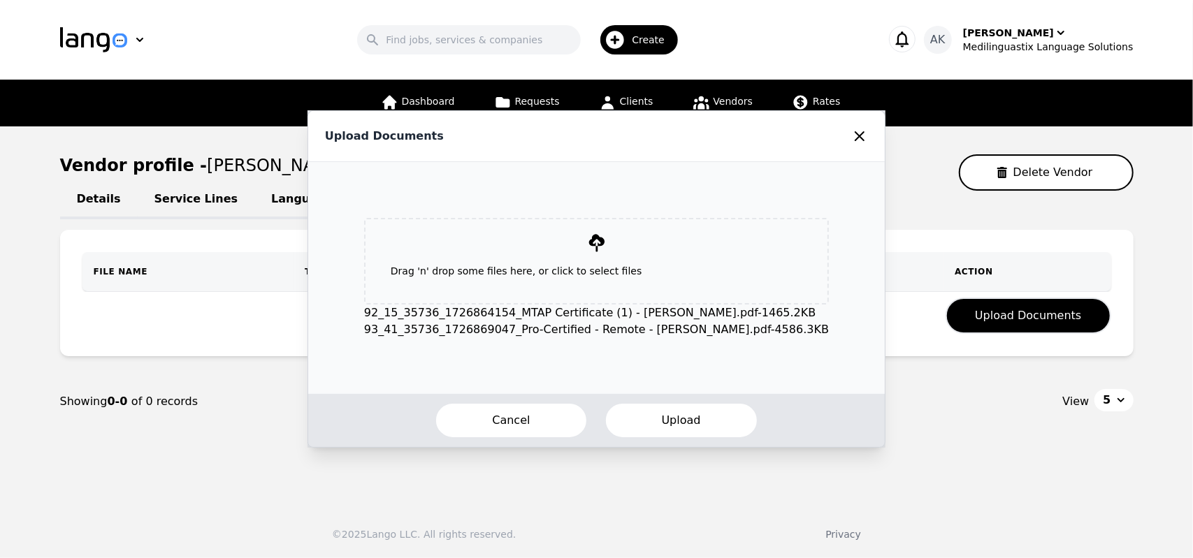
click at [667, 424] on button "Upload" at bounding box center [682, 421] width 154 height 36
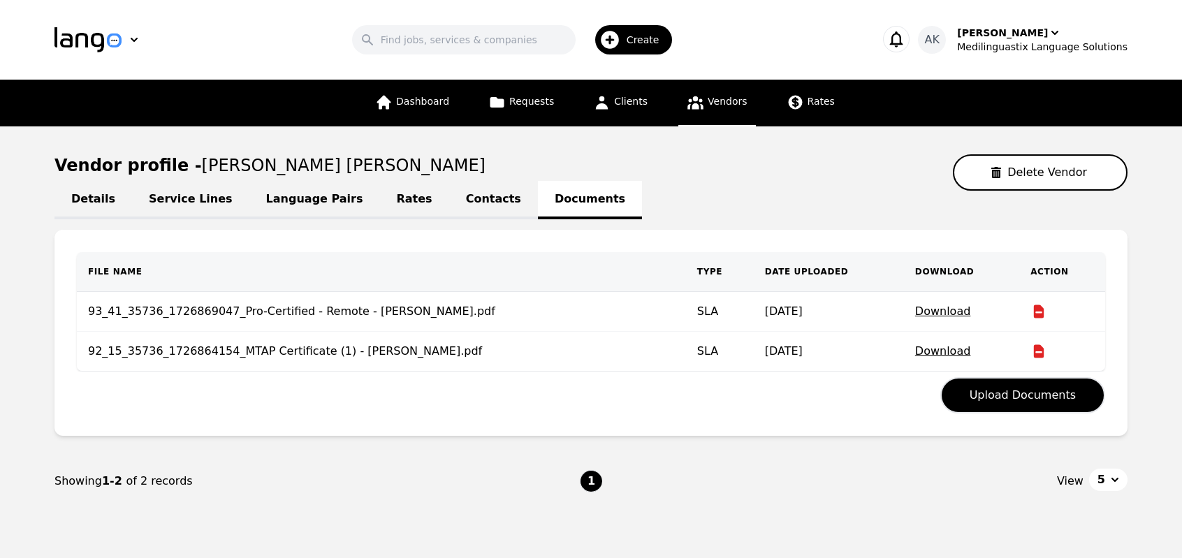
click at [695, 115] on link "Vendors" at bounding box center [717, 103] width 77 height 47
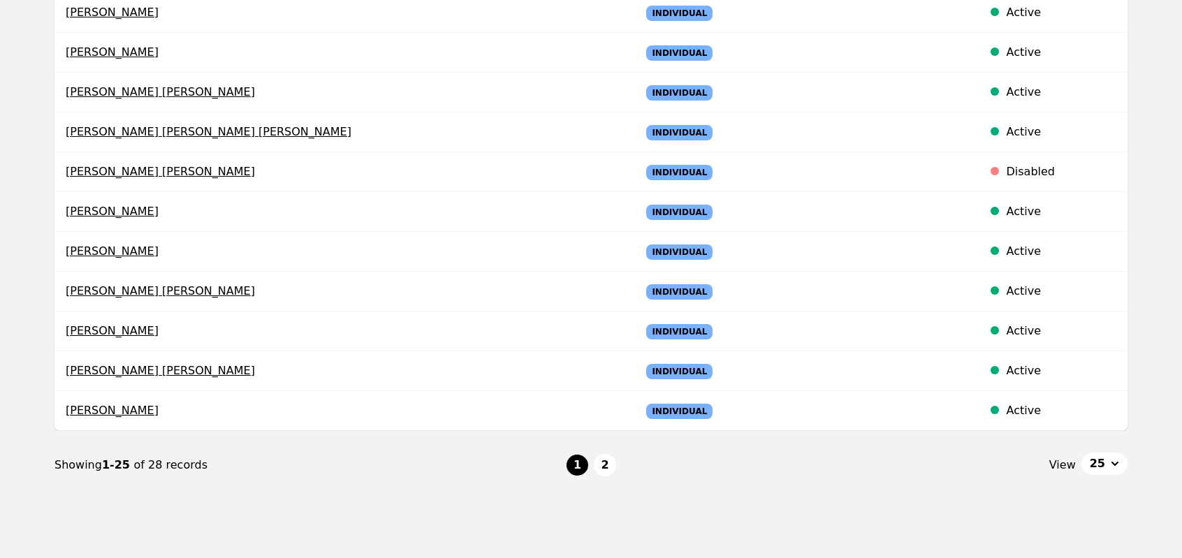
scroll to position [811, 0]
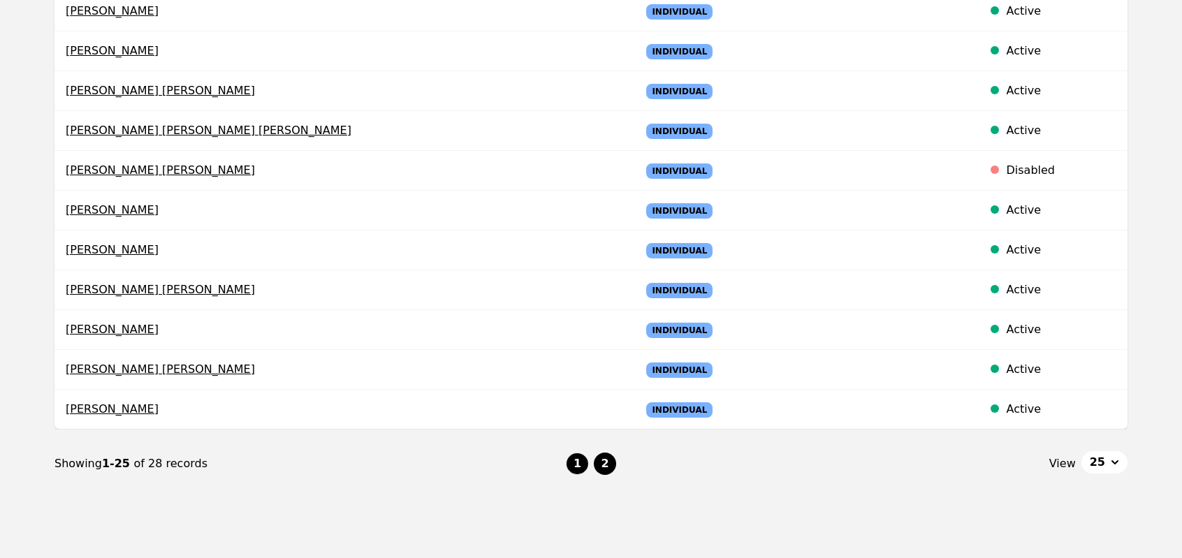
click at [609, 456] on button "2" at bounding box center [605, 464] width 22 height 22
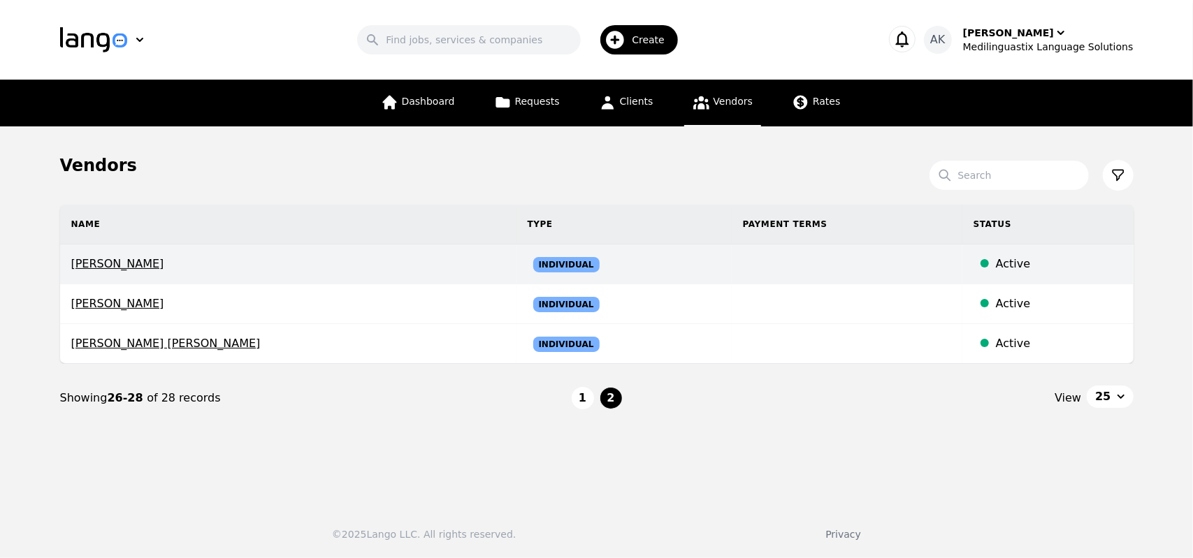
click at [102, 256] on span "Ghada Salah" at bounding box center [288, 264] width 434 height 17
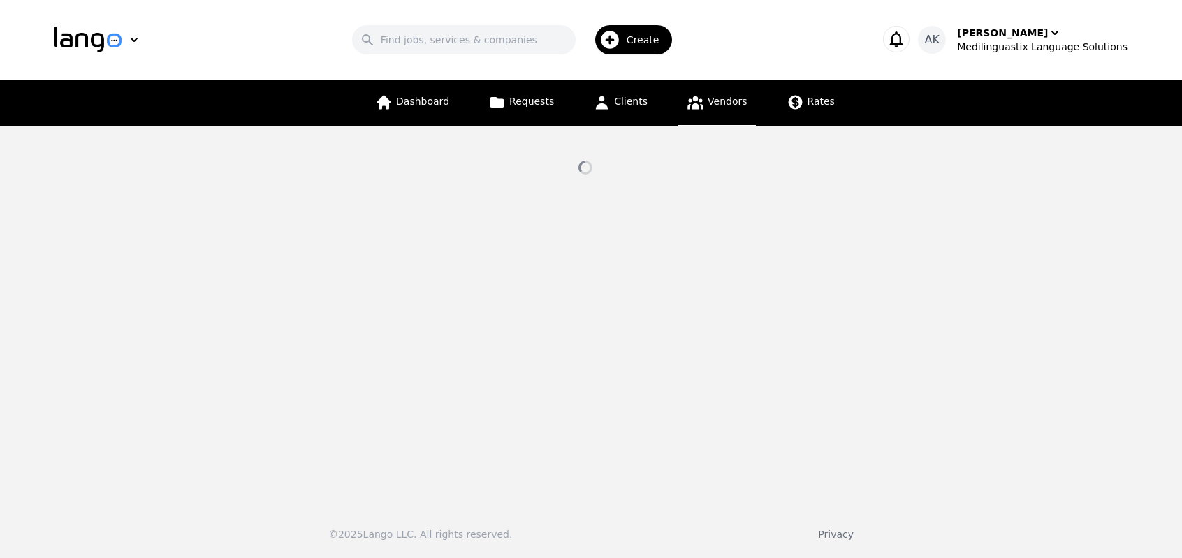
select select "active"
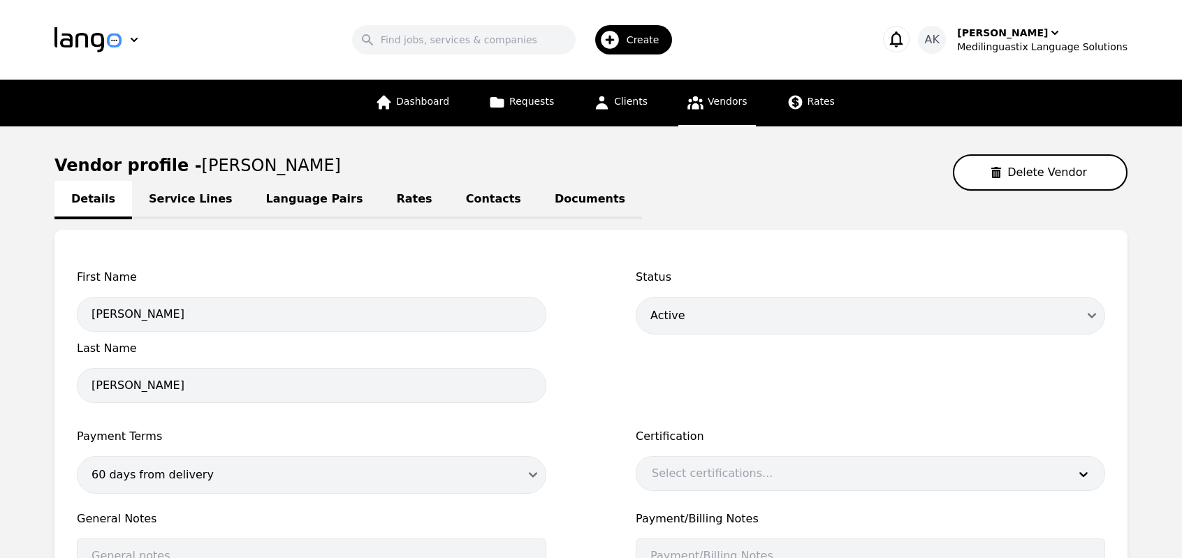
click at [538, 194] on link "Documents" at bounding box center [590, 200] width 104 height 38
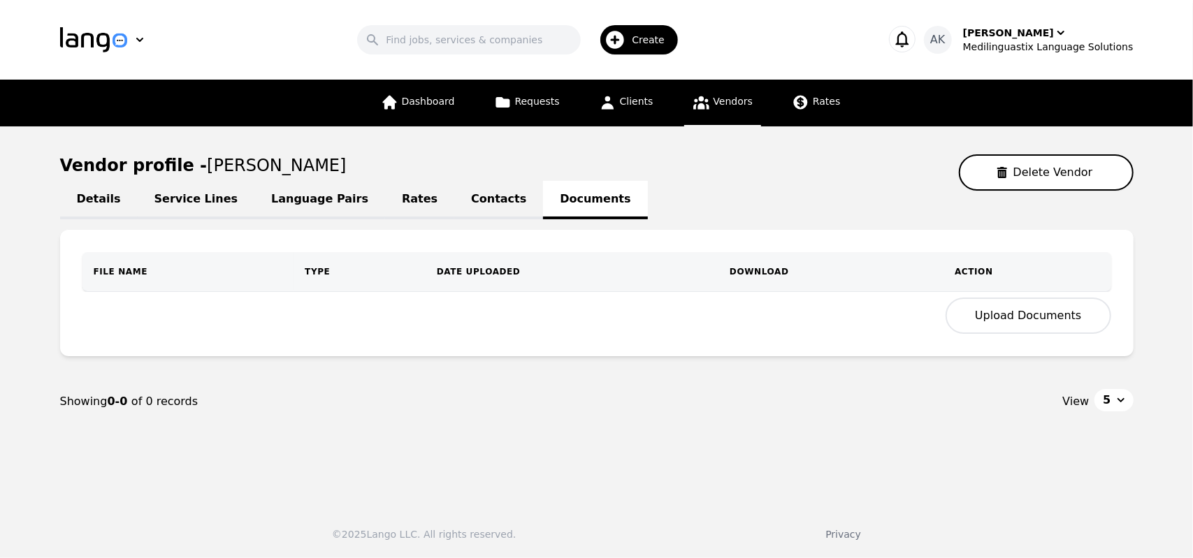
click at [1034, 308] on button "Upload Documents" at bounding box center [1028, 316] width 165 height 36
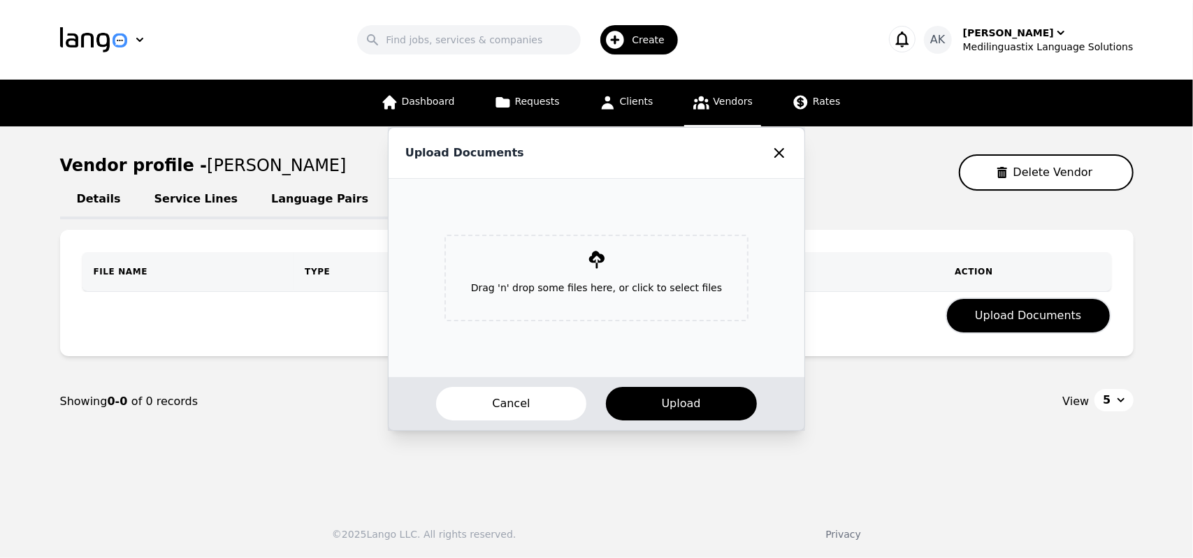
click at [672, 282] on p "Drag 'n' drop some files here, or click to select files" at bounding box center [596, 288] width 273 height 36
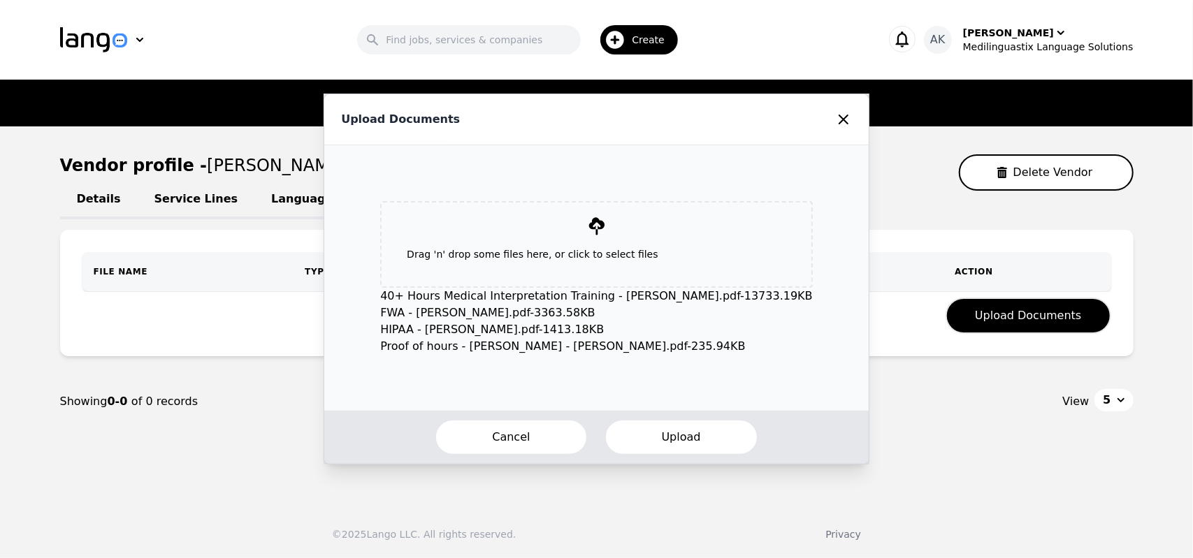
click at [661, 430] on button "Upload" at bounding box center [682, 437] width 154 height 36
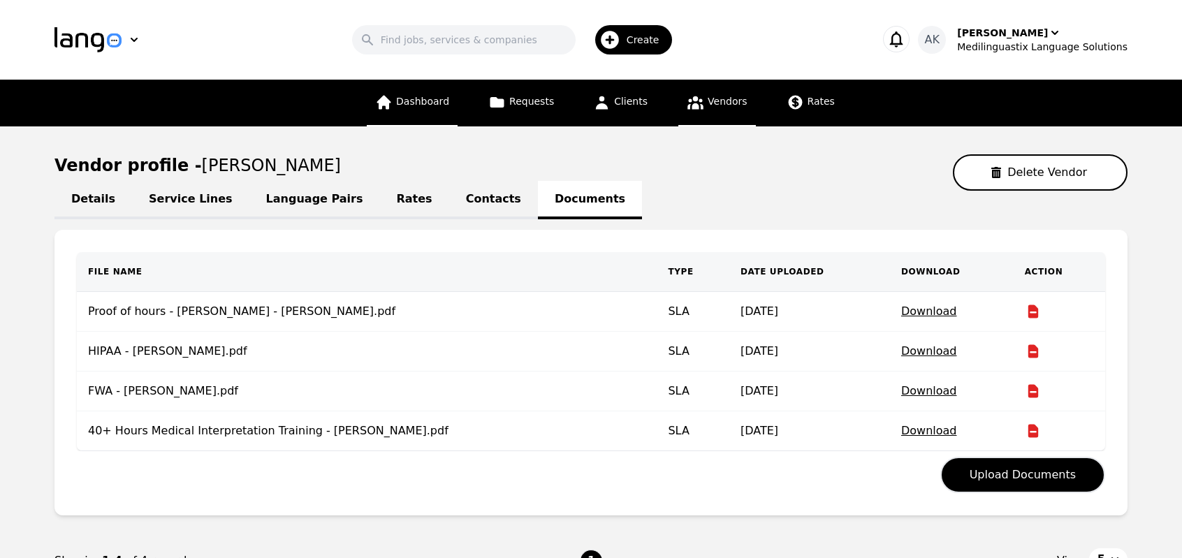
click at [411, 125] on link "Dashboard" at bounding box center [412, 103] width 91 height 47
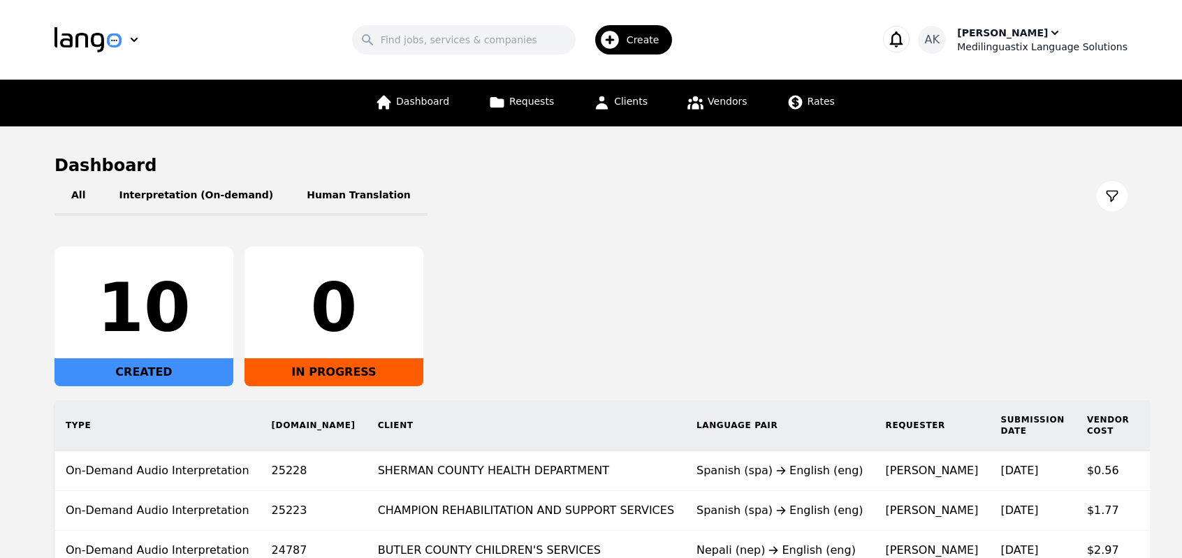
click at [1040, 38] on div "Ameet Kumar" at bounding box center [1002, 33] width 91 height 14
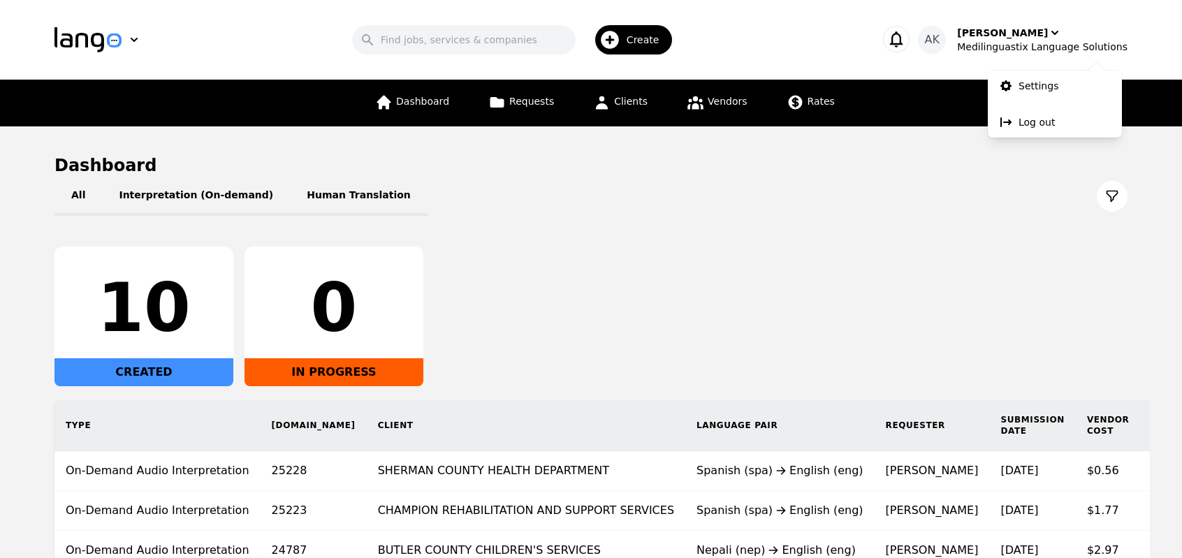
click at [885, 183] on div "All Interpretation (On-demand) Human Translation" at bounding box center [591, 196] width 1073 height 39
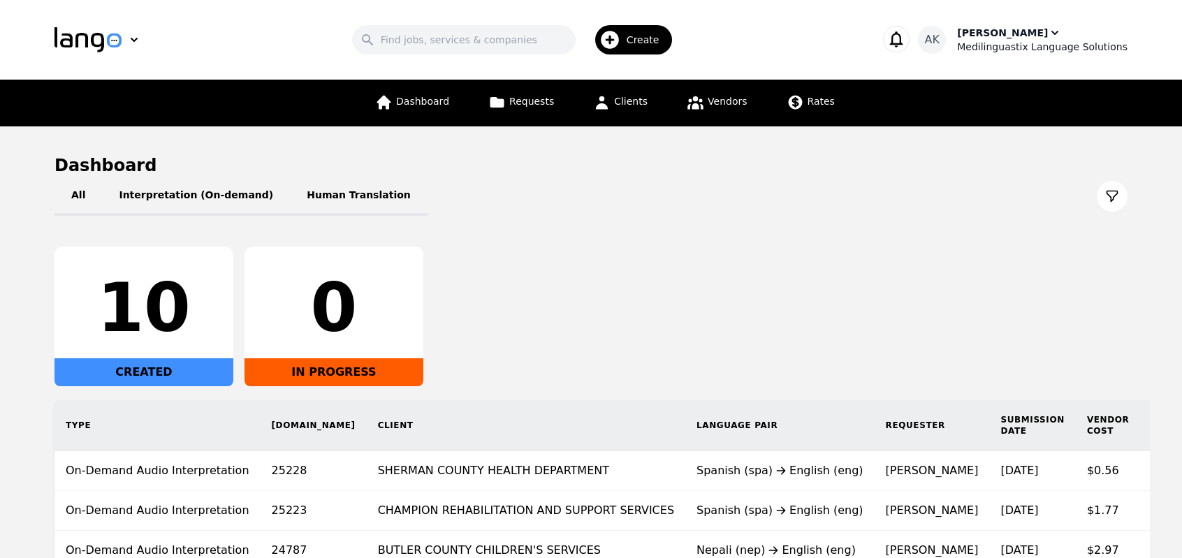
click at [1022, 32] on div "Ameet Kumar" at bounding box center [1002, 33] width 91 height 14
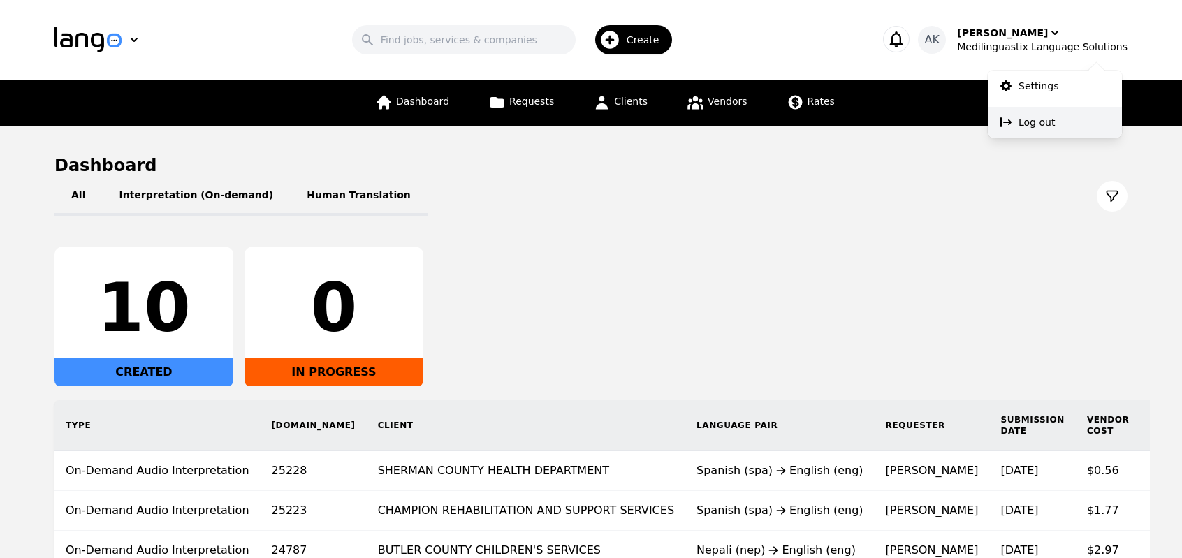
click at [1029, 126] on p "Log out" at bounding box center [1037, 122] width 36 height 14
